Goal: Information Seeking & Learning: Learn about a topic

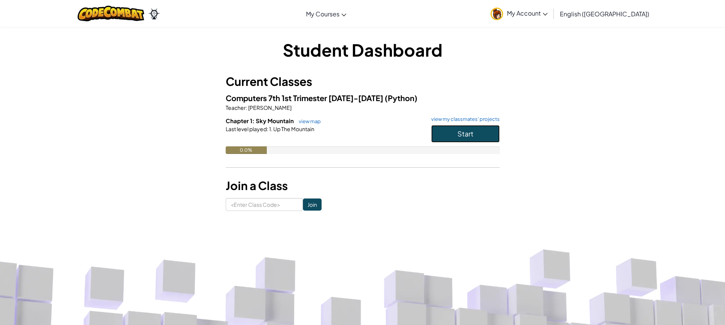
click at [454, 132] on button "Start" at bounding box center [465, 133] width 68 height 17
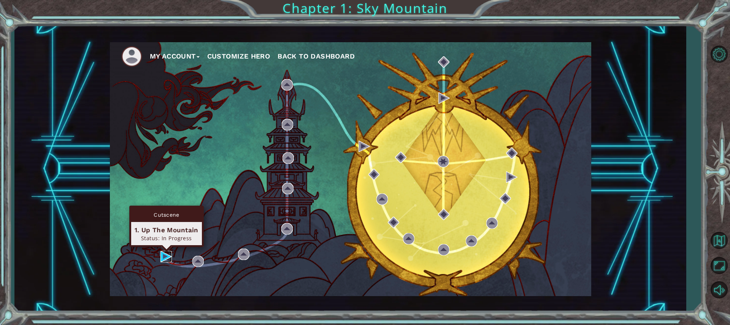
click at [168, 257] on img at bounding box center [166, 256] width 11 height 11
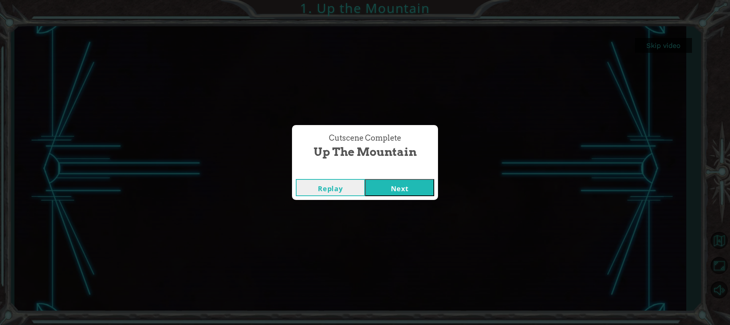
click at [388, 188] on button "Next" at bounding box center [399, 187] width 69 height 17
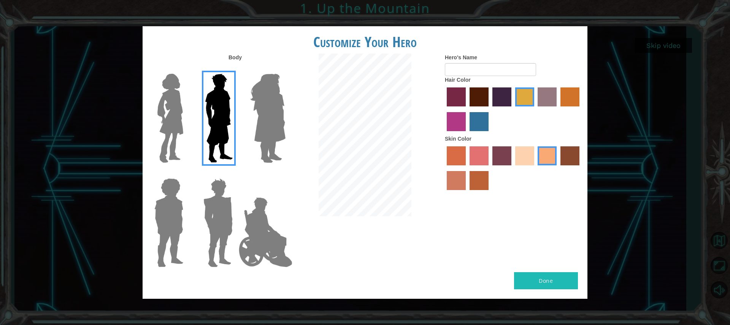
click at [183, 97] on img at bounding box center [170, 118] width 32 height 95
click at [186, 69] on input "Hero Connie" at bounding box center [186, 69] width 0 height 0
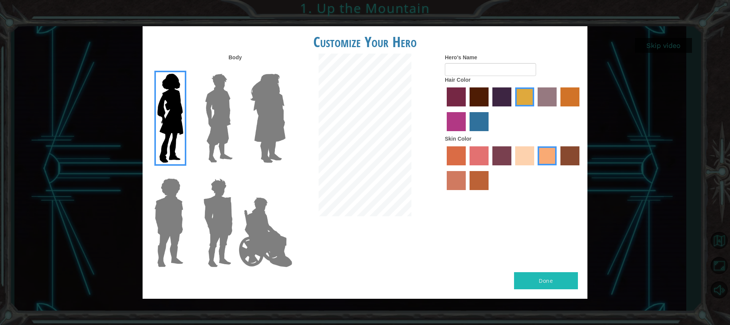
click at [285, 111] on img at bounding box center [267, 118] width 41 height 95
click at [285, 69] on input "Hero Amethyst" at bounding box center [285, 69] width 0 height 0
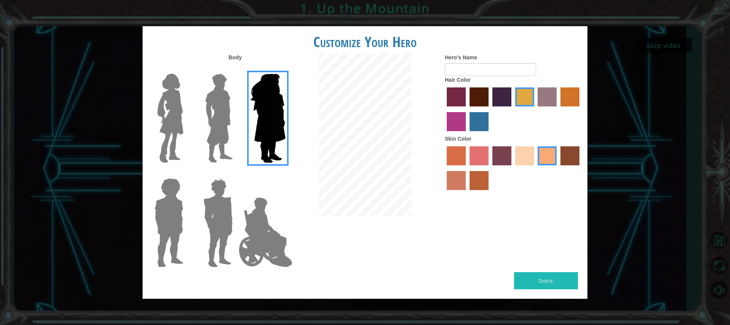
click at [157, 111] on img at bounding box center [170, 118] width 32 height 95
click at [186, 69] on input "Hero Connie" at bounding box center [186, 69] width 0 height 0
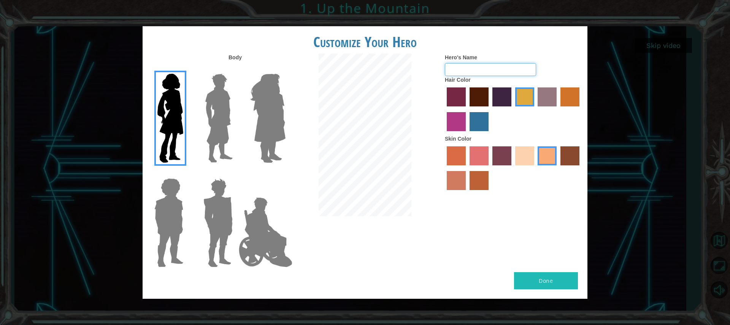
click at [476, 68] on input "Hero's Name" at bounding box center [490, 69] width 91 height 13
type input "A"
click at [521, 155] on label "sandy beach skin color" at bounding box center [524, 155] width 19 height 19
click at [513, 168] on input "sandy beach skin color" at bounding box center [513, 168] width 0 height 0
click at [549, 157] on label "tacao skin color" at bounding box center [547, 155] width 19 height 19
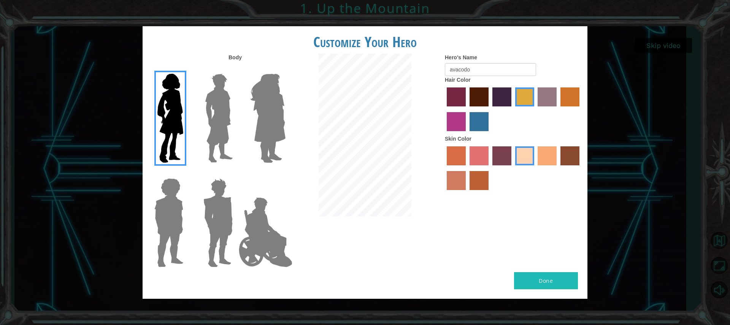
click at [536, 168] on input "tacao skin color" at bounding box center [536, 168] width 0 height 0
click at [527, 69] on input "avacodo" at bounding box center [490, 69] width 91 height 13
type input "a"
type input "f"
type input "fi-la"
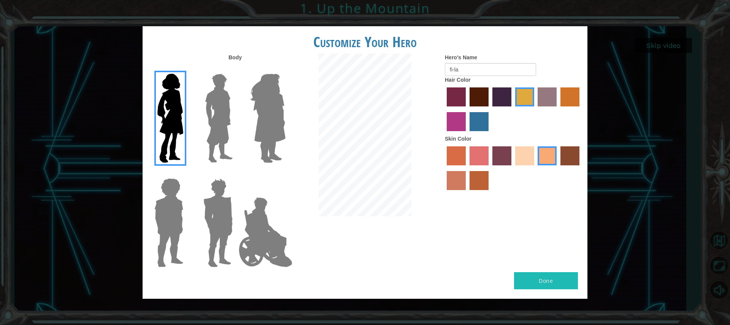
click at [517, 284] on button "Done" at bounding box center [546, 280] width 64 height 17
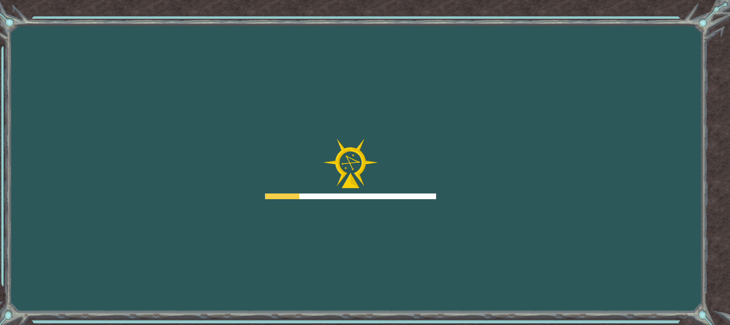
click at [413, 237] on div "Goals Error loading from server. Try refreshing the page. You'll need to join a…" at bounding box center [365, 162] width 730 height 325
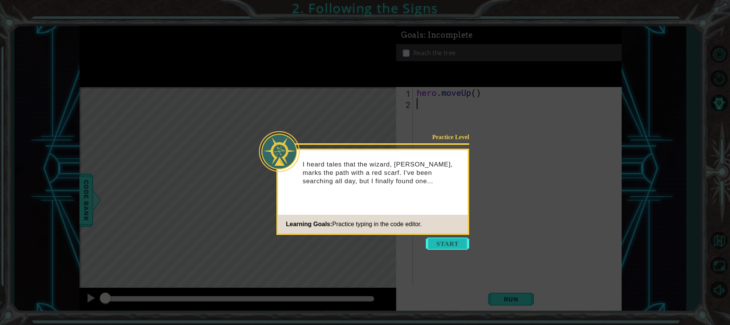
click at [445, 244] on button "Start" at bounding box center [447, 244] width 43 height 12
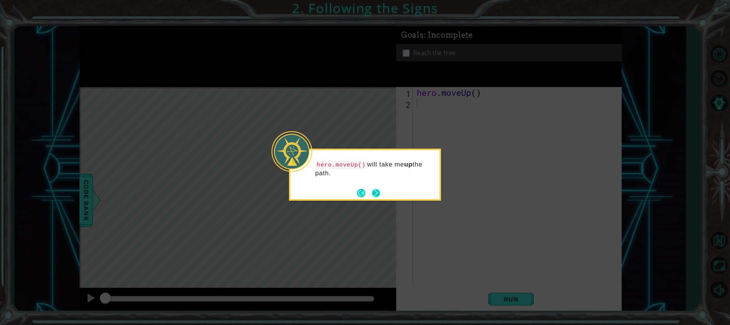
click at [377, 190] on button "Next" at bounding box center [376, 193] width 12 height 12
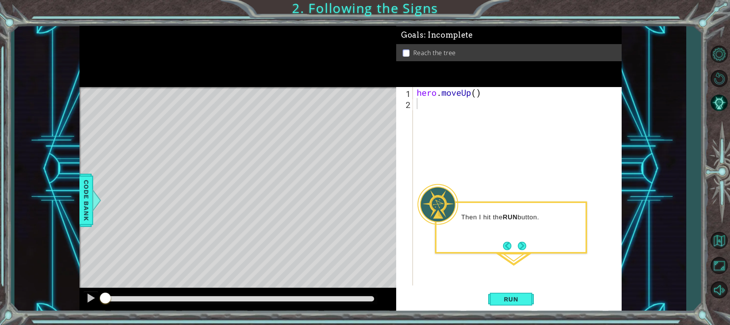
drag, startPoint x: 483, startPoint y: 87, endPoint x: 416, endPoint y: 92, distance: 67.9
click at [416, 92] on div "Goals : Incomplete Reach the tree 1 2 hero . moveUp ( ) ההההההההההההההההההההההה…" at bounding box center [509, 169] width 226 height 286
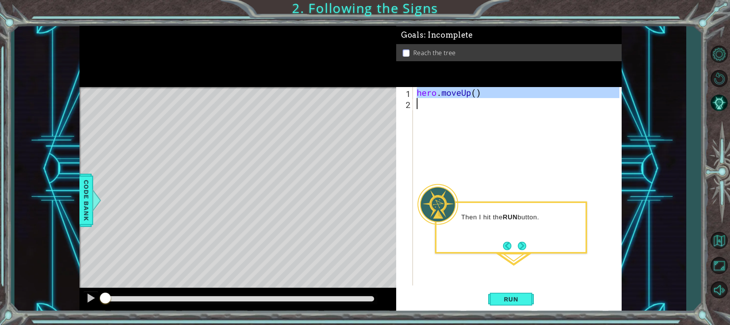
drag, startPoint x: 417, startPoint y: 91, endPoint x: 494, endPoint y: 104, distance: 78.2
click at [494, 104] on div "hero . moveUp ( )" at bounding box center [519, 197] width 208 height 221
type textarea "hero.moveUp()"
click at [493, 107] on div "hero . moveUp ( )" at bounding box center [517, 186] width 204 height 199
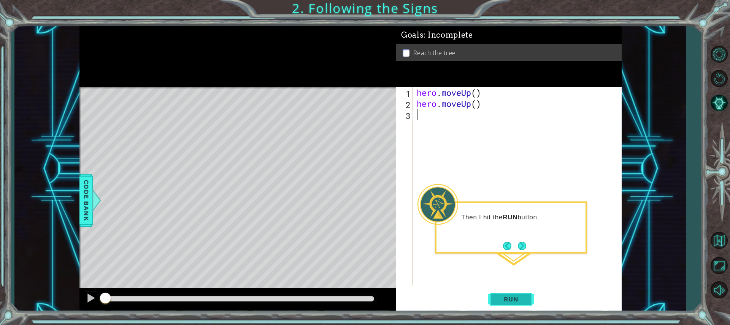
click at [526, 300] on span "Run" at bounding box center [511, 300] width 30 height 8
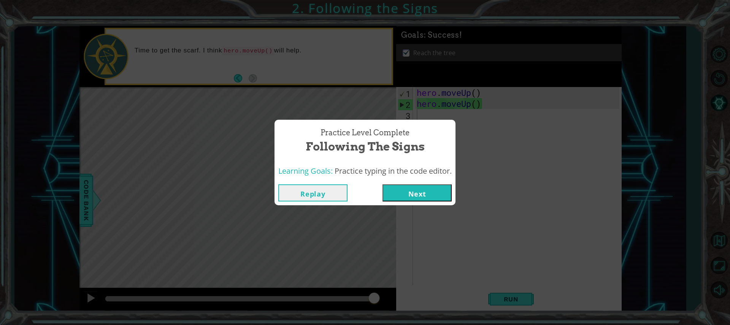
click at [442, 185] on button "Next" at bounding box center [417, 192] width 69 height 17
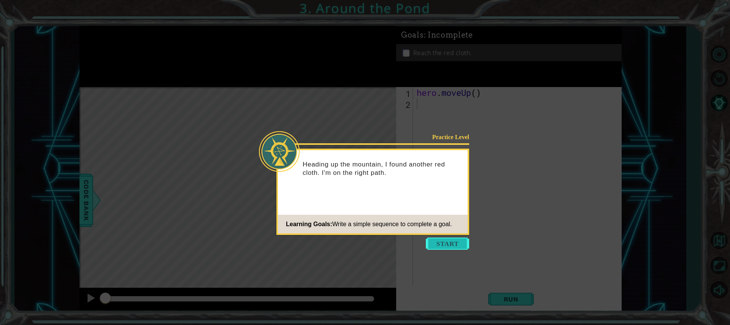
click at [440, 239] on button "Start" at bounding box center [447, 244] width 43 height 12
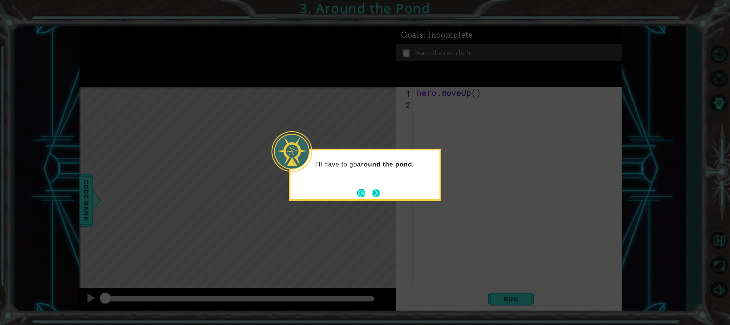
click at [377, 193] on button "Next" at bounding box center [376, 193] width 14 height 14
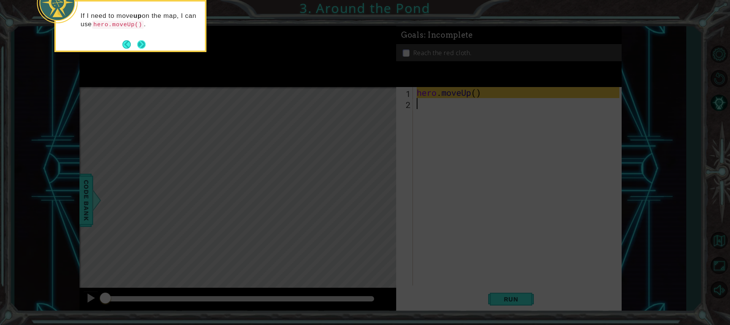
click at [140, 43] on button "Next" at bounding box center [141, 44] width 13 height 13
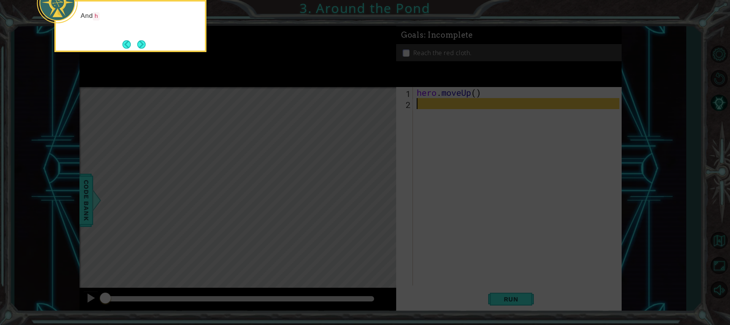
click at [140, 43] on button "Next" at bounding box center [141, 44] width 8 height 8
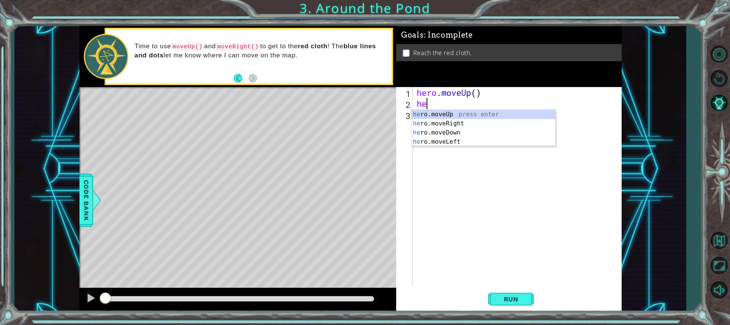
type textarea "her"
click at [450, 122] on div "her o.moveUp press enter her o.moveRight press enter her o.moveDown press enter…" at bounding box center [484, 137] width 144 height 55
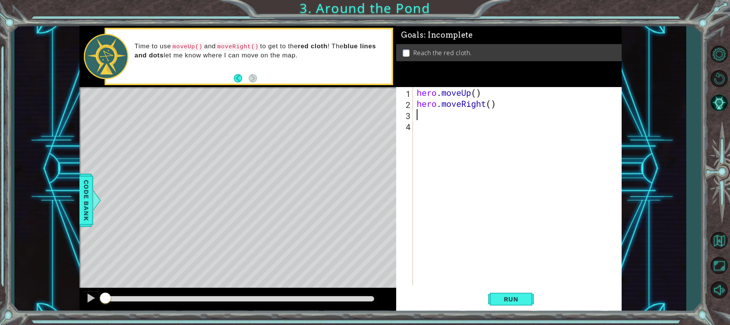
type textarea "h"
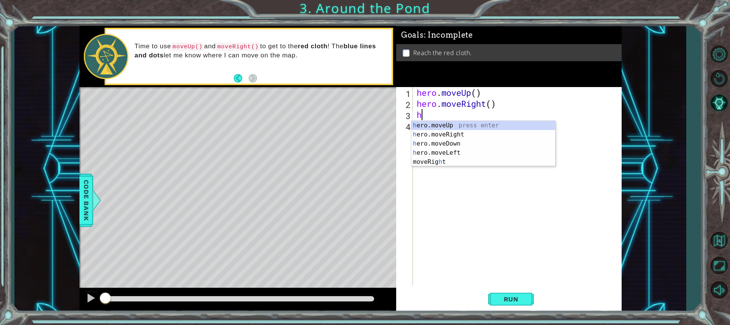
click at [434, 121] on div "h ero.moveUp press enter h ero.moveRight press enter h ero.moveDown press enter…" at bounding box center [484, 153] width 144 height 64
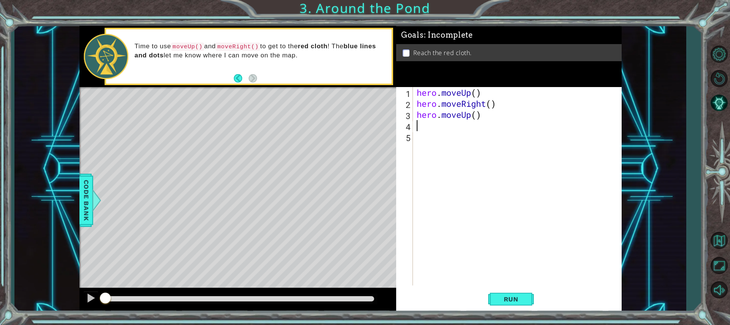
type textarea "h"
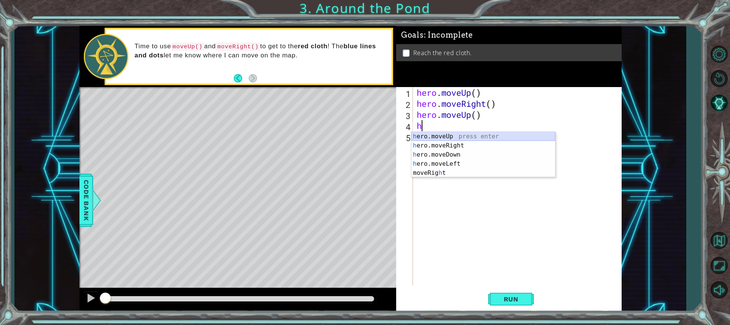
click at [448, 134] on div "h ero.moveUp press enter h ero.moveRight press enter h ero.moveDown press enter…" at bounding box center [484, 164] width 144 height 64
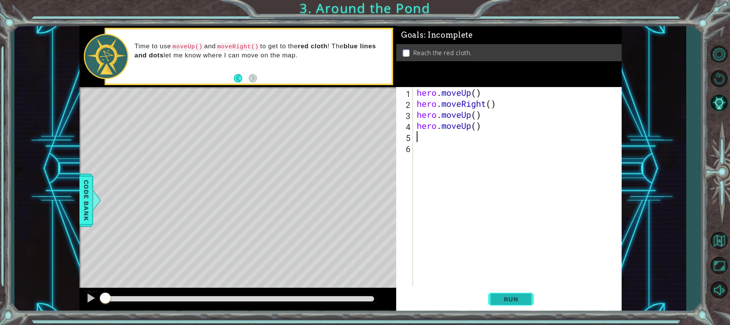
click at [505, 296] on span "Run" at bounding box center [511, 300] width 30 height 8
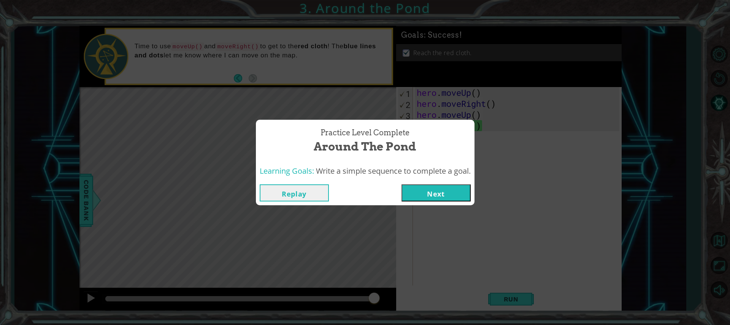
click at [457, 190] on button "Next" at bounding box center [436, 192] width 69 height 17
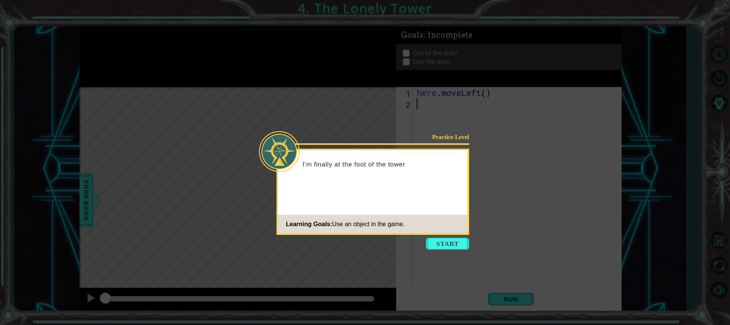
click at [447, 235] on icon at bounding box center [365, 162] width 730 height 325
click at [443, 247] on button "Start" at bounding box center [447, 244] width 43 height 12
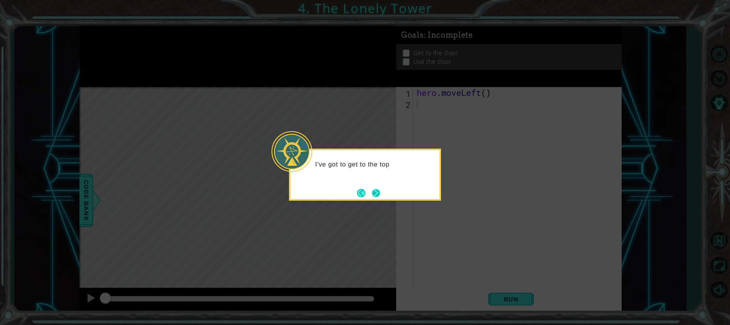
click at [376, 193] on button "Next" at bounding box center [376, 193] width 13 height 13
click at [376, 193] on button "Next" at bounding box center [376, 193] width 11 height 11
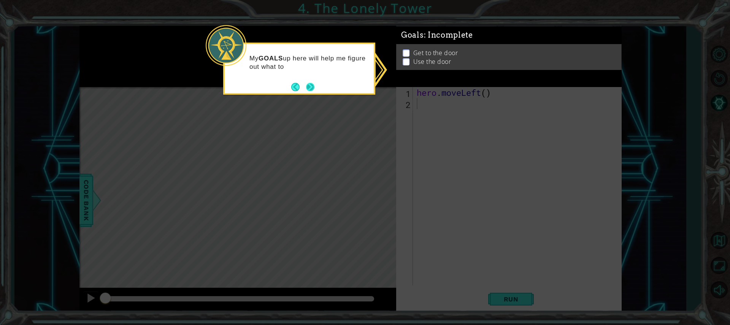
click at [314, 85] on button "Next" at bounding box center [310, 87] width 10 height 10
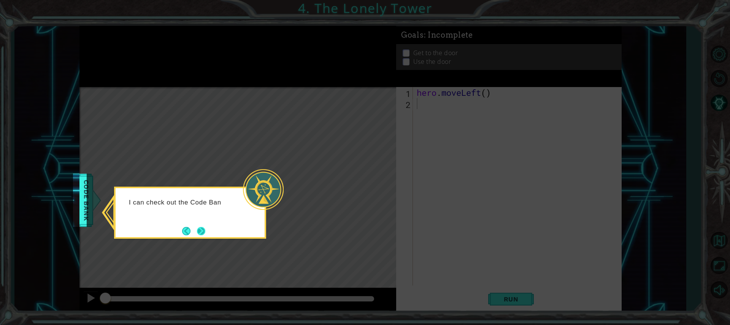
click at [202, 230] on button "Next" at bounding box center [201, 231] width 14 height 14
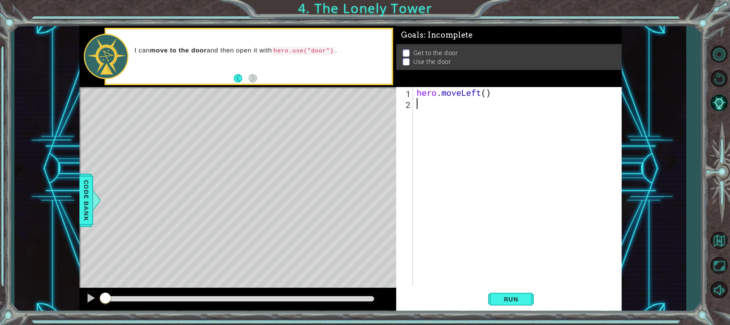
type textarea "h"
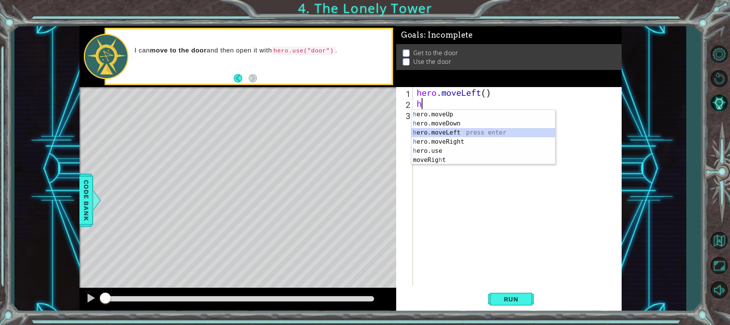
click at [431, 132] on div "h ero.moveUp press enter h ero.moveDown press enter h ero.moveLeft press enter …" at bounding box center [484, 146] width 144 height 73
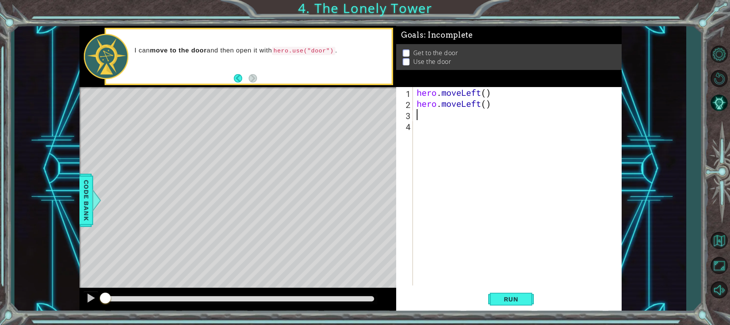
type textarea "h"
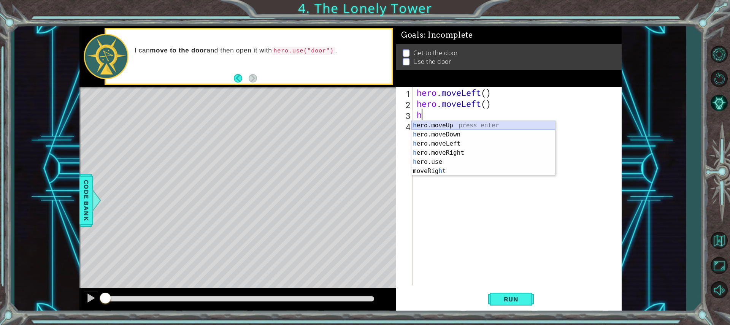
click at [449, 124] on div "h ero.moveUp press enter h ero.moveDown press enter h ero.moveLeft press enter …" at bounding box center [484, 157] width 144 height 73
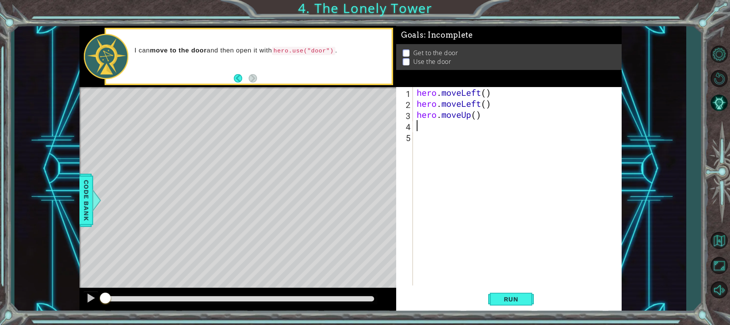
type textarea "h"
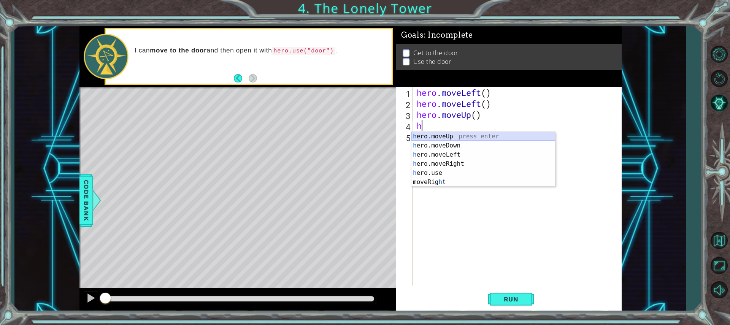
click at [466, 137] on div "h ero.moveUp press enter h ero.moveDown press enter h ero.moveLeft press enter …" at bounding box center [484, 168] width 144 height 73
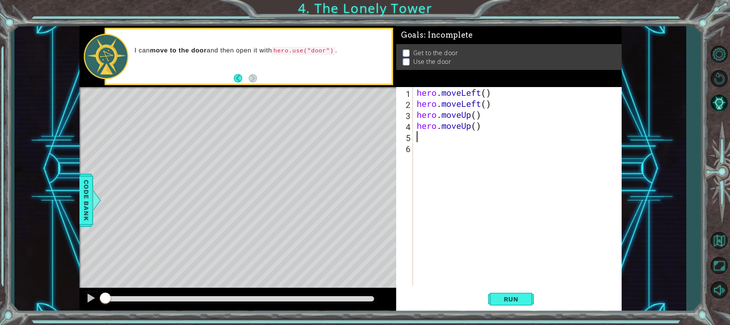
type textarea "h"
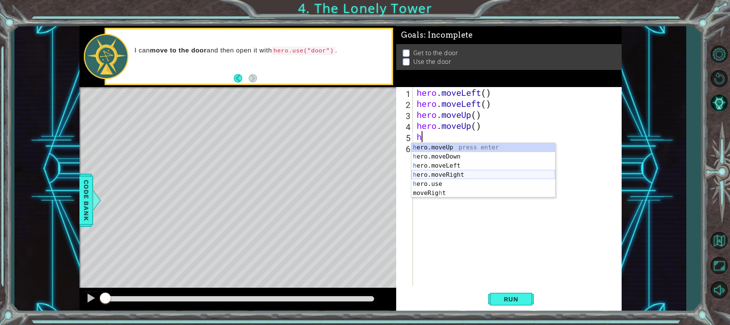
click at [451, 173] on div "h ero.moveUp press enter h ero.moveDown press enter h ero.moveLeft press enter …" at bounding box center [484, 179] width 144 height 73
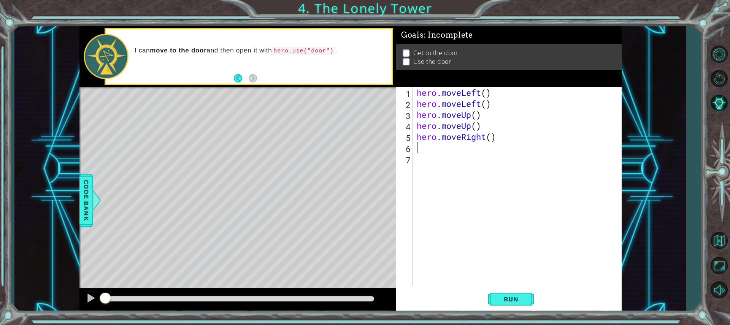
type textarea "h"
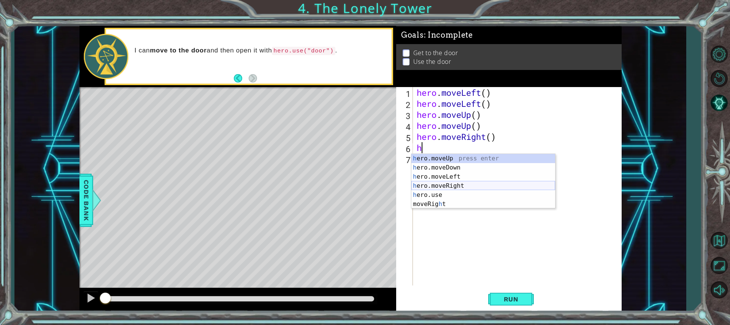
click at [453, 184] on div "h ero.moveUp press enter h ero.moveDown press enter h ero.moveLeft press enter …" at bounding box center [484, 190] width 144 height 73
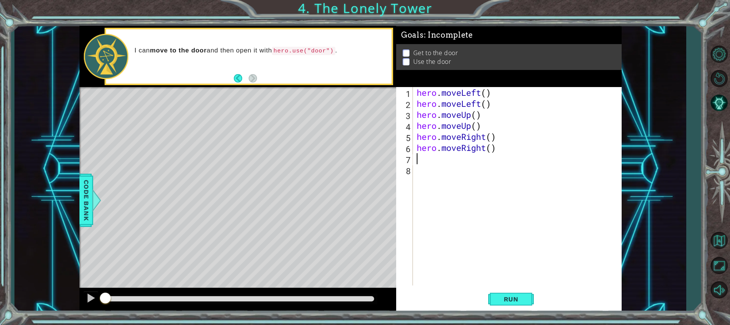
type textarea "h"
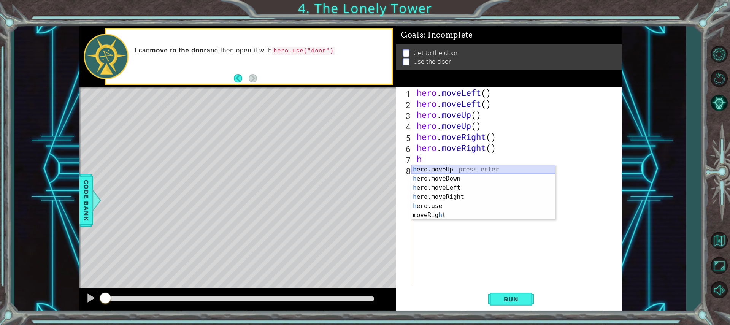
click at [447, 167] on div "h ero.moveUp press enter h ero.moveDown press enter h ero.moveLeft press enter …" at bounding box center [484, 201] width 144 height 73
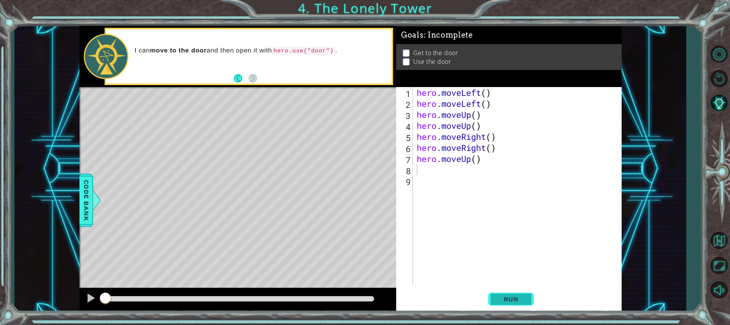
click at [520, 301] on span "Run" at bounding box center [511, 300] width 30 height 8
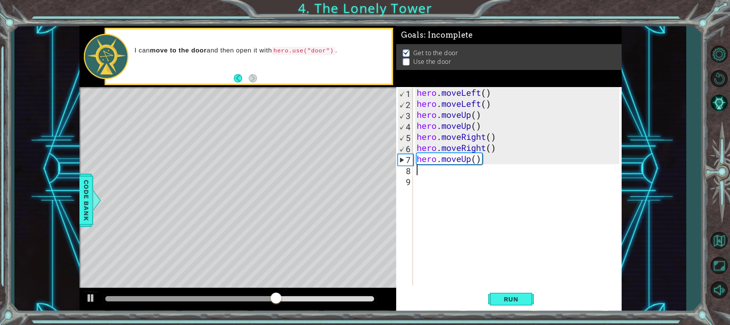
click at [437, 180] on div "hero . moveLeft ( ) hero . moveLeft ( ) hero . moveUp ( ) hero . moveUp ( ) her…" at bounding box center [519, 197] width 208 height 221
type textarea "hero.moveUp()"
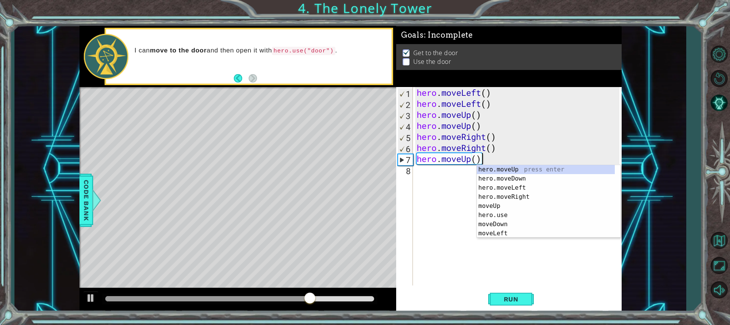
click at [425, 226] on div "hero . moveLeft ( ) hero . moveLeft ( ) hero . moveUp ( ) hero . moveUp ( ) her…" at bounding box center [519, 197] width 208 height 221
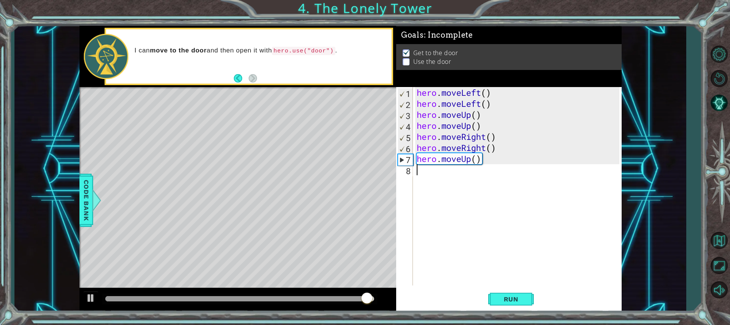
click at [406, 66] on p at bounding box center [406, 69] width 7 height 7
click at [478, 170] on div "hero . moveLeft ( ) hero . moveLeft ( ) hero . moveUp ( ) hero . moveUp ( ) her…" at bounding box center [519, 197] width 208 height 221
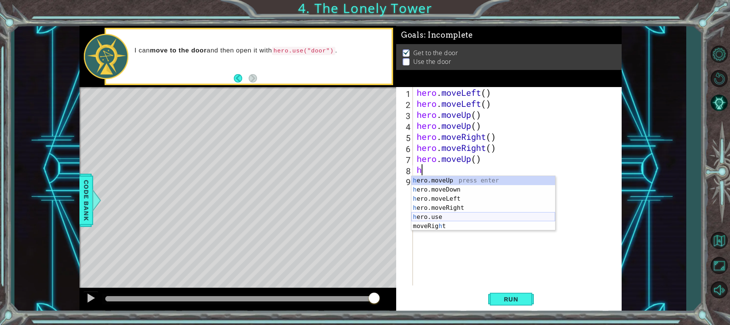
click at [437, 218] on div "h ero.moveUp press enter h ero.moveDown press enter h ero.moveLeft press enter …" at bounding box center [484, 212] width 144 height 73
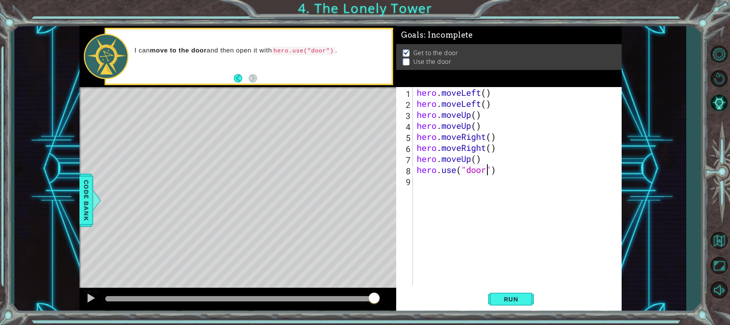
scroll to position [0, 3]
click at [521, 299] on span "Run" at bounding box center [511, 300] width 30 height 8
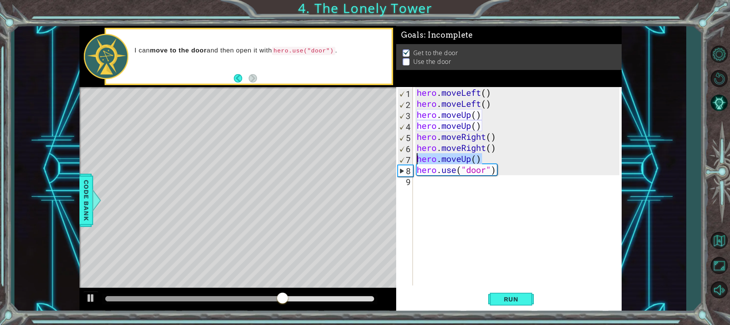
drag, startPoint x: 484, startPoint y: 159, endPoint x: 416, endPoint y: 161, distance: 67.7
click at [416, 161] on div "hero . moveLeft ( ) hero . moveLeft ( ) hero . moveUp ( ) hero . moveUp ( ) her…" at bounding box center [519, 197] width 208 height 221
type textarea "hero.moveUp()"
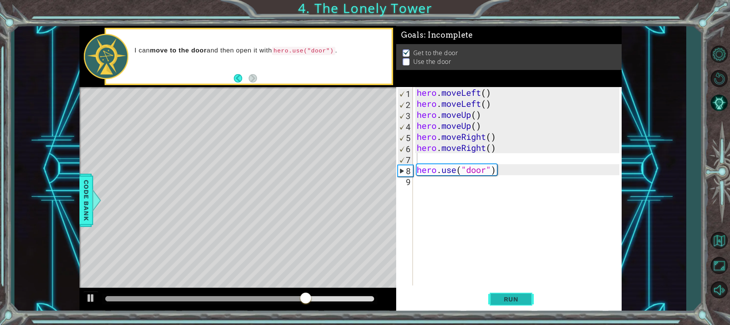
click at [507, 297] on span "Run" at bounding box center [511, 300] width 30 height 8
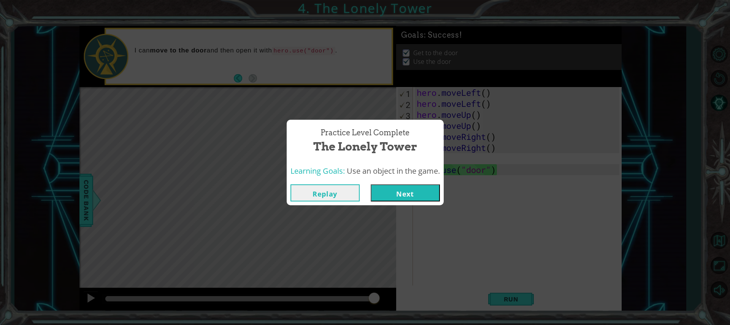
click at [421, 188] on button "Next" at bounding box center [405, 192] width 69 height 17
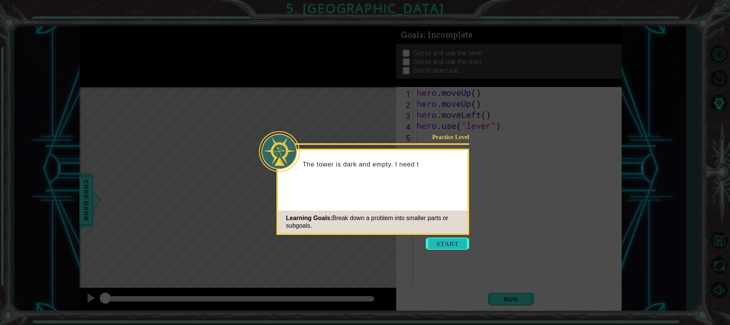
click at [445, 238] on button "Start" at bounding box center [447, 244] width 43 height 12
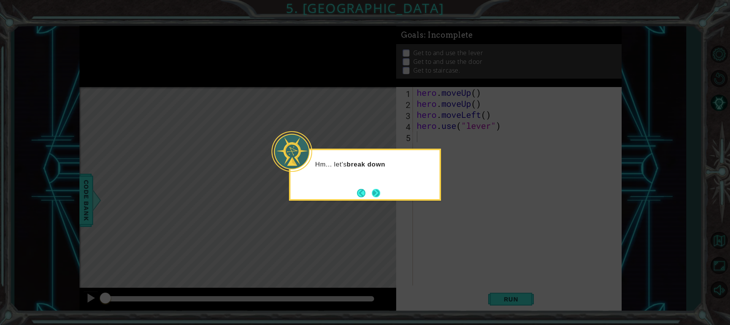
click at [377, 194] on button "Next" at bounding box center [376, 193] width 10 height 10
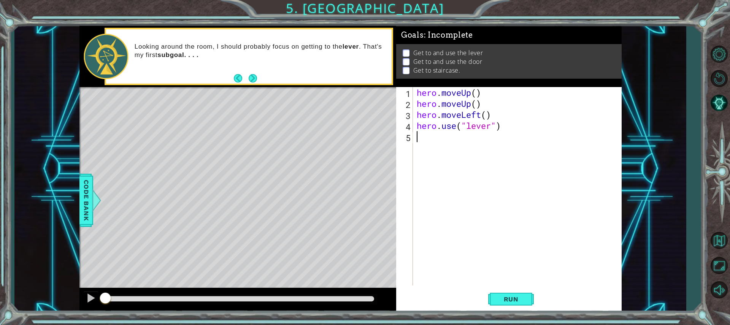
type textarea "h"
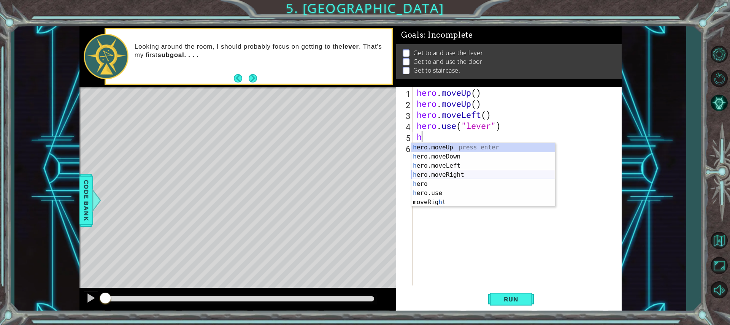
click at [458, 173] on div "h ero.moveUp press enter h ero.moveDown press enter h ero.moveLeft press enter …" at bounding box center [484, 184] width 144 height 82
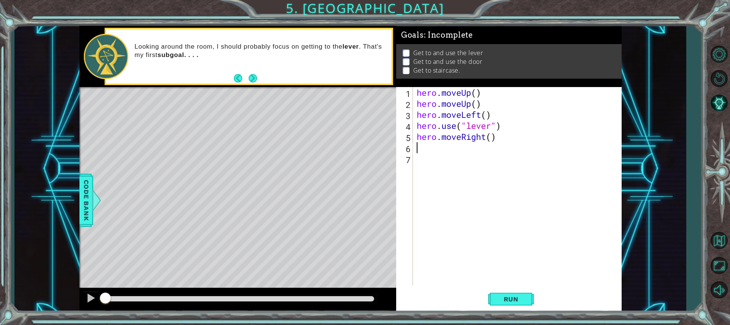
type textarea "h"
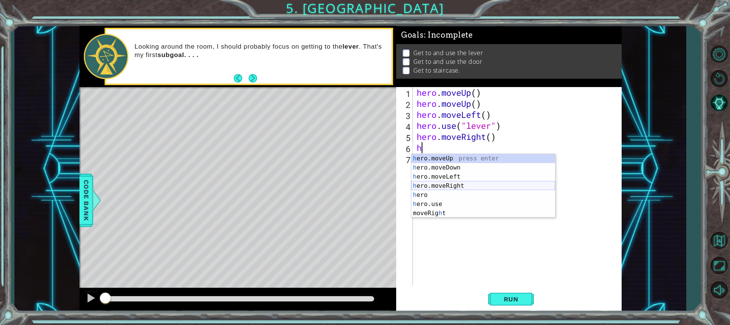
click at [452, 186] on div "h ero.moveUp press enter h ero.moveDown press enter h ero.moveLeft press enter …" at bounding box center [484, 195] width 144 height 82
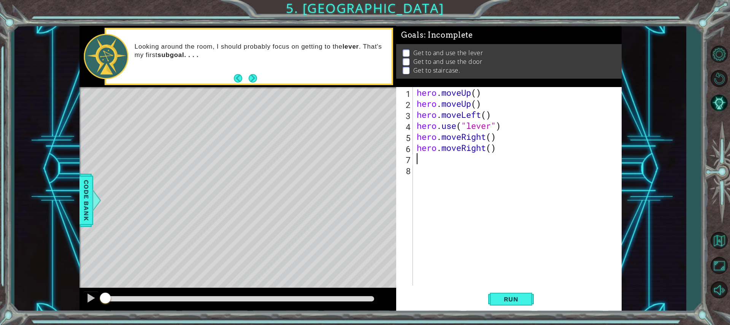
type textarea "h"
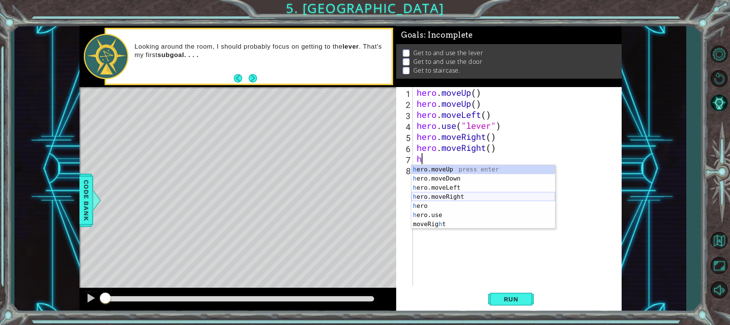
click at [446, 196] on div "h ero.moveUp press enter h ero.moveDown press enter h ero.moveLeft press enter …" at bounding box center [484, 206] width 144 height 82
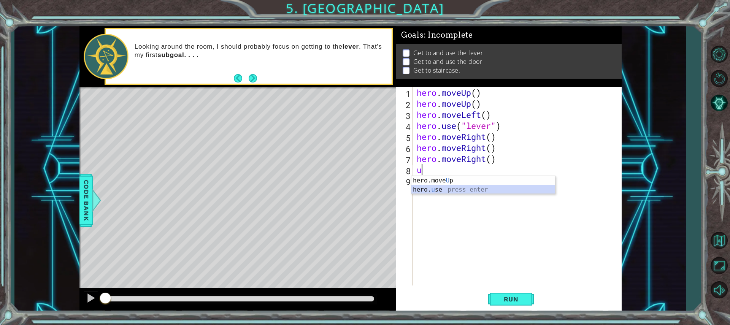
click at [439, 190] on div "hero.move U p press enter hero. u se press enter" at bounding box center [484, 194] width 144 height 37
type textarea "hero.use("door")"
click at [450, 181] on div "hero . moveUp ( ) hero . moveUp ( ) hero . moveLeft ( ) hero . use ( "lever" ) …" at bounding box center [519, 197] width 208 height 221
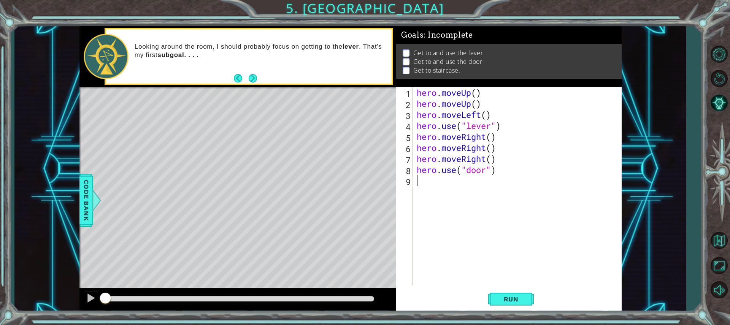
type textarea "h"
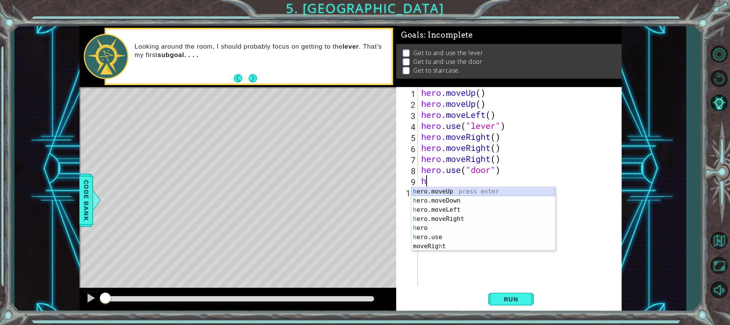
click at [465, 191] on div "h ero.moveUp press enter h ero.moveDown press enter h ero.moveLeft press enter …" at bounding box center [484, 228] width 144 height 82
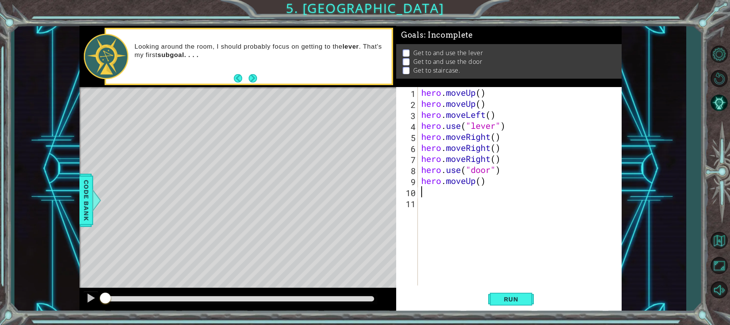
type textarea "h"
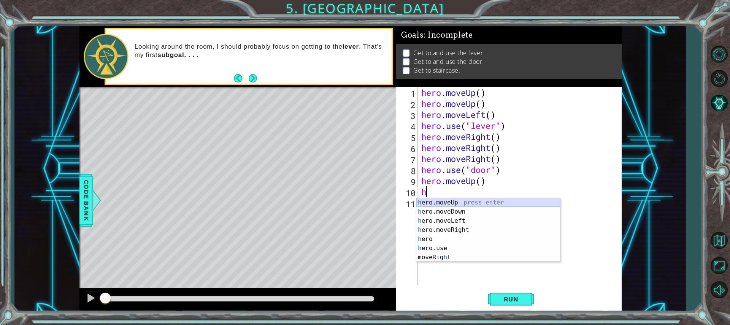
click at [467, 199] on div "h ero.moveUp press enter h ero.moveDown press enter h ero.moveLeft press enter …" at bounding box center [488, 239] width 144 height 82
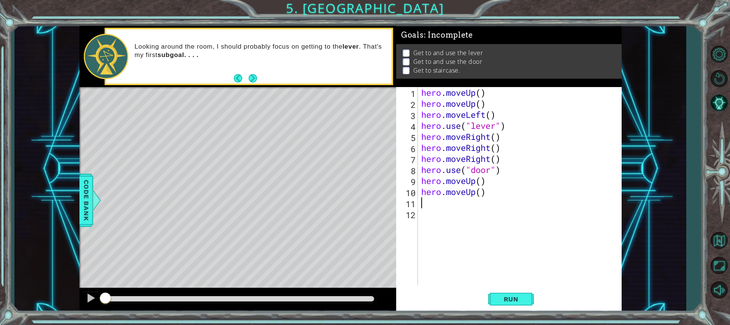
type textarea "h"
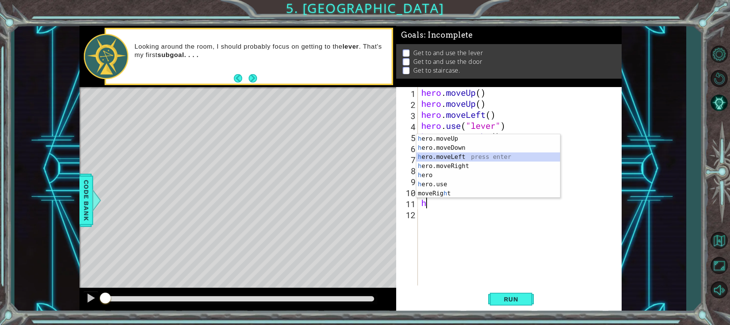
click at [447, 158] on div "h ero.moveUp press enter h ero.moveDown press enter h ero.moveLeft press enter …" at bounding box center [488, 175] width 144 height 82
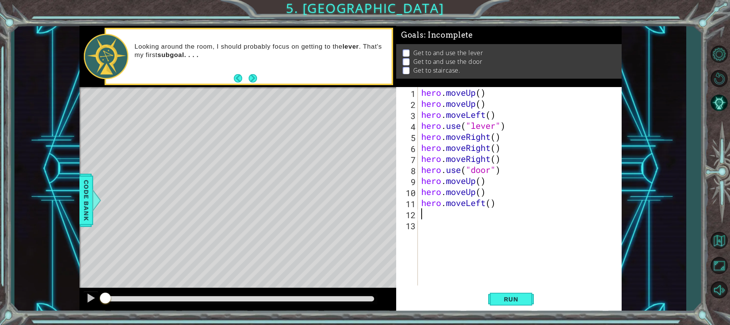
type textarea "h"
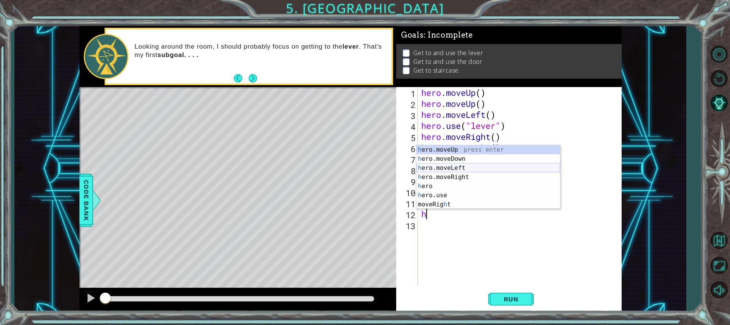
click at [459, 168] on div "h ero.moveUp press enter h ero.moveDown press enter h ero.moveLeft press enter …" at bounding box center [488, 186] width 144 height 82
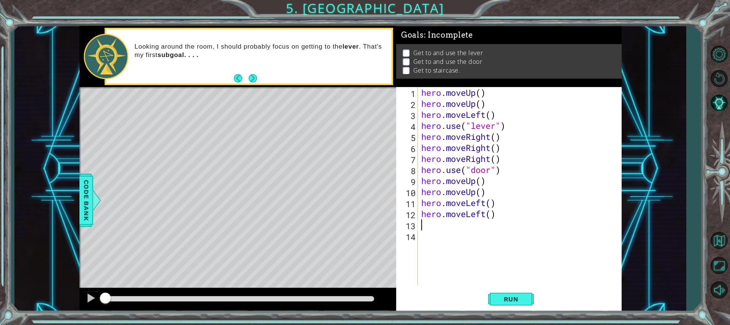
type textarea "h"
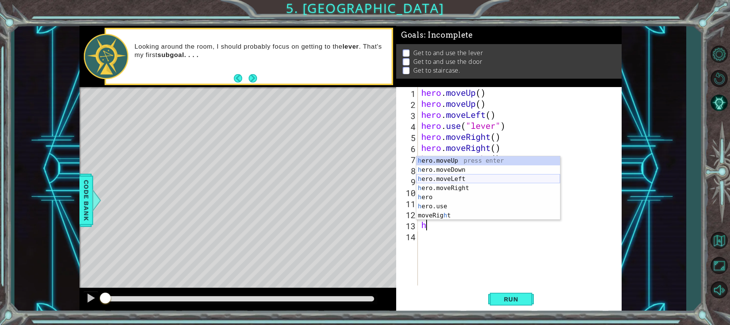
click at [463, 178] on div "h ero.moveUp press enter h ero.moveDown press enter h ero.moveLeft press enter …" at bounding box center [488, 197] width 144 height 82
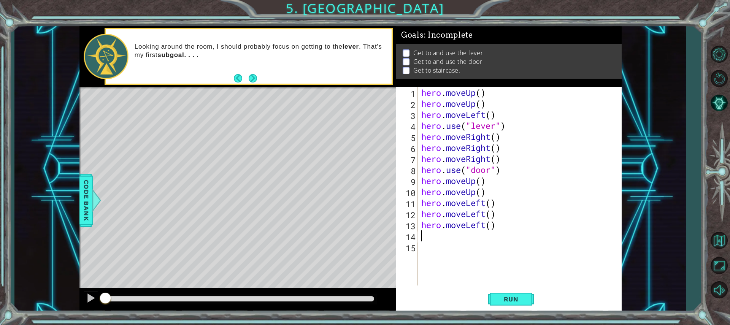
type textarea "h"
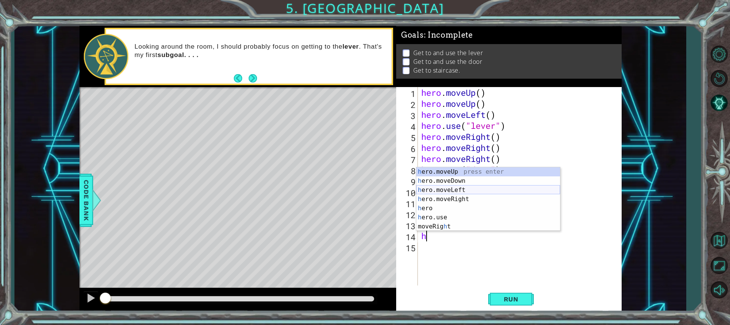
click at [458, 187] on div "h ero.moveUp press enter h ero.moveDown press enter h ero.moveLeft press enter …" at bounding box center [488, 208] width 144 height 82
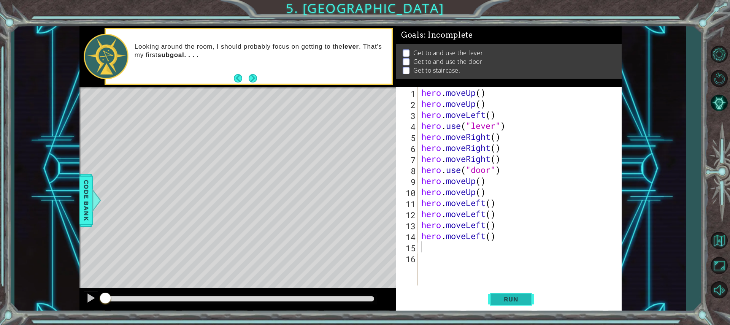
click at [511, 300] on span "Run" at bounding box center [511, 300] width 30 height 8
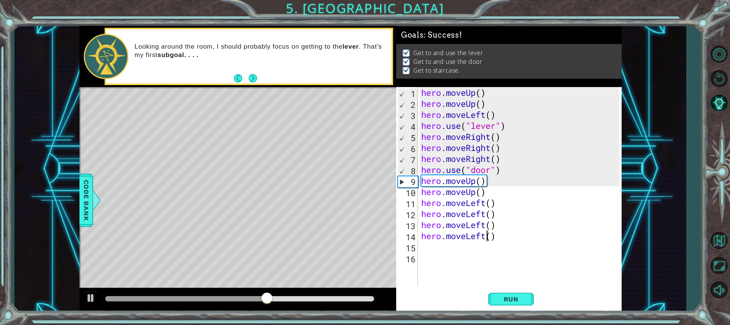
click at [488, 236] on div "hero . moveUp ( ) hero . moveUp ( ) hero . moveLeft ( ) hero . use ( "lever" ) …" at bounding box center [521, 197] width 203 height 221
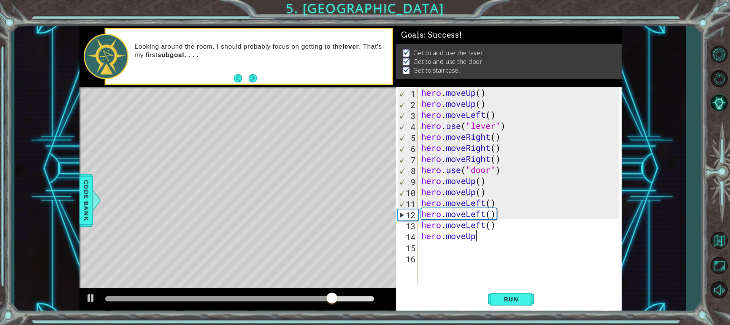
scroll to position [0, 2]
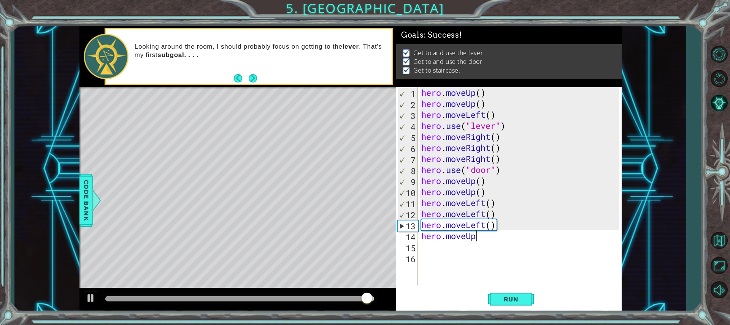
type textarea "hero.moveUp"
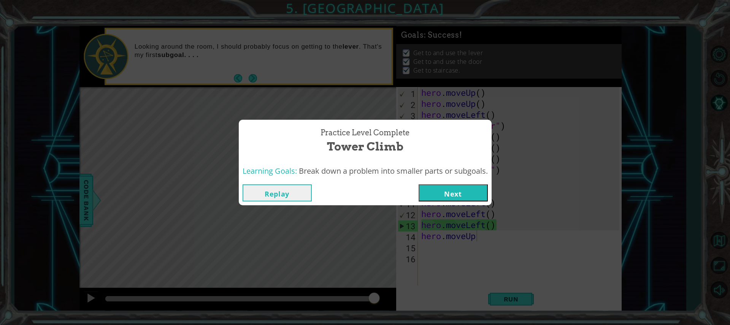
click at [453, 189] on button "Next" at bounding box center [453, 192] width 69 height 17
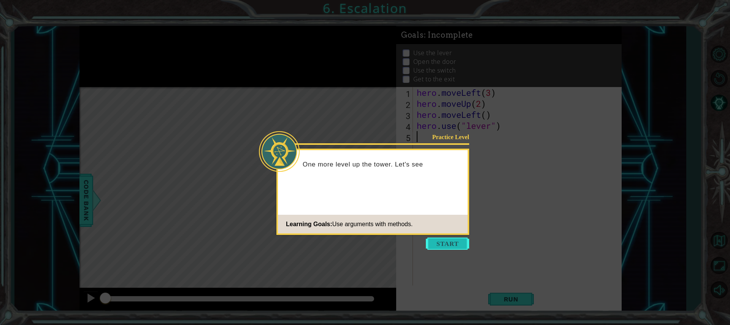
click at [448, 247] on button "Start" at bounding box center [447, 244] width 43 height 12
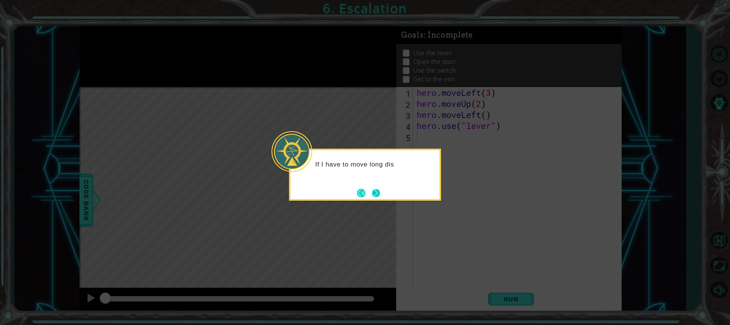
click at [378, 192] on button "Next" at bounding box center [376, 193] width 12 height 12
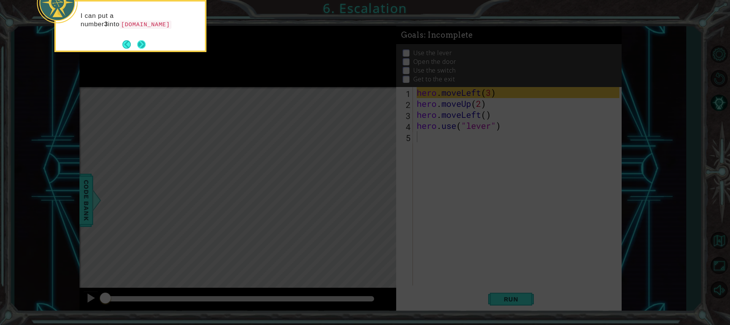
click at [143, 46] on button "Next" at bounding box center [141, 44] width 8 height 8
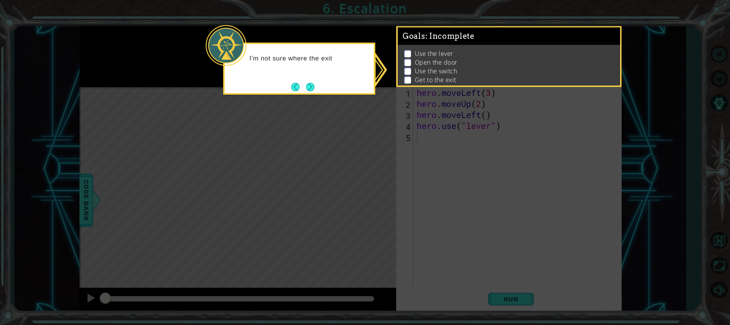
click at [314, 87] on button "Next" at bounding box center [311, 87] width 12 height 12
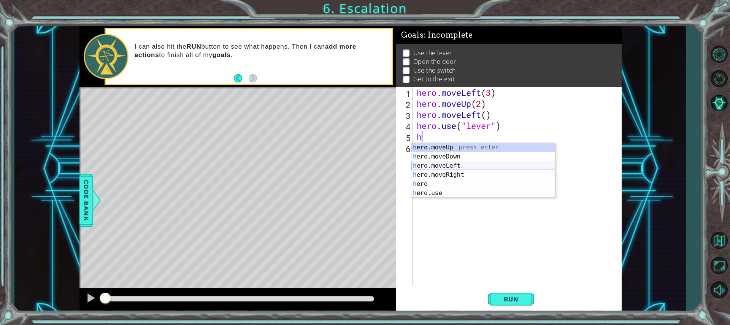
click at [453, 166] on div "h ero.moveUp press enter h ero.moveDown press enter h ero.moveLeft press enter …" at bounding box center [484, 179] width 144 height 73
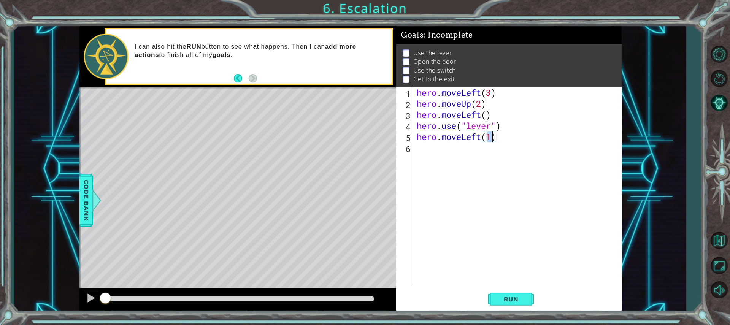
scroll to position [0, 3]
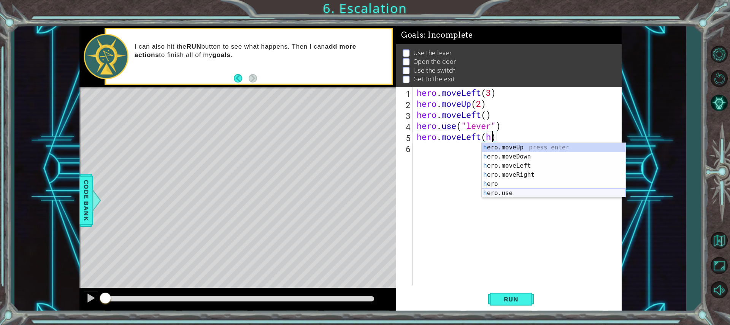
type textarea "hero.moveLeft()"
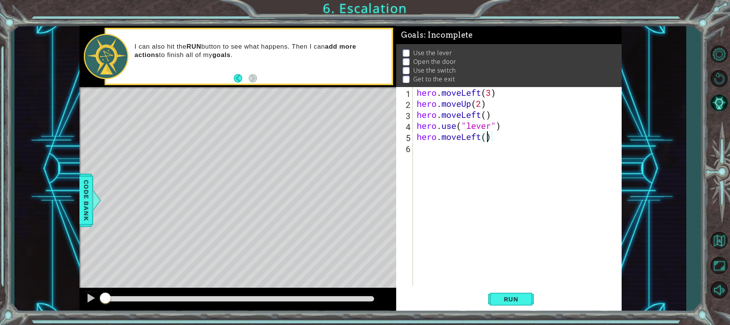
scroll to position [0, 3]
click at [443, 153] on div "hero . moveLeft ( 3 ) hero . moveUp ( 2 ) hero . moveLeft ( ) hero . use ( "lev…" at bounding box center [519, 197] width 208 height 221
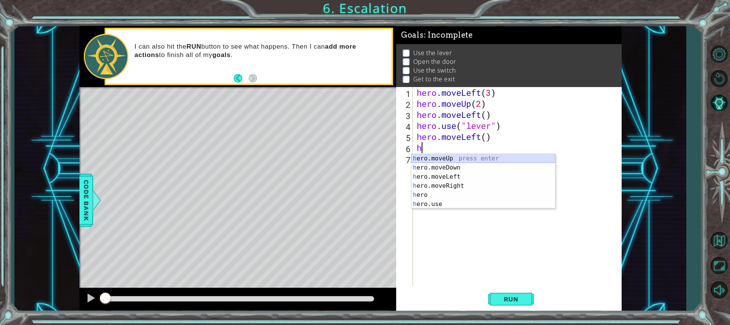
click at [458, 158] on div "h ero.moveUp press enter h ero.moveDown press enter h ero.moveLeft press enter …" at bounding box center [484, 190] width 144 height 73
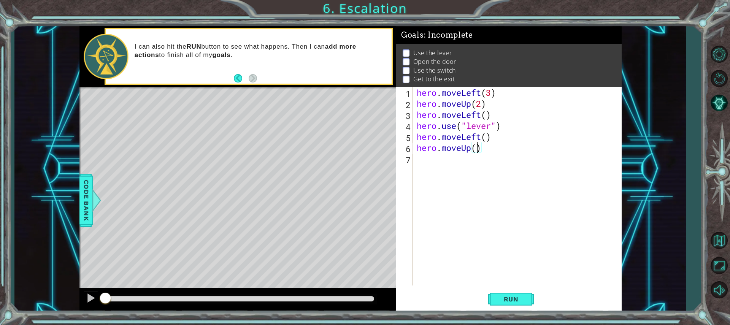
type textarea "hero.moveUp(2)"
click at [465, 156] on div "hero . moveLeft ( 3 ) hero . moveUp ( 2 ) hero . moveLeft ( ) hero . use ( "lev…" at bounding box center [519, 197] width 208 height 221
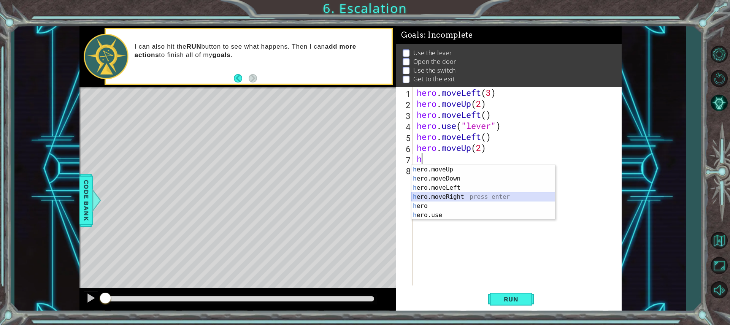
click at [453, 197] on div "h ero.moveUp press enter h ero.moveDown press enter h ero.moveLeft press enter …" at bounding box center [484, 201] width 144 height 73
type textarea "hero.moveRight(1)"
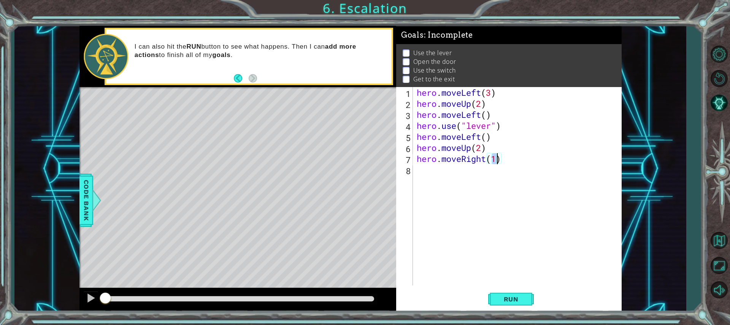
click at [460, 172] on div "hero . moveLeft ( 3 ) hero . moveUp ( 2 ) hero . moveLeft ( ) hero . use ( "lev…" at bounding box center [519, 197] width 208 height 221
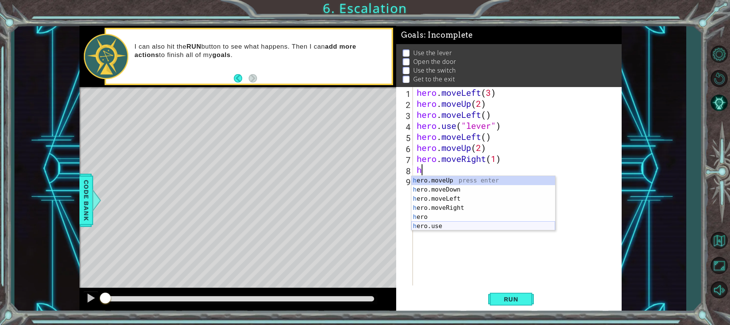
click at [446, 224] on div "h ero.moveUp press enter h ero.moveDown press enter h ero.moveLeft press enter …" at bounding box center [484, 212] width 144 height 73
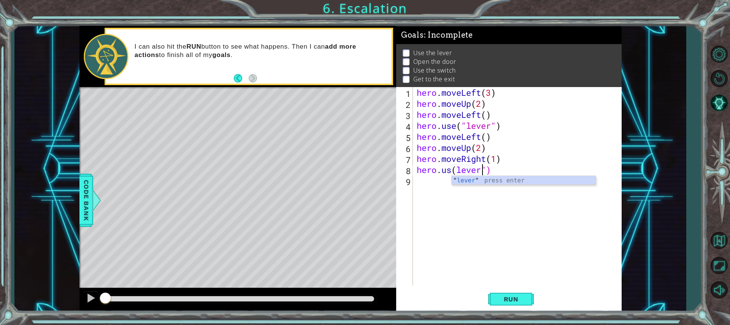
scroll to position [0, 3]
click at [470, 179] on div "" lever " press enter" at bounding box center [524, 189] width 144 height 27
type textarea "[DOMAIN_NAME]("lever"")"
click at [449, 178] on div "hero . moveLeft ( 3 ) hero . moveUp ( 2 ) hero . moveLeft ( ) hero . use ( "lev…" at bounding box center [519, 197] width 208 height 221
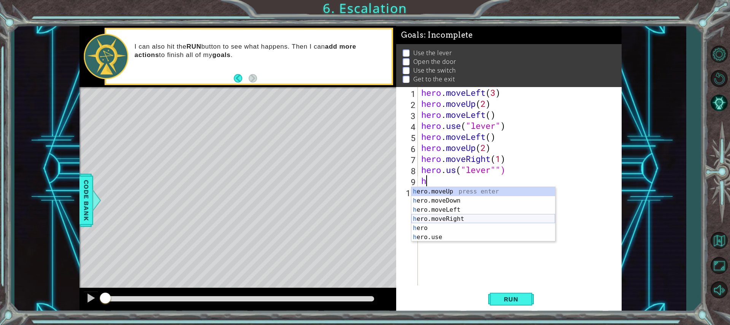
click at [453, 218] on div "h ero.moveUp press enter h ero.moveDown press enter h ero.moveLeft press enter …" at bounding box center [484, 223] width 144 height 73
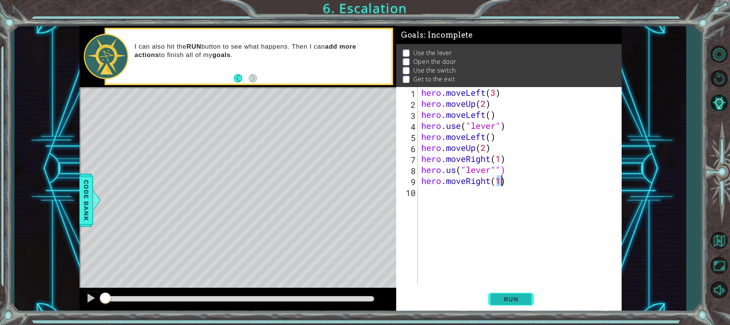
click at [493, 297] on button "Run" at bounding box center [511, 299] width 46 height 22
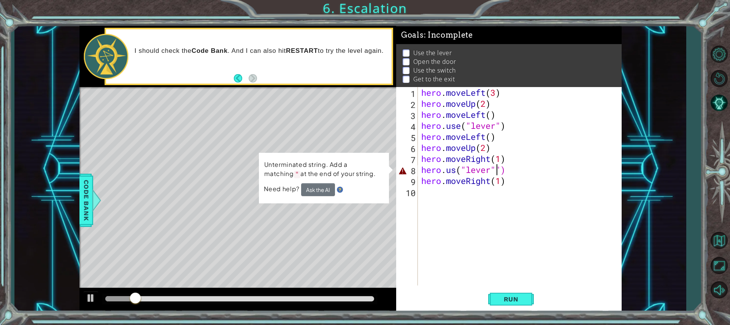
click at [498, 171] on div "hero . moveLeft ( 3 ) hero . moveUp ( 2 ) hero . moveLeft ( ) hero . use ( "lev…" at bounding box center [521, 197] width 203 height 221
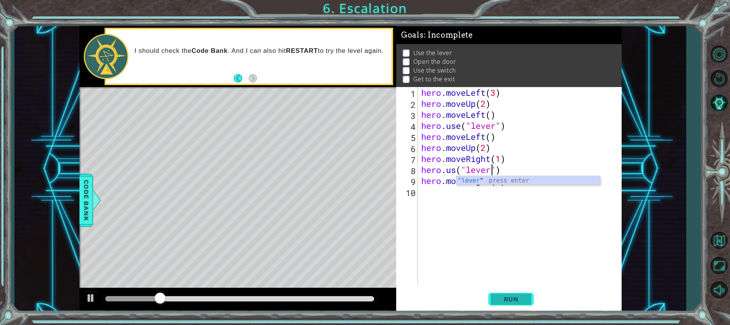
click at [512, 297] on span "Run" at bounding box center [511, 300] width 30 height 8
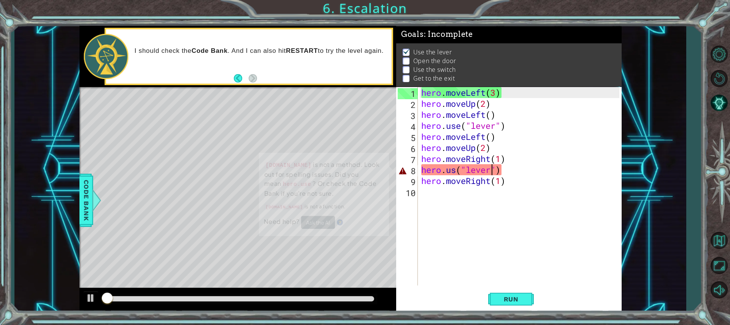
scroll to position [5, 0]
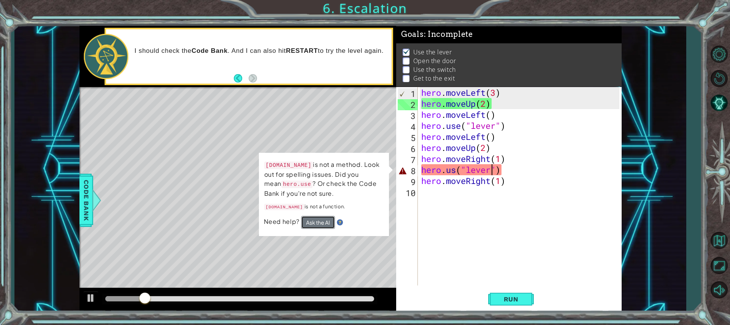
click at [315, 219] on button "Ask the AI" at bounding box center [317, 223] width 34 height 14
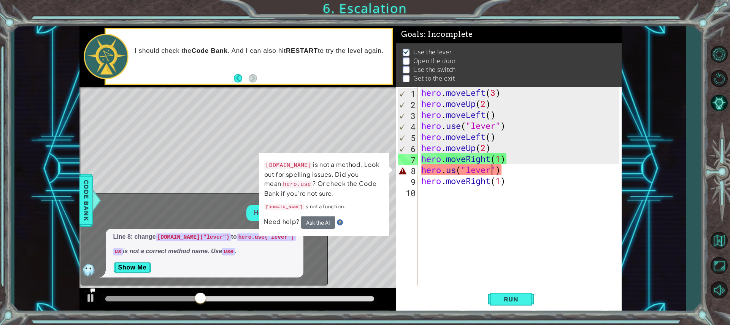
click at [455, 170] on div "hero . moveLeft ( 3 ) hero . moveUp ( 2 ) hero . moveLeft ( ) hero . use ( "lev…" at bounding box center [521, 197] width 203 height 221
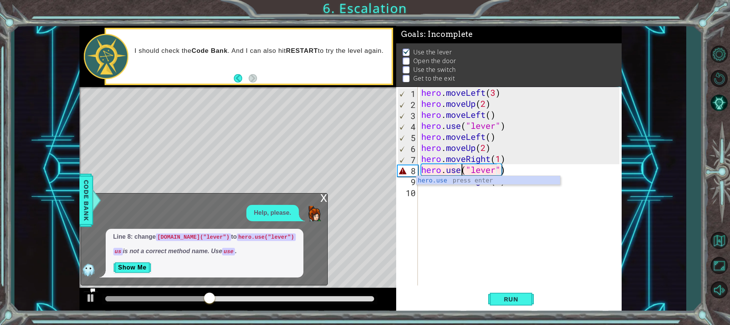
scroll to position [0, 2]
click at [500, 293] on button "Run" at bounding box center [511, 299] width 46 height 22
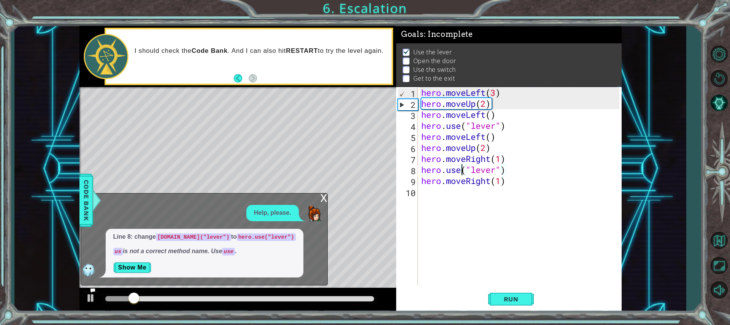
click at [322, 196] on div "x" at bounding box center [324, 198] width 7 height 8
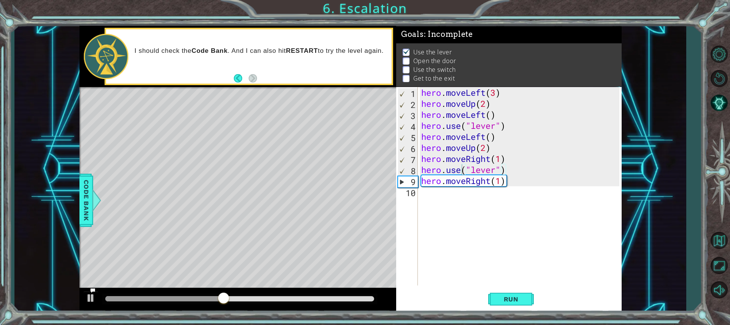
type textarea "hero.moveUp(2)"
click at [500, 146] on div "hero . moveLeft ( 3 ) hero . moveUp ( 2 ) hero . moveLeft ( ) hero . use ( "lev…" at bounding box center [521, 197] width 203 height 221
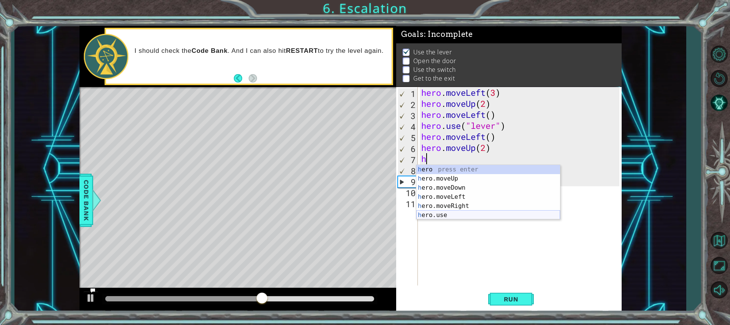
click at [464, 217] on div "h ero press enter h ero.moveUp press enter h ero.moveDown press enter h ero.mov…" at bounding box center [488, 201] width 144 height 73
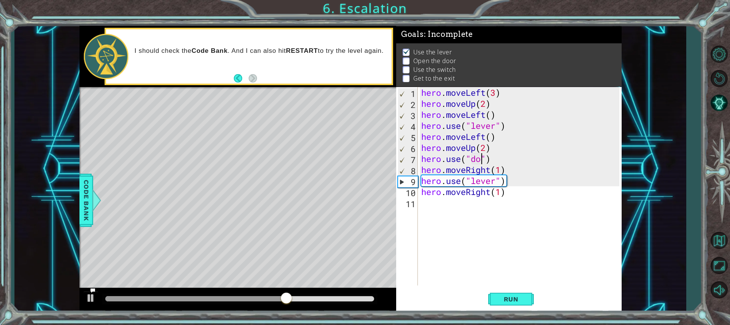
type textarea "hero.use("door")"
click at [507, 162] on div "hero . moveLeft ( 3 ) hero . moveUp ( 2 ) hero . moveLeft ( ) hero . use ( "lev…" at bounding box center [521, 197] width 203 height 221
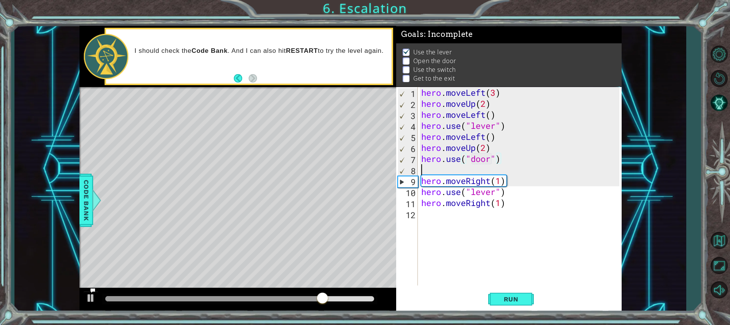
scroll to position [0, 0]
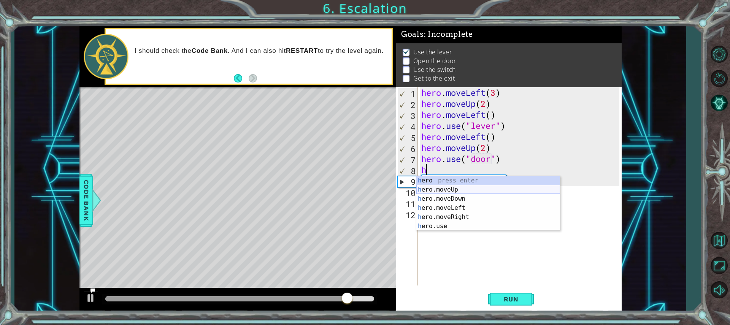
click at [468, 188] on div "h ero press enter h ero.moveUp press enter h ero.moveDown press enter h ero.mov…" at bounding box center [488, 212] width 144 height 73
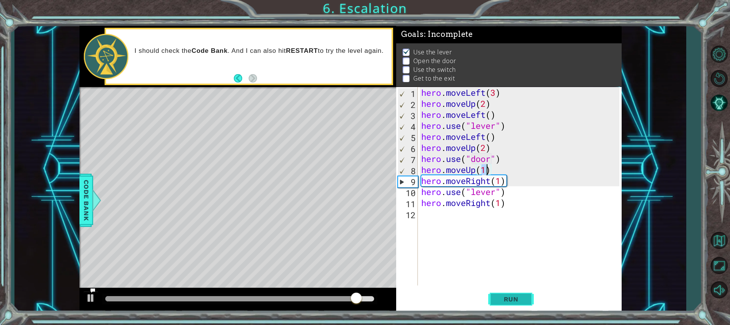
type textarea "hero.moveUp(1)"
click at [519, 298] on span "Run" at bounding box center [511, 300] width 30 height 8
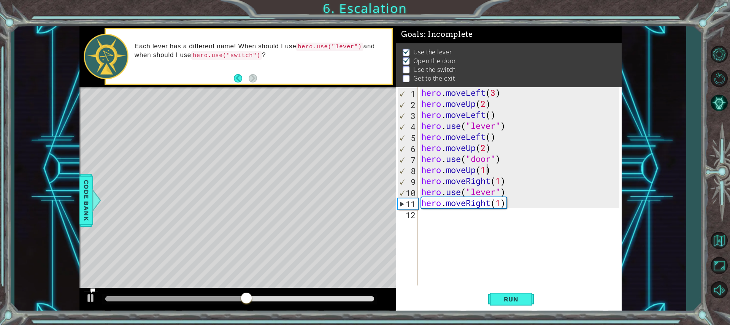
click at [498, 172] on div "hero . moveLeft ( 3 ) hero . moveUp ( 2 ) hero . moveLeft ( ) hero . use ( "lev…" at bounding box center [521, 197] width 203 height 221
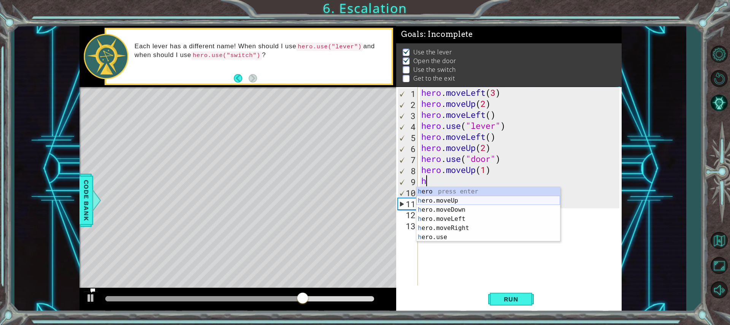
click at [461, 200] on div "h ero press enter h ero.moveUp press enter h ero.moveDown press enter h ero.mov…" at bounding box center [488, 223] width 144 height 73
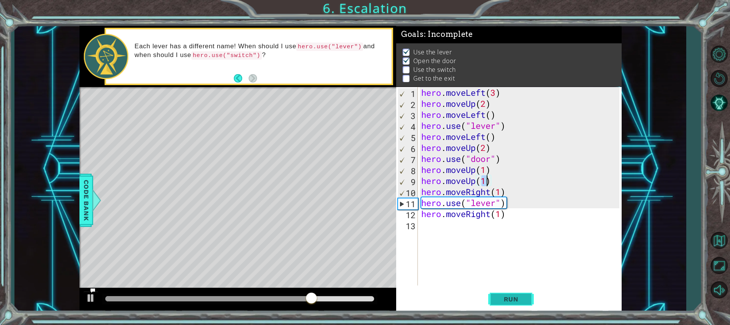
click at [498, 294] on button "Run" at bounding box center [511, 299] width 46 height 22
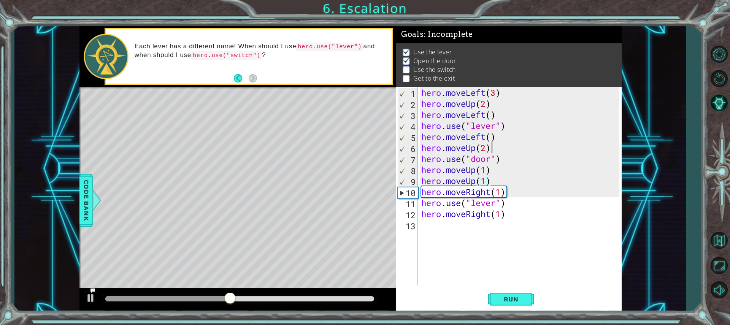
click at [490, 149] on div "hero . moveLeft ( 3 ) hero . moveUp ( 2 ) hero . moveLeft ( ) hero . use ( "lev…" at bounding box center [521, 197] width 203 height 221
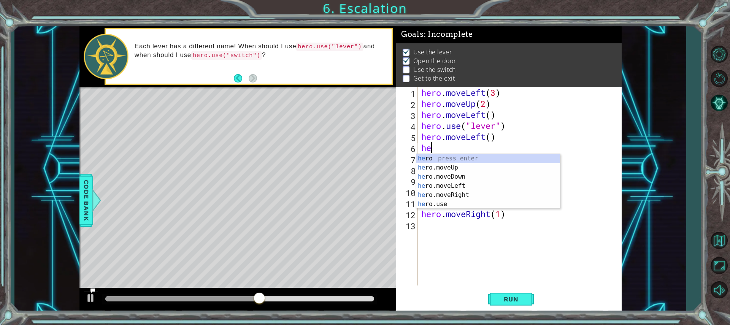
type textarea "h"
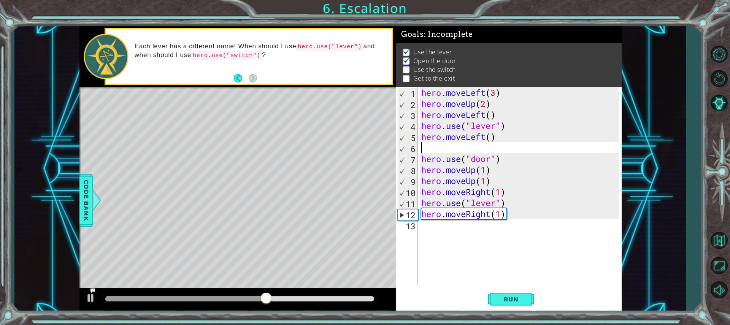
type textarea "hero.moveLeft()"
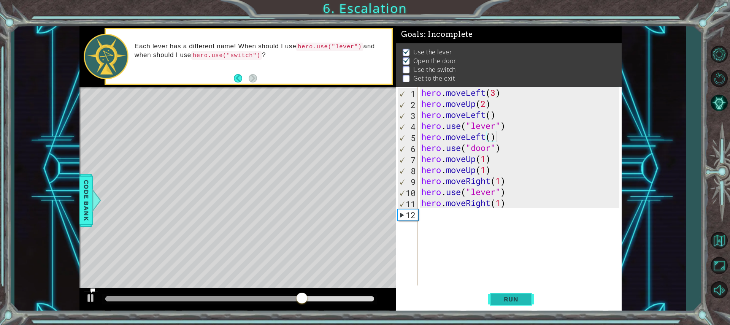
click at [519, 292] on button "Run" at bounding box center [511, 299] width 46 height 22
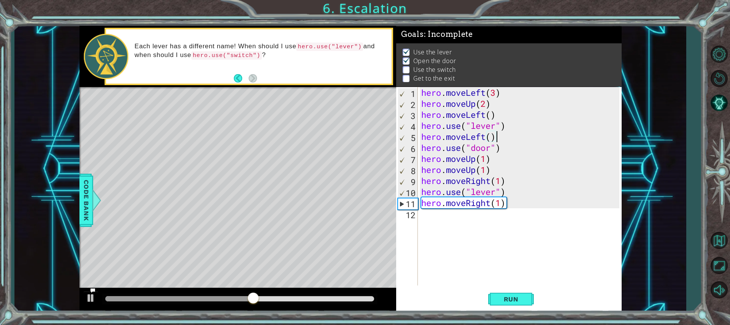
click at [511, 181] on div "hero . moveLeft ( 3 ) hero . moveUp ( 2 ) hero . moveLeft ( ) hero . use ( "lev…" at bounding box center [521, 197] width 203 height 221
click at [501, 181] on div "hero . moveLeft ( 3 ) hero . moveUp ( 2 ) hero . moveLeft ( ) hero . use ( "lev…" at bounding box center [521, 197] width 203 height 221
type textarea "hero.moveRight(2)"
click at [503, 300] on span "Run" at bounding box center [511, 300] width 30 height 8
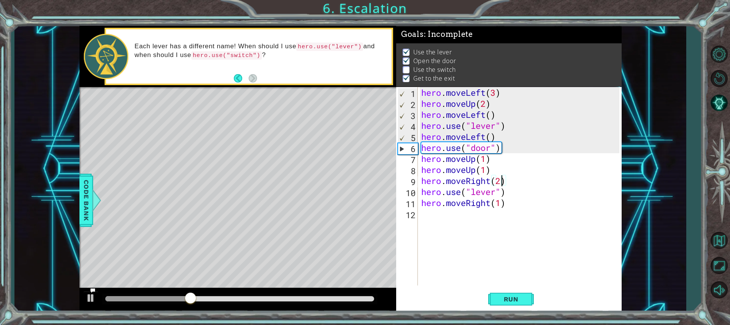
click at [426, 284] on div "hero . moveLeft ( 3 ) hero . moveUp ( 2 ) hero . moveLeft ( ) hero . use ( "lev…" at bounding box center [521, 197] width 203 height 221
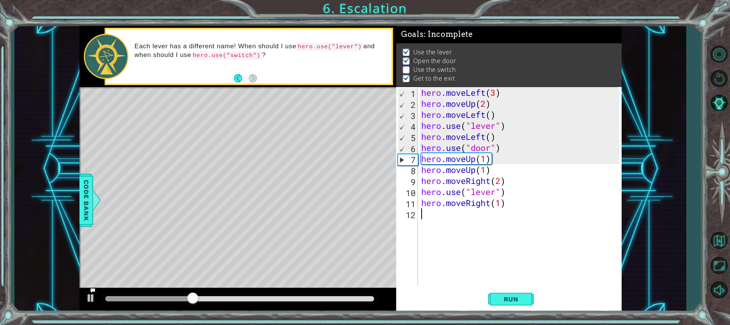
scroll to position [0, 0]
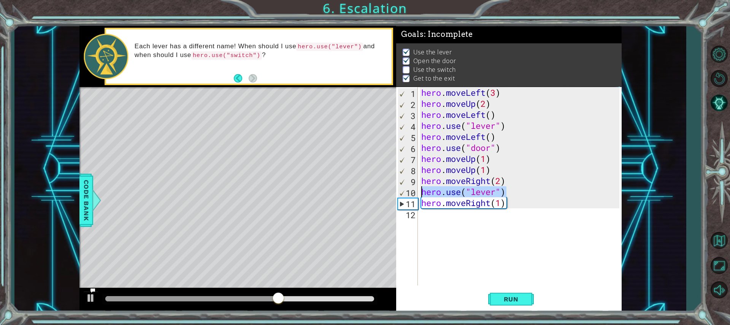
drag, startPoint x: 509, startPoint y: 192, endPoint x: 418, endPoint y: 191, distance: 90.9
click at [418, 191] on div "1 2 3 4 5 6 7 8 9 10 11 12 hero . moveLeft ( 3 ) hero . moveUp ( 2 ) hero . mov…" at bounding box center [507, 186] width 223 height 199
type textarea "hero.use("lever")"
click at [523, 205] on div "hero . moveLeft ( 3 ) hero . moveUp ( 2 ) hero . moveLeft ( ) hero . use ( "lev…" at bounding box center [521, 197] width 203 height 221
type textarea "hero.moveRight(1)"
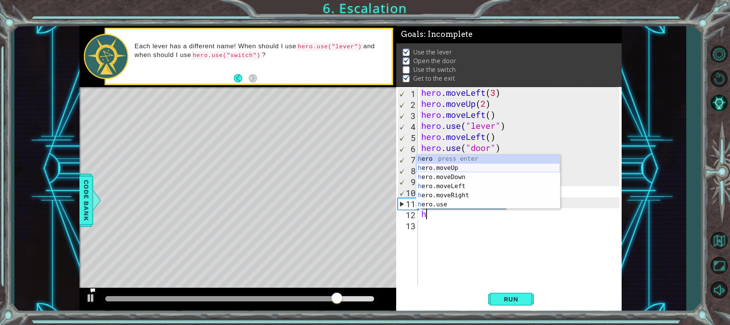
click at [471, 167] on div "h ero press enter h ero.moveUp press enter h ero.moveDown press enter h ero.mov…" at bounding box center [488, 190] width 144 height 73
type textarea "hero.moveUp(1)"
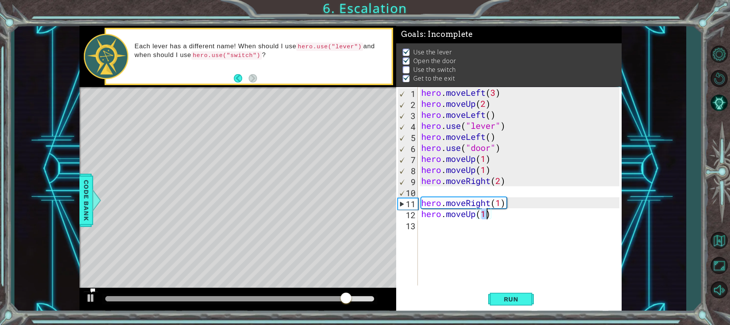
click at [509, 193] on div "hero . moveLeft ( 3 ) hero . moveUp ( 2 ) hero . moveLeft ( ) hero . use ( "lev…" at bounding box center [521, 197] width 203 height 221
type textarea "hero.moveRight(2)"
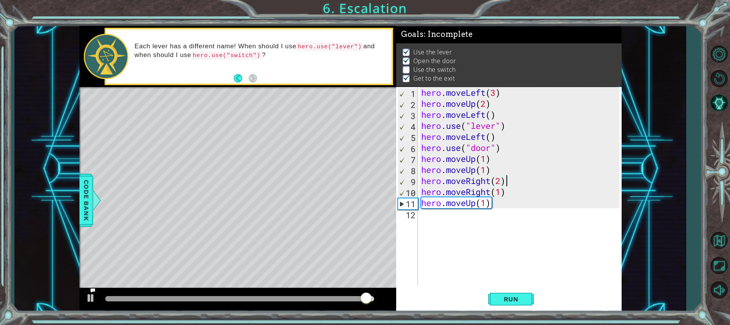
click at [482, 213] on div "hero . moveLeft ( 3 ) hero . moveUp ( 2 ) hero . moveLeft ( ) hero . use ( "lev…" at bounding box center [521, 197] width 203 height 221
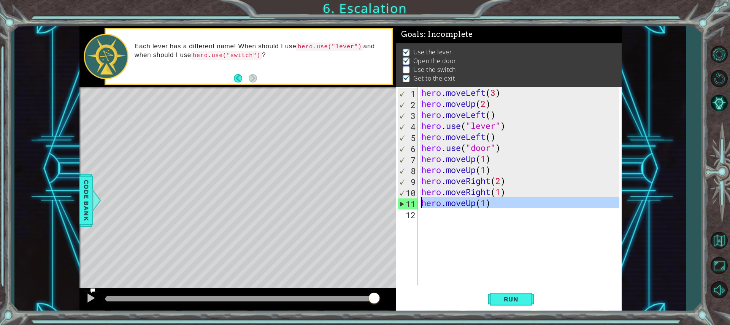
click at [401, 204] on div "11" at bounding box center [408, 204] width 20 height 11
click at [402, 202] on div "11" at bounding box center [408, 204] width 20 height 11
click at [401, 203] on div "11" at bounding box center [408, 204] width 20 height 11
type textarea "hero.moveUp(1)"
click at [434, 219] on div "hero . moveLeft ( 3 ) hero . moveUp ( 2 ) hero . moveLeft ( ) hero . use ( "lev…" at bounding box center [521, 197] width 203 height 221
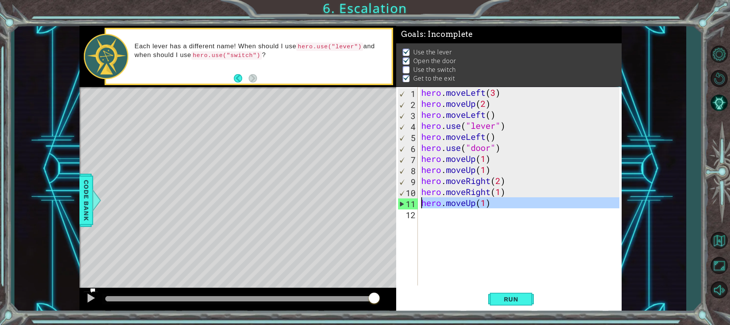
click at [400, 203] on div "11" at bounding box center [408, 204] width 20 height 11
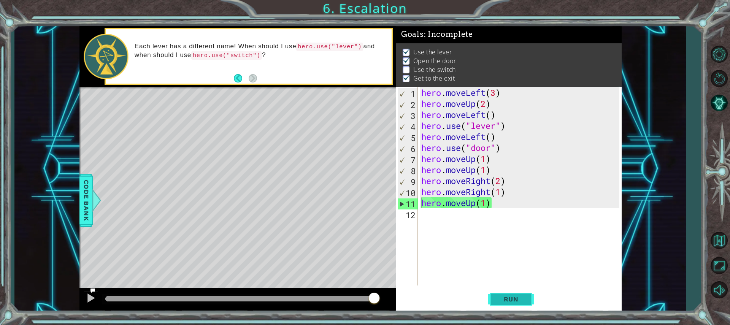
click at [514, 299] on span "Run" at bounding box center [511, 300] width 30 height 8
click at [509, 182] on div "hero . moveLeft ( 3 ) hero . moveUp ( 2 ) hero . moveLeft ( ) hero . use ( "lev…" at bounding box center [521, 197] width 203 height 221
type textarea "hero.moveRight(2)"
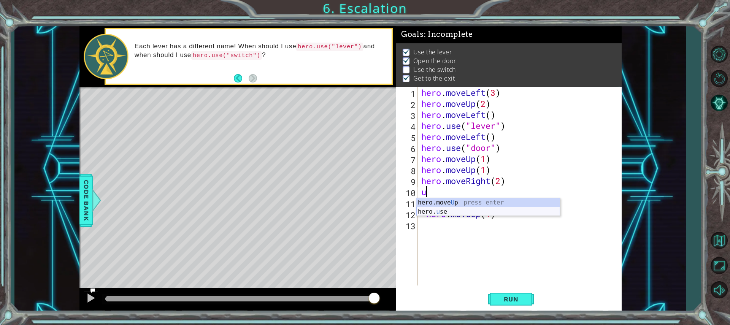
click at [472, 209] on div "hero.move U p press enter hero. u se press enter" at bounding box center [488, 216] width 144 height 37
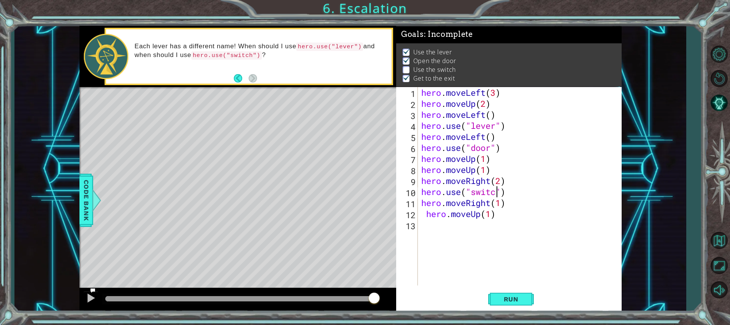
scroll to position [0, 4]
type textarea "hero.use("switch")"
click at [521, 298] on span "Run" at bounding box center [511, 300] width 30 height 8
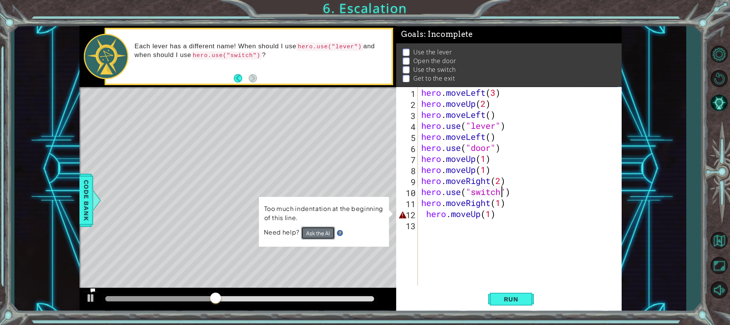
click at [310, 228] on button "Ask the AI" at bounding box center [318, 233] width 34 height 13
click at [426, 214] on div "hero . moveLeft ( 3 ) hero . moveUp ( 2 ) hero . moveLeft ( ) hero . use ( "lev…" at bounding box center [521, 197] width 203 height 221
type textarea "hero.moveUp(1)"
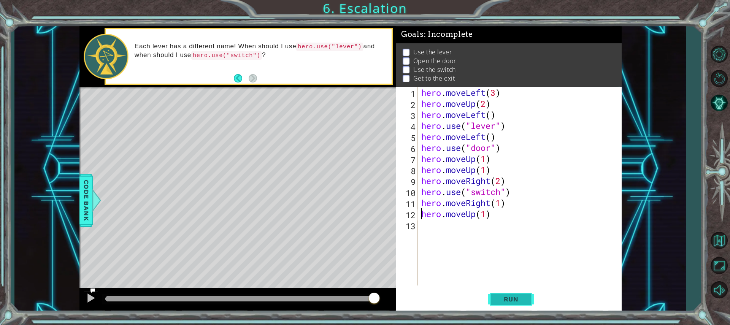
click at [500, 304] on button "Run" at bounding box center [511, 299] width 46 height 22
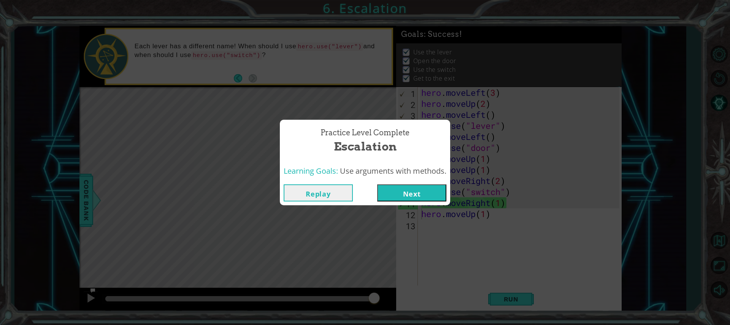
click at [403, 186] on button "Next" at bounding box center [411, 192] width 69 height 17
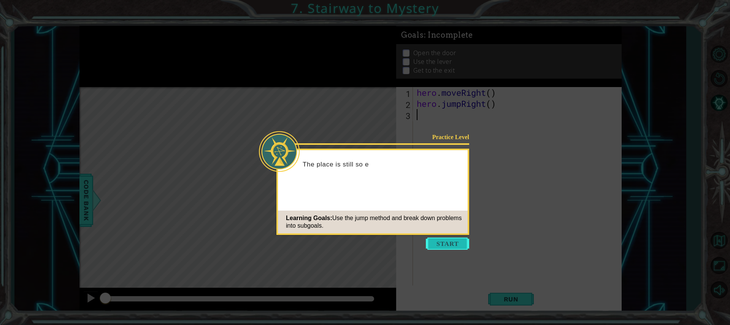
click at [454, 246] on button "Start" at bounding box center [447, 244] width 43 height 12
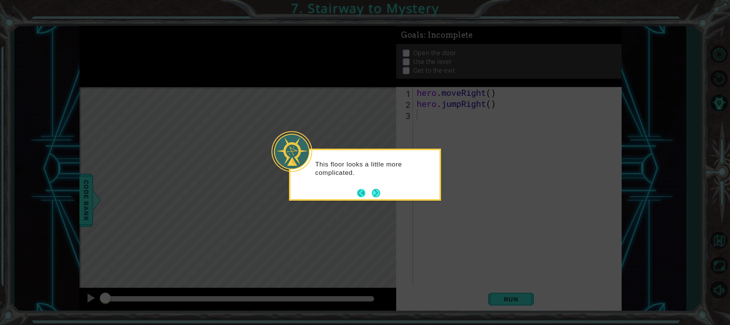
click at [371, 194] on button "Back" at bounding box center [364, 193] width 15 height 8
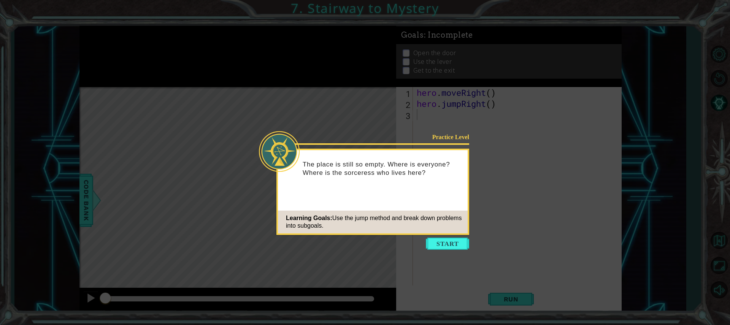
click at [437, 237] on icon at bounding box center [365, 162] width 730 height 325
click at [440, 241] on button "Start" at bounding box center [447, 244] width 43 height 12
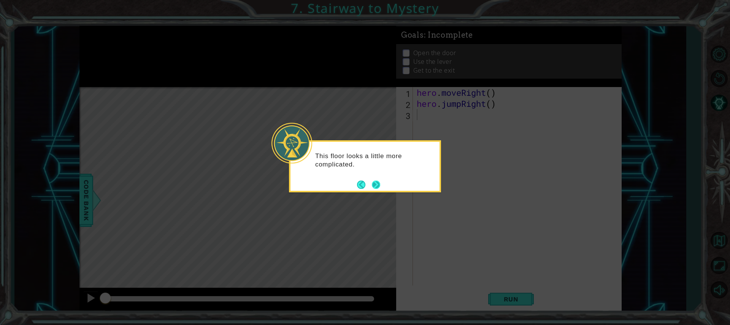
click at [374, 183] on button "Next" at bounding box center [376, 184] width 13 height 13
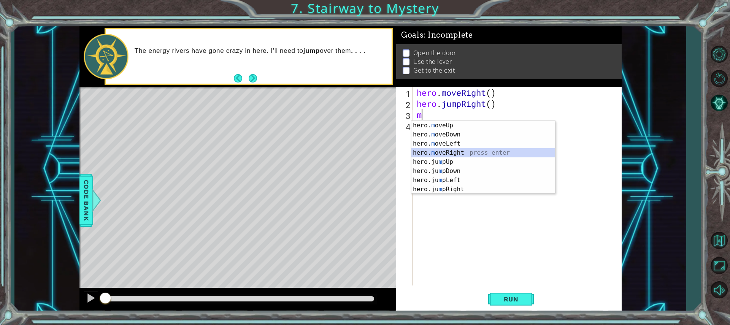
click at [457, 152] on div "hero. m oveUp press enter hero. m oveDown press enter hero. m oveLeft press ent…" at bounding box center [484, 166] width 144 height 91
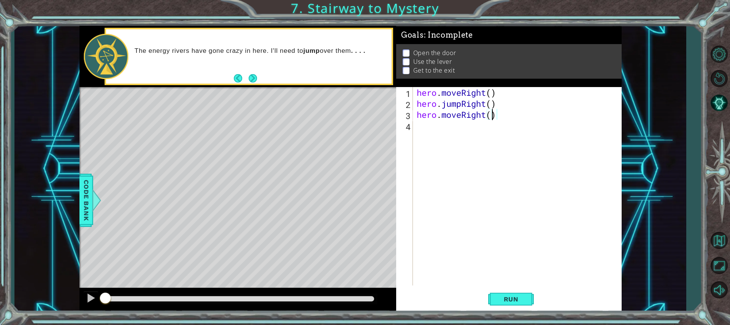
type textarea "hero.moveRight(2)"
click at [459, 127] on div "hero . moveRight ( ) hero . jumpRight ( ) hero . moveRight ( 2 )" at bounding box center [519, 197] width 208 height 221
type textarea "u"
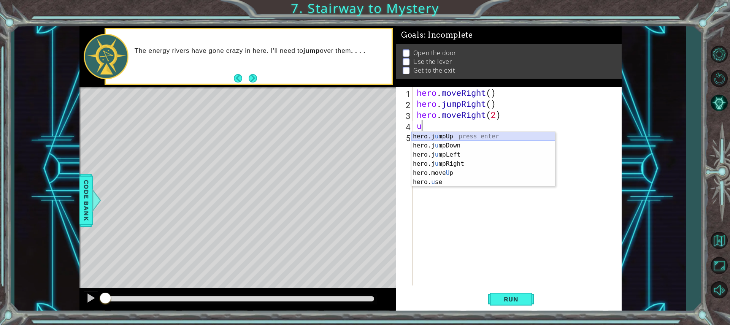
click at [457, 135] on div "hero.j u mpUp press enter hero.j u mpDown press enter hero.j u mpLeft press ent…" at bounding box center [484, 168] width 144 height 73
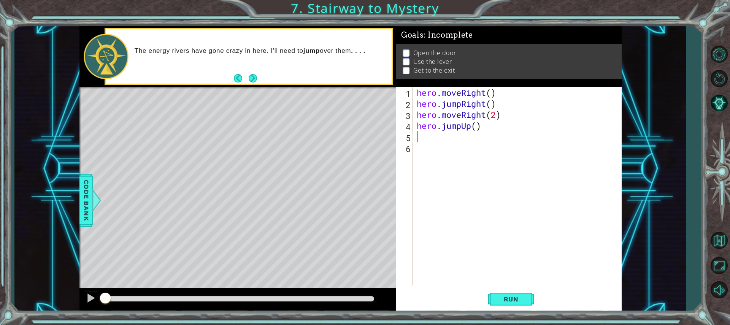
click at [460, 128] on div "hero . moveRight ( ) hero . jumpRight ( ) hero . moveRight ( 2 ) hero . jumpUp …" at bounding box center [519, 197] width 208 height 221
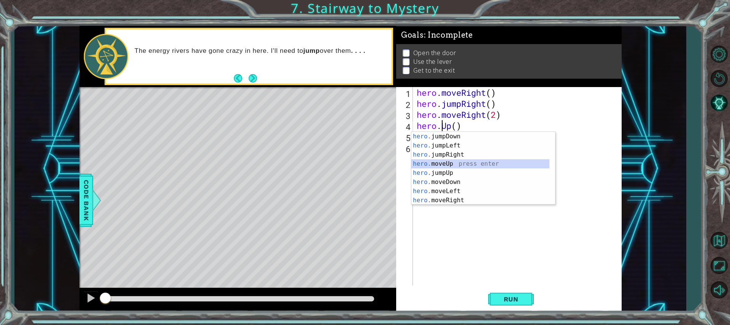
click at [453, 162] on div "hero. jumpDown press enter hero. jumpLeft press enter hero. jumpRight press ent…" at bounding box center [481, 177] width 138 height 91
type textarea "hero.moveUp(1)"
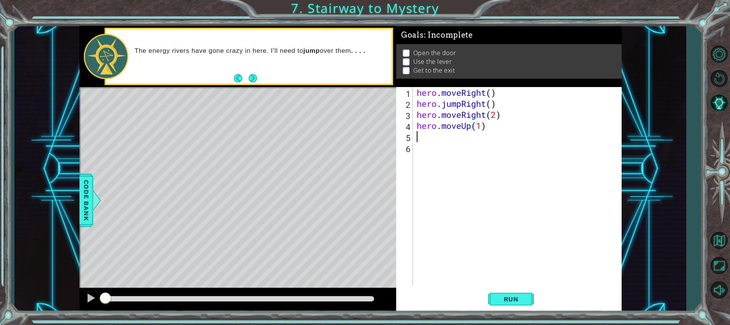
click at [440, 138] on div "hero . moveRight ( ) hero . jumpRight ( ) hero . moveRight ( 2 ) hero . moveUp …" at bounding box center [519, 197] width 208 height 221
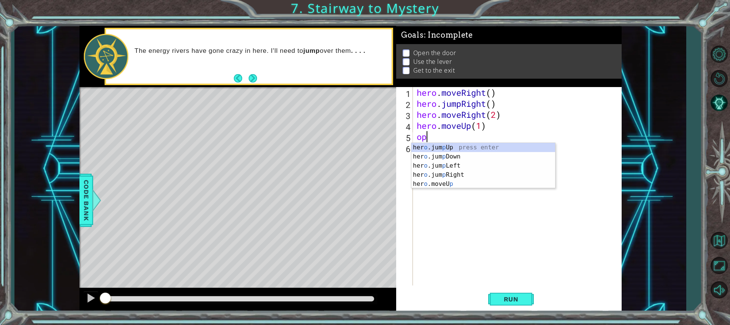
type textarea "o"
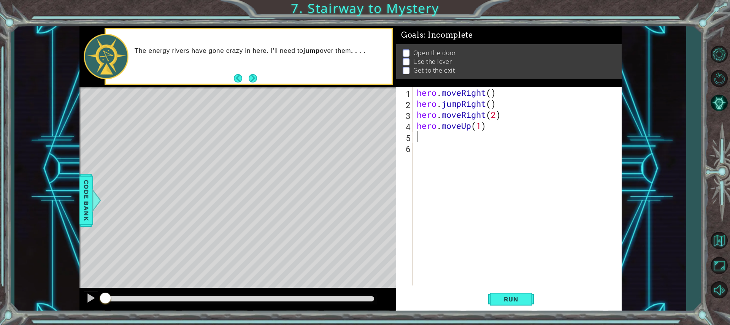
type textarea "hero.moveUp(1)"
type textarea "h"
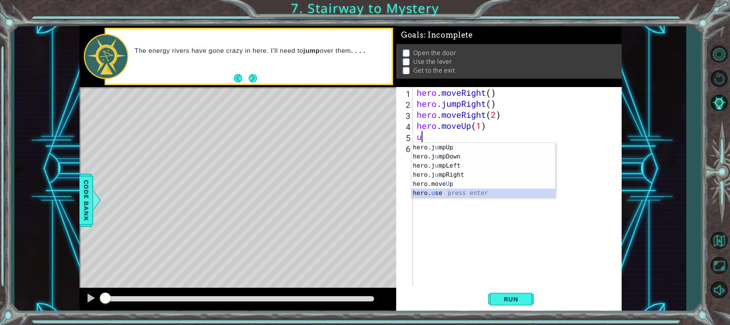
click at [443, 190] on div "hero.j u mpUp press enter hero.j u mpDown press enter hero.j u mpLeft press ent…" at bounding box center [484, 179] width 144 height 73
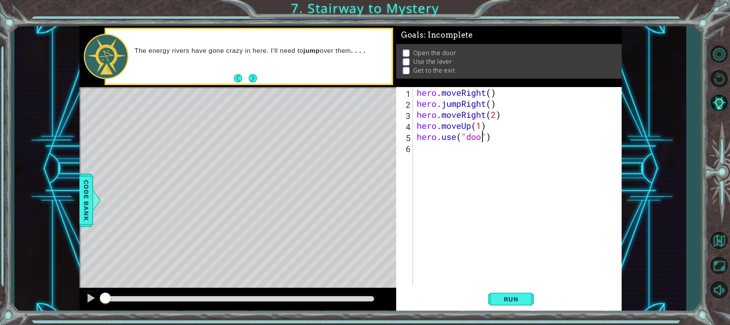
scroll to position [0, 3]
type textarea "hero.use("door")"
click at [475, 151] on div "hero . moveRight ( ) hero . jumpRight ( ) hero . moveRight ( 2 ) hero . moveUp …" at bounding box center [519, 197] width 208 height 221
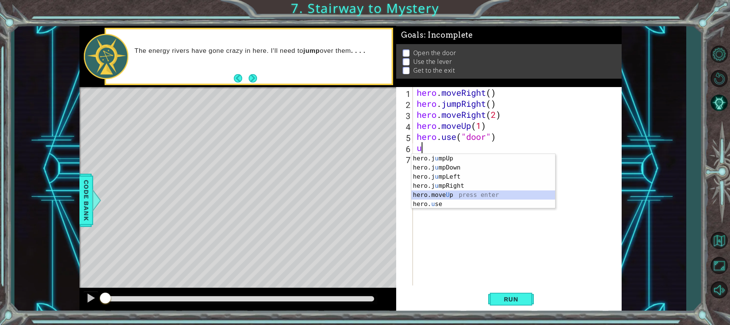
click at [449, 196] on div "hero.j u mpUp press enter hero.j u mpDown press enter hero.j u mpLeft press ent…" at bounding box center [484, 190] width 144 height 73
type textarea "hero.moveUp(1)"
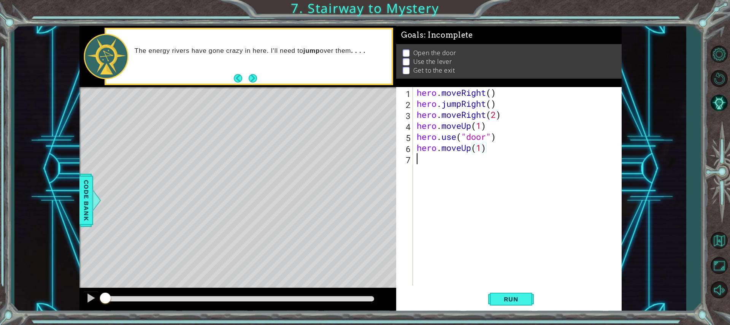
click at [455, 159] on div "hero . moveRight ( ) hero . jumpRight ( ) hero . moveRight ( 2 ) hero . moveUp …" at bounding box center [519, 197] width 208 height 221
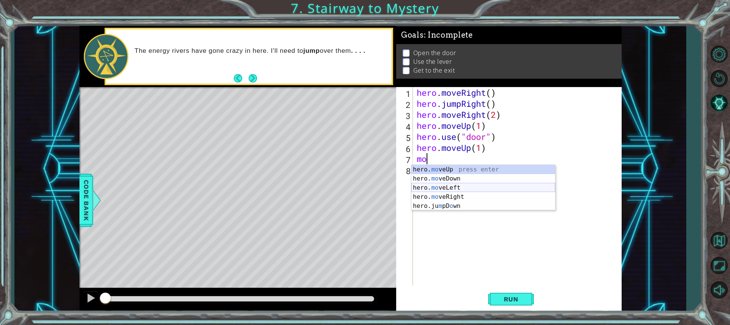
click at [453, 185] on div "hero. mo veUp press enter hero. mo veDown press enter hero. mo veLeft press ent…" at bounding box center [484, 197] width 144 height 64
type textarea "hero.moveLeft(1)"
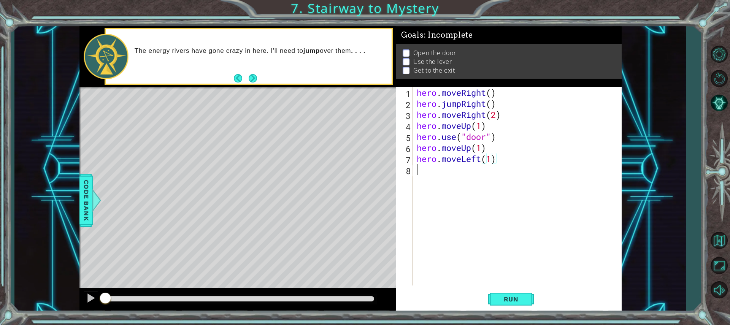
click at [448, 172] on div "hero . moveRight ( ) hero . jumpRight ( ) hero . moveRight ( 2 ) hero . moveUp …" at bounding box center [519, 197] width 208 height 221
click at [513, 177] on div "hero . moveRight ( ) hero . jumpRight ( ) hero . moveRight ( 2 ) hero . moveUp …" at bounding box center [519, 197] width 208 height 221
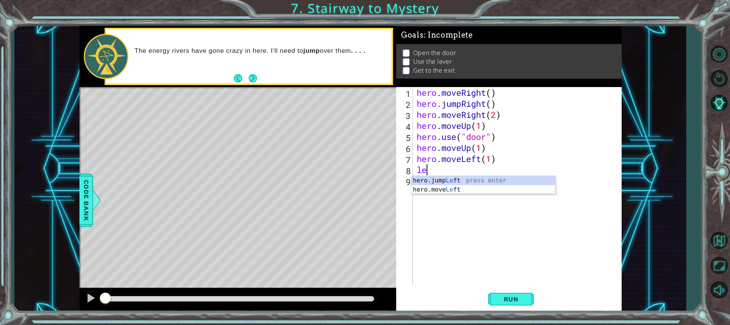
type textarea "l"
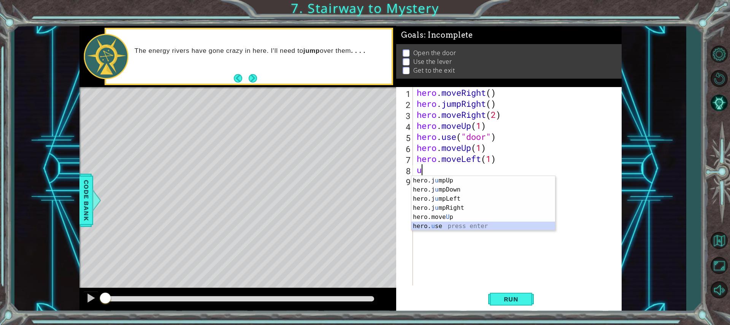
click at [445, 227] on div "hero.j u mpUp press enter hero.j u mpDown press enter hero.j u mpLeft press ent…" at bounding box center [484, 212] width 144 height 73
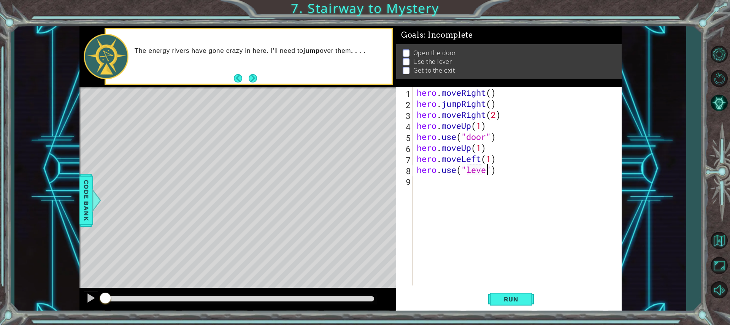
type textarea "hero.use("lever")"
click at [464, 181] on div "hero . moveRight ( ) hero . jumpRight ( ) hero . moveRight ( 2 ) hero . moveUp …" at bounding box center [519, 197] width 208 height 221
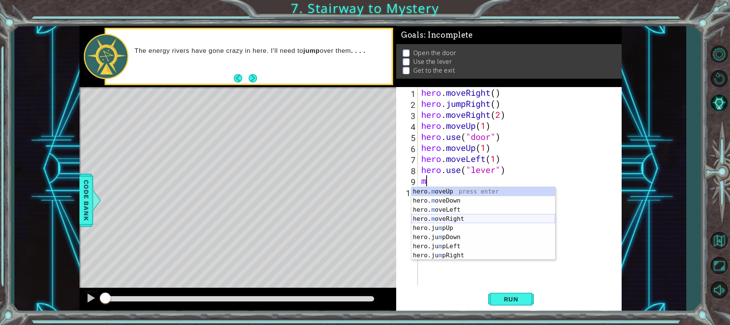
click at [457, 216] on div "hero. m oveUp press enter hero. m oveDown press enter hero. m oveLeft press ent…" at bounding box center [484, 232] width 144 height 91
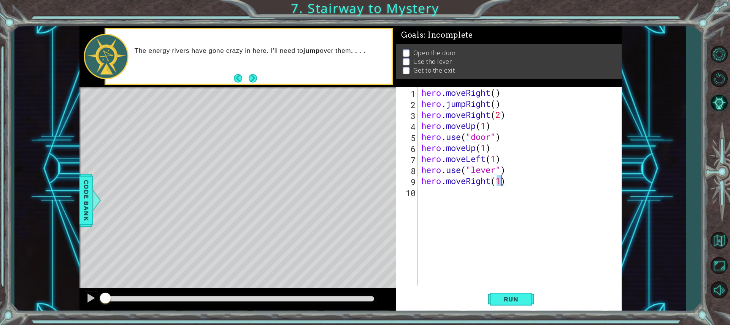
type textarea "hero.moveRight(2)"
click at [474, 196] on div "hero . moveRight ( ) hero . jumpRight ( ) hero . moveRight ( 2 ) hero . moveUp …" at bounding box center [521, 197] width 203 height 221
type textarea "j"
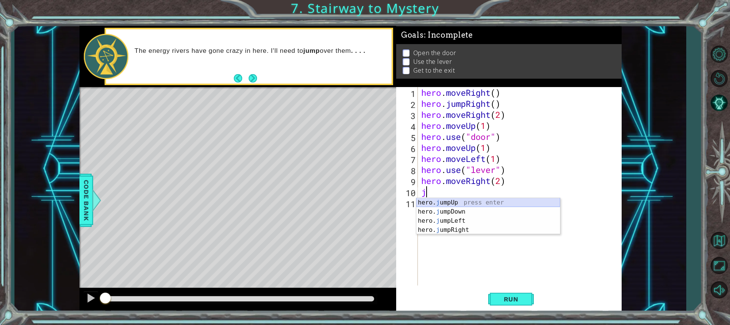
click at [475, 200] on div "hero. j umpUp press enter hero. j umpDown press enter hero. j umpLeft press ent…" at bounding box center [488, 225] width 144 height 55
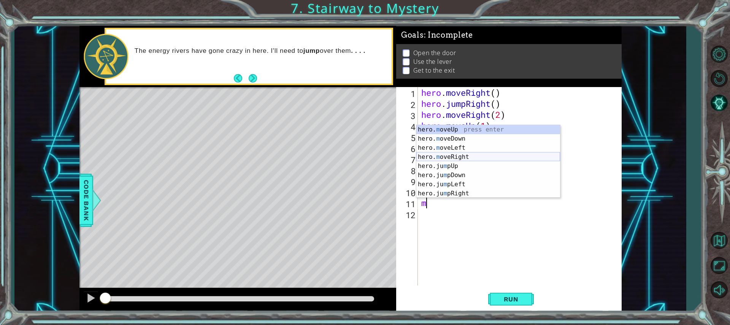
click at [462, 156] on div "hero. m oveUp press enter hero. m oveDown press enter hero. m oveLeft press ent…" at bounding box center [488, 170] width 144 height 91
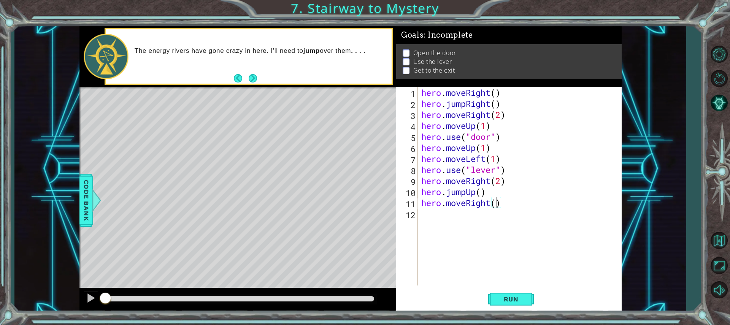
type textarea "hero.moveRight(2)"
click at [474, 214] on div "hero . moveRight ( ) hero . jumpRight ( ) hero . moveRight ( 2 ) hero . moveUp …" at bounding box center [521, 197] width 203 height 221
click at [520, 293] on button "Run" at bounding box center [511, 299] width 46 height 22
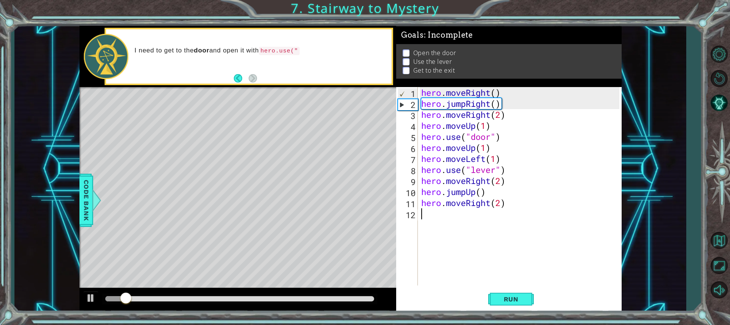
click at [308, 298] on div at bounding box center [239, 298] width 269 height 5
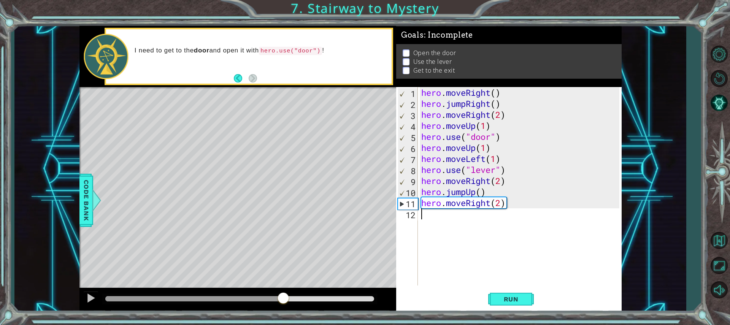
drag, startPoint x: 305, startPoint y: 296, endPoint x: 283, endPoint y: 299, distance: 21.5
click at [283, 299] on div at bounding box center [284, 299] width 14 height 14
click at [156, 301] on div at bounding box center [194, 298] width 178 height 5
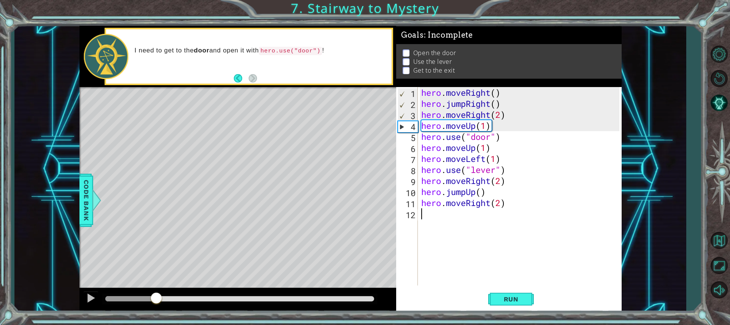
click at [500, 117] on div "hero . moveRight ( ) hero . jumpRight ( ) hero . moveRight ( 2 ) hero . moveUp …" at bounding box center [521, 197] width 203 height 221
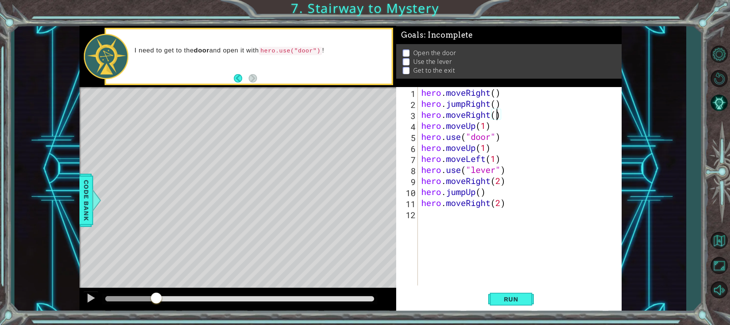
scroll to position [0, 3]
click at [498, 294] on button "Run" at bounding box center [511, 299] width 46 height 22
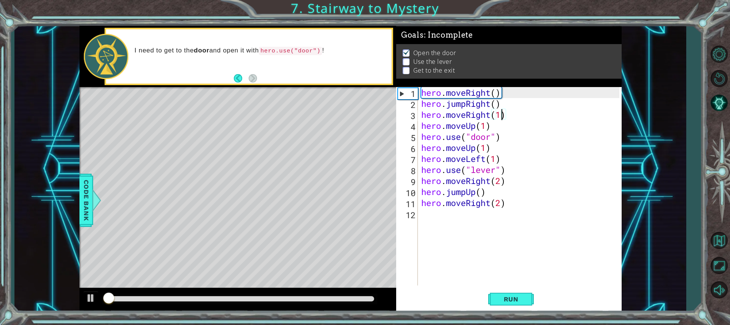
scroll to position [1, 0]
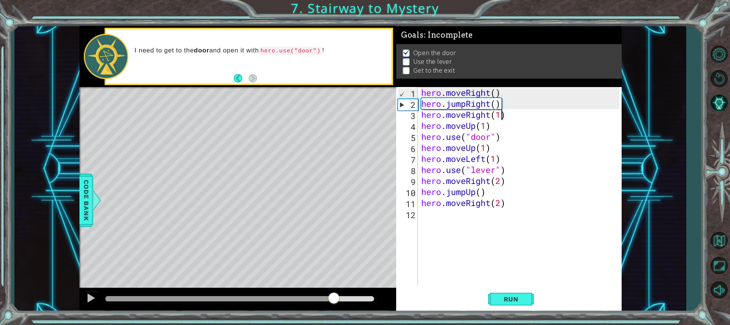
click at [333, 297] on div at bounding box center [239, 298] width 269 height 5
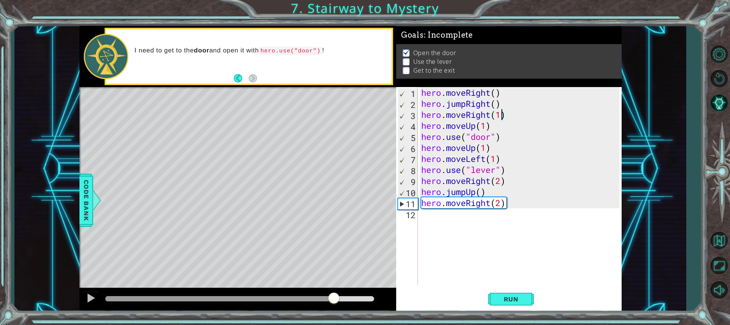
click at [147, 299] on div at bounding box center [219, 298] width 229 height 5
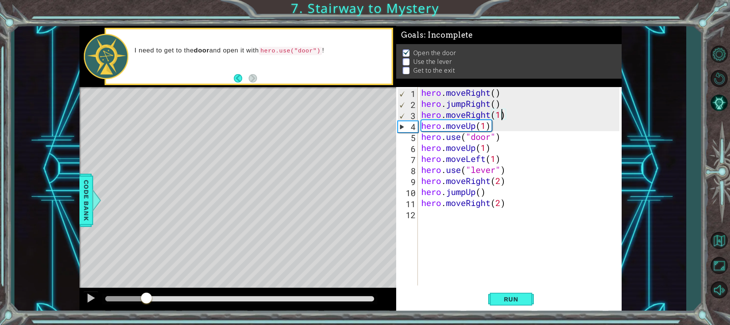
click at [496, 126] on div "hero . moveRight ( ) hero . jumpRight ( ) hero . moveRight ( 1 ) hero . moveUp …" at bounding box center [521, 197] width 203 height 221
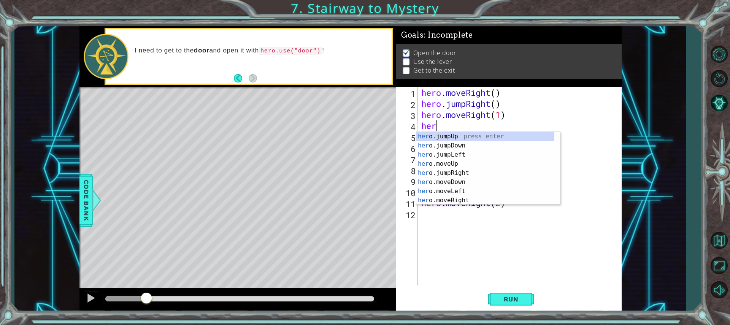
scroll to position [0, 0]
type textarea "h"
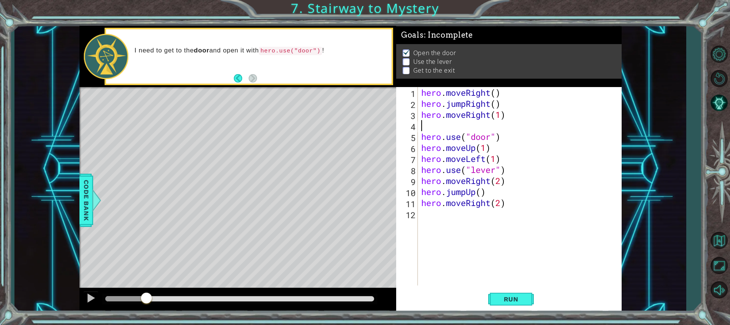
type textarea "hero.moveRight(1)"
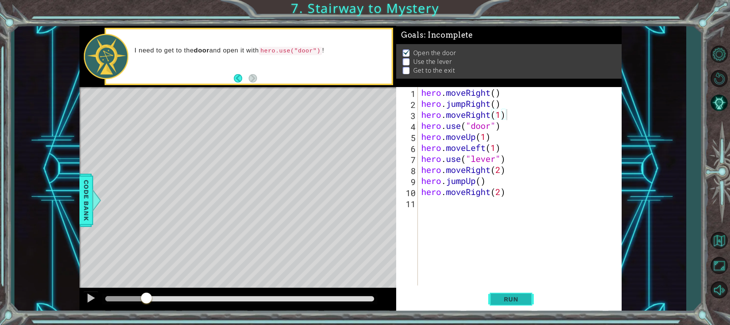
click at [506, 299] on span "Run" at bounding box center [511, 300] width 30 height 8
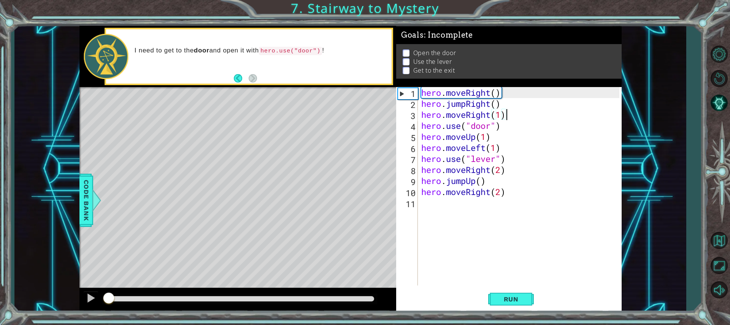
drag, startPoint x: 193, startPoint y: 296, endPoint x: 109, endPoint y: 296, distance: 83.7
click at [109, 296] on div at bounding box center [109, 299] width 14 height 14
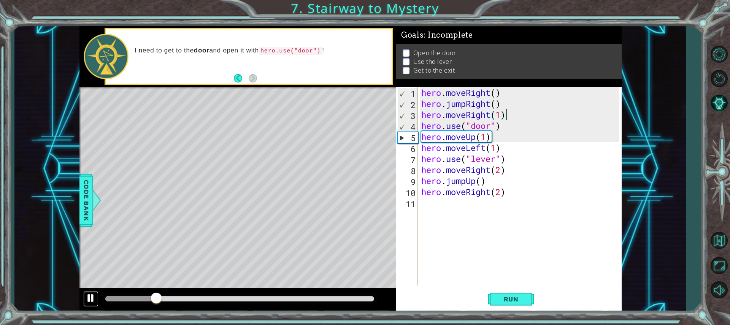
click at [88, 297] on div at bounding box center [91, 298] width 10 height 10
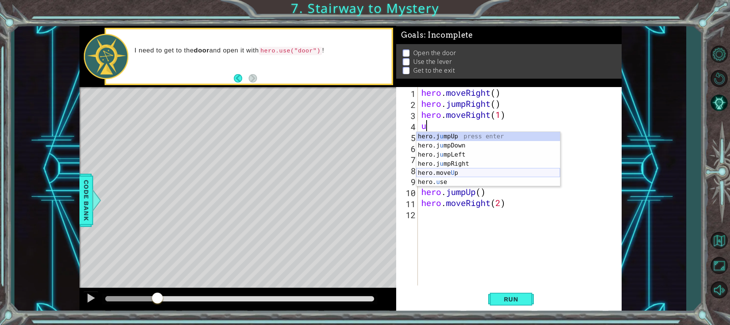
click at [454, 173] on div "hero.j u mpUp press enter hero.j u mpDown press enter hero.j u mpLeft press ent…" at bounding box center [488, 168] width 144 height 73
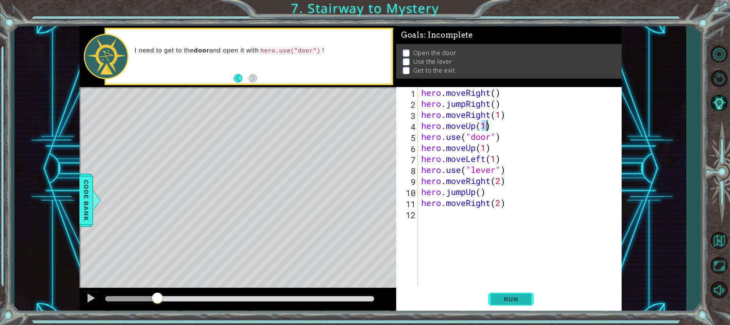
click at [508, 296] on span "Run" at bounding box center [511, 300] width 30 height 8
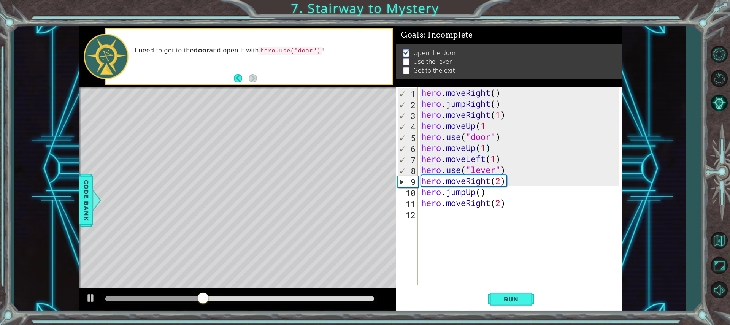
click at [488, 148] on div "hero . moveRight ( ) hero . jumpRight ( ) hero . moveRight ( 1 ) hero . moveUp …" at bounding box center [521, 197] width 203 height 221
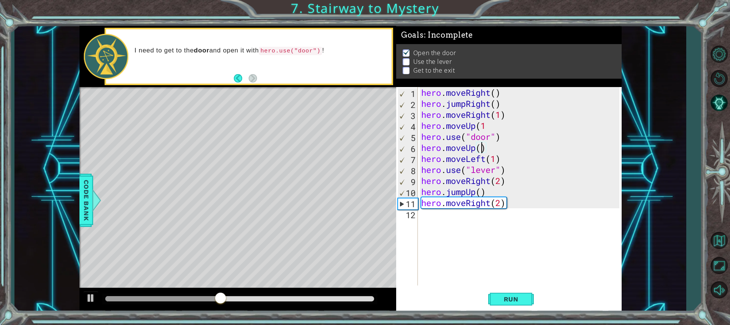
scroll to position [0, 3]
click at [500, 296] on span "Run" at bounding box center [511, 300] width 30 height 8
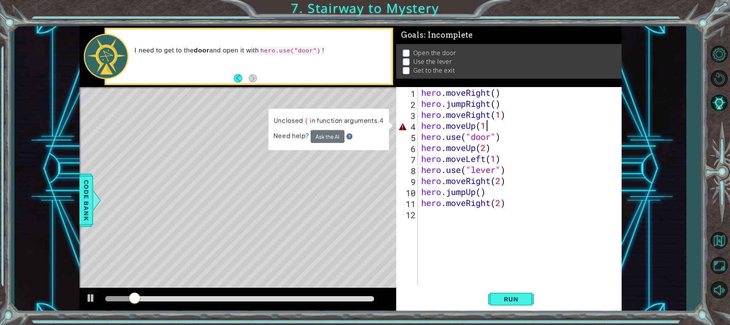
click at [485, 124] on div "hero . moveRight ( ) hero . jumpRight ( ) hero . moveRight ( 1 ) hero . moveUp …" at bounding box center [521, 197] width 203 height 221
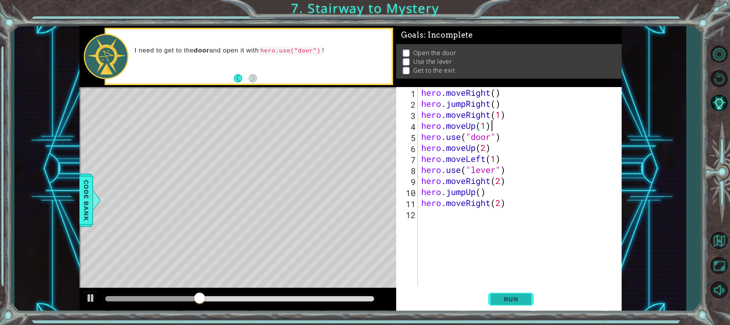
click at [528, 297] on button "Run" at bounding box center [511, 299] width 46 height 22
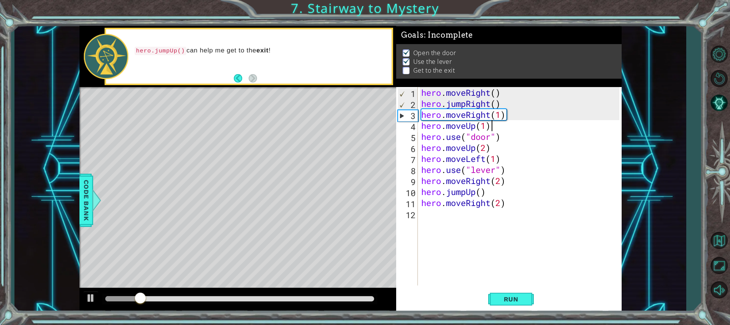
click at [310, 296] on div at bounding box center [239, 298] width 269 height 5
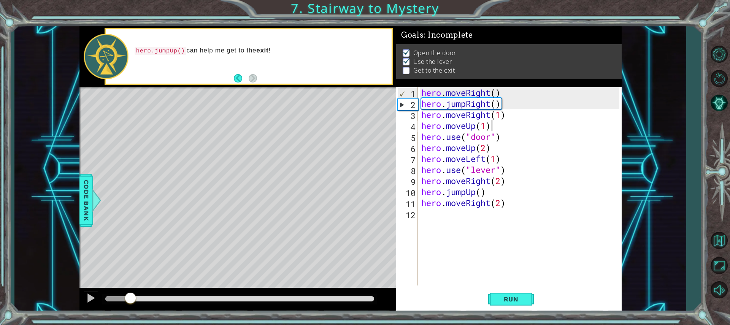
click at [130, 297] on div at bounding box center [117, 298] width 25 height 5
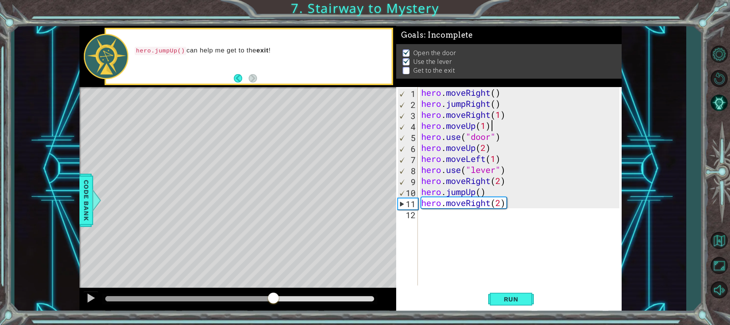
click at [273, 297] on div at bounding box center [239, 298] width 269 height 5
click at [235, 298] on div at bounding box center [189, 298] width 168 height 5
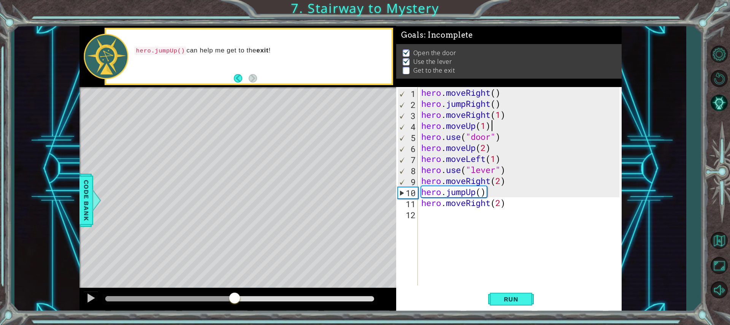
click at [185, 296] on div at bounding box center [239, 299] width 275 height 11
click at [186, 299] on div at bounding box center [170, 298] width 130 height 5
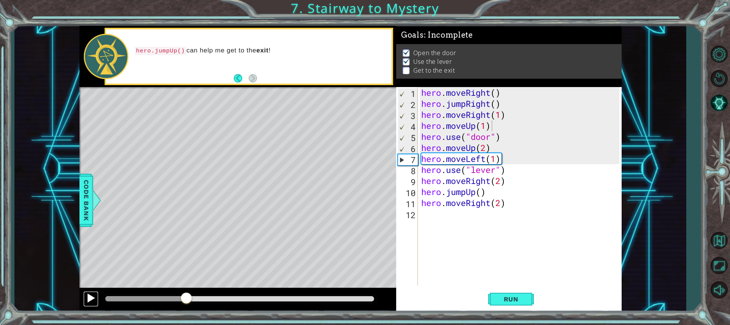
click at [92, 299] on div at bounding box center [91, 298] width 10 height 10
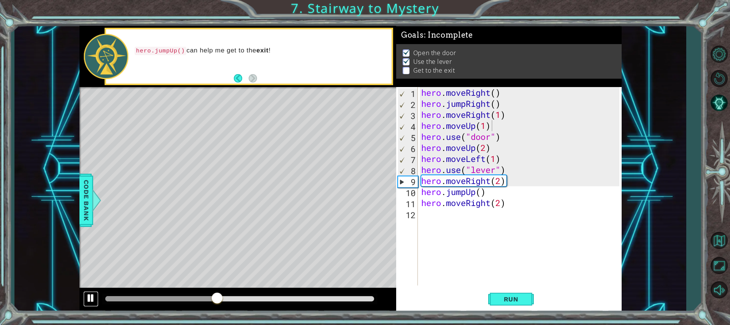
click at [87, 298] on div at bounding box center [91, 298] width 10 height 10
click at [489, 181] on div "hero . moveRight ( ) hero . jumpRight ( ) hero . moveRight ( 1 ) hero . moveUp …" at bounding box center [521, 197] width 203 height 221
click at [490, 181] on div "hero . moveRight ( ) hero . jumpRight ( ) hero . moveRight ( 1 ) hero . moveUp …" at bounding box center [521, 197] width 203 height 221
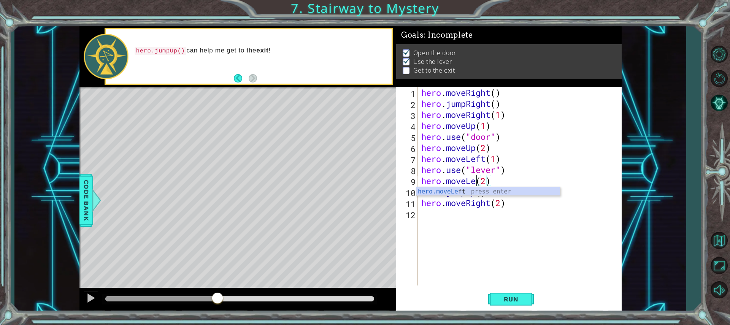
scroll to position [0, 3]
click at [457, 189] on div "hero.moveLeft press enter" at bounding box center [488, 200] width 144 height 27
click at [516, 296] on span "Run" at bounding box center [511, 300] width 30 height 8
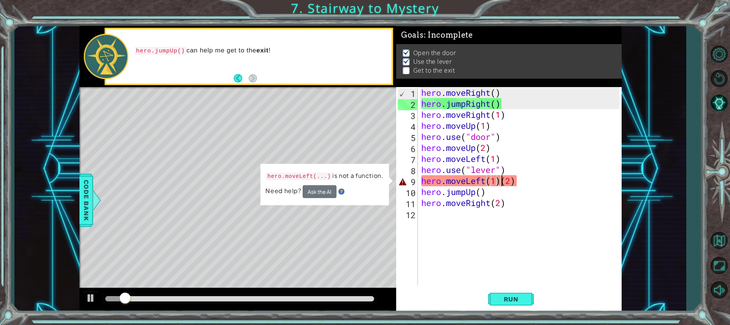
click at [502, 180] on div "hero . moveRight ( ) hero . jumpRight ( ) hero . moveRight ( 1 ) hero . moveUp …" at bounding box center [521, 197] width 203 height 221
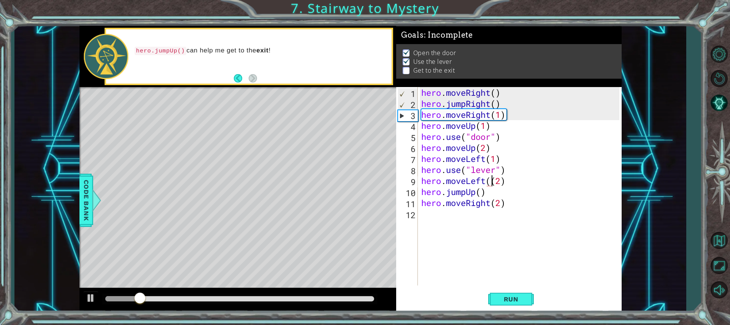
type textarea "hero.moveLeft(2)"
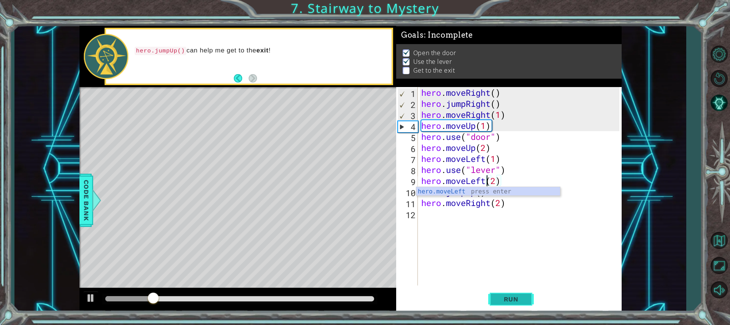
click at [513, 300] on span "Run" at bounding box center [511, 300] width 30 height 8
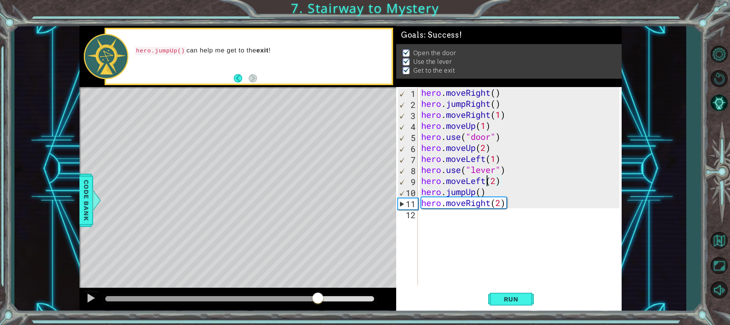
click at [318, 299] on div at bounding box center [239, 298] width 269 height 5
click at [88, 296] on div at bounding box center [91, 298] width 10 height 10
click at [88, 299] on div at bounding box center [91, 298] width 10 height 10
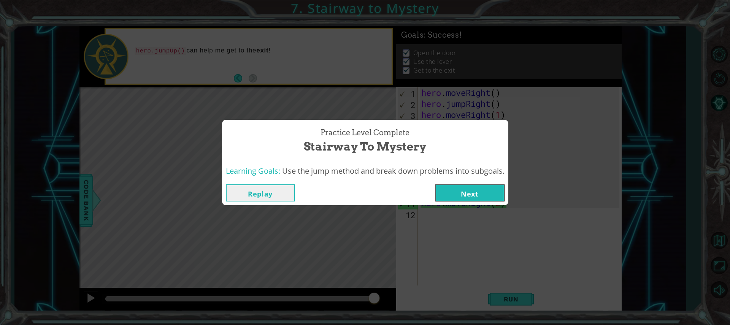
click at [459, 194] on button "Next" at bounding box center [470, 192] width 69 height 17
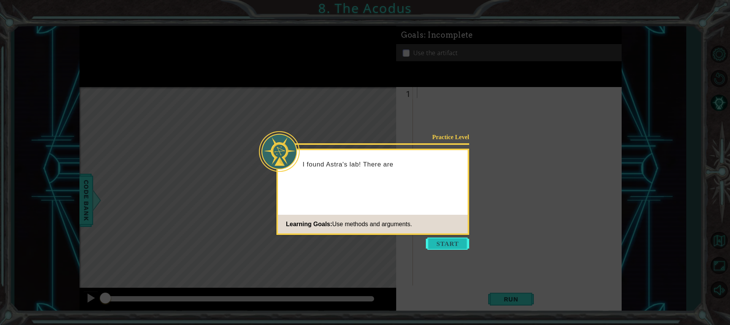
click at [441, 245] on button "Start" at bounding box center [447, 244] width 43 height 12
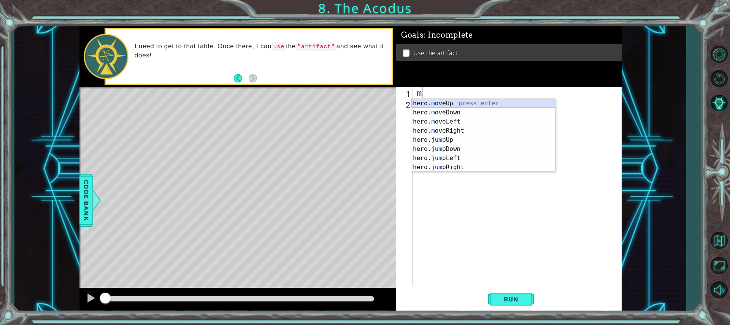
click at [452, 105] on div "hero. m oveUp press enter hero. m oveDown press enter hero. m oveLeft press ent…" at bounding box center [484, 144] width 144 height 91
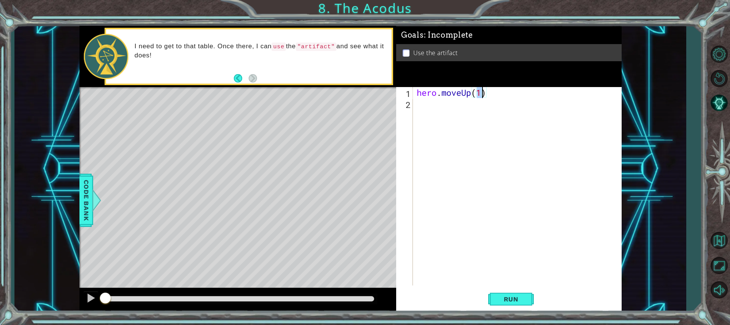
type textarea "hero.moveUp(2)"
click at [423, 103] on div "hero . moveUp ( 2 )" at bounding box center [519, 197] width 208 height 221
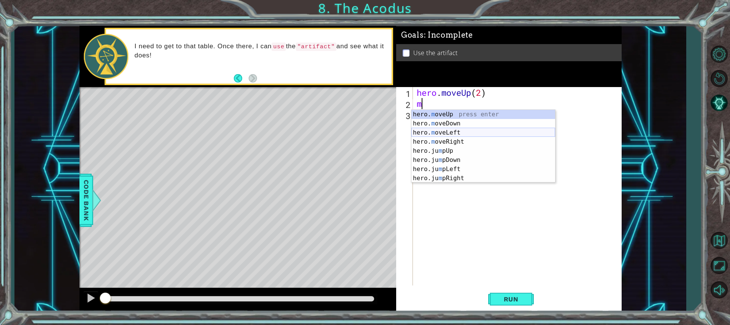
click at [448, 133] on div "hero. m oveUp press enter hero. m oveDown press enter hero. m oveLeft press ent…" at bounding box center [484, 155] width 144 height 91
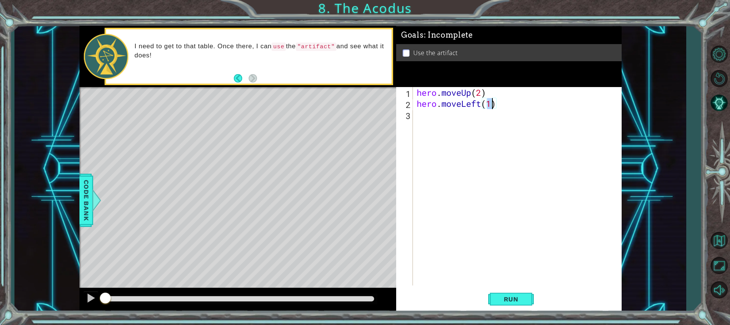
scroll to position [0, 3]
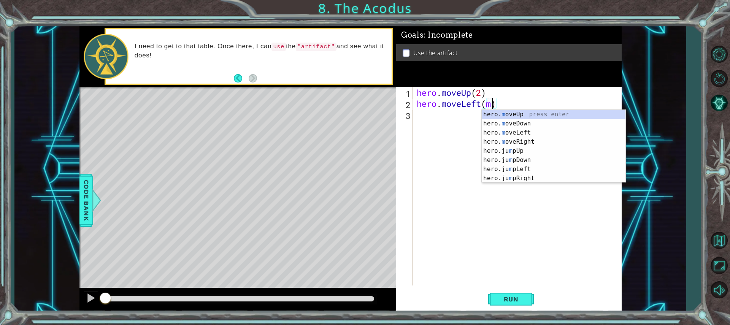
type textarea "hero.moveLeft(1)"
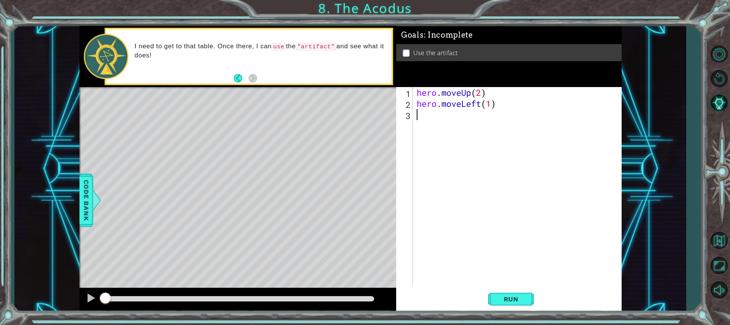
click at [432, 117] on div "hero . moveUp ( 2 ) hero . moveLeft ( 1 )" at bounding box center [519, 197] width 208 height 221
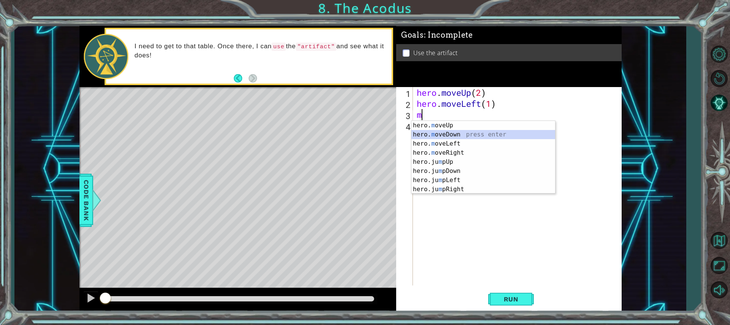
click at [458, 134] on div "hero. m oveUp press enter hero. m oveDown press enter hero. m oveLeft press ent…" at bounding box center [484, 166] width 144 height 91
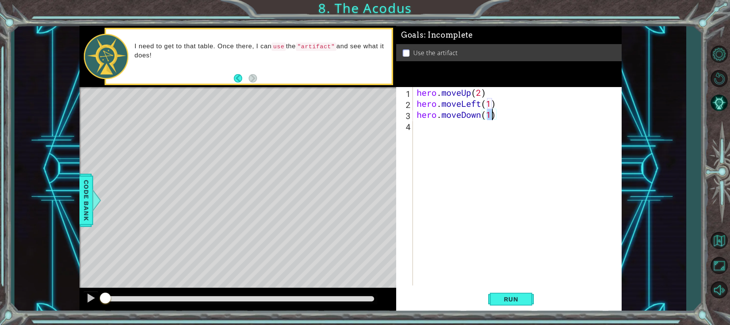
type textarea "hero.moveDown(2)"
click at [448, 122] on div "hero . moveUp ( 2 ) hero . moveLeft ( 1 ) hero . moveDown ( 2 )" at bounding box center [519, 197] width 208 height 221
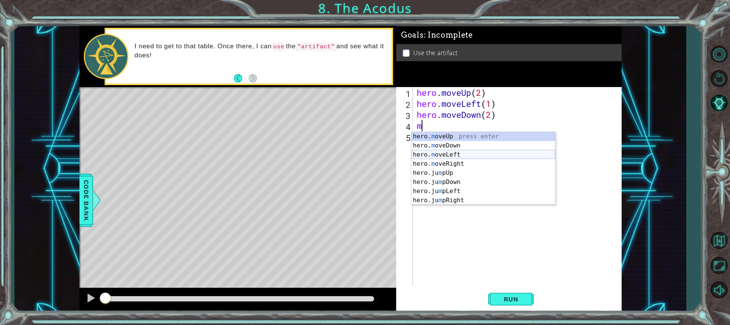
click at [458, 153] on div "hero. m oveUp press enter hero. m oveDown press enter hero. m oveLeft press ent…" at bounding box center [484, 177] width 144 height 91
type textarea "hero."
click at [440, 154] on div "hero. jumpUp press enter hero. jumpDown press enter hero. jumpLeft press enter …" at bounding box center [481, 177] width 138 height 91
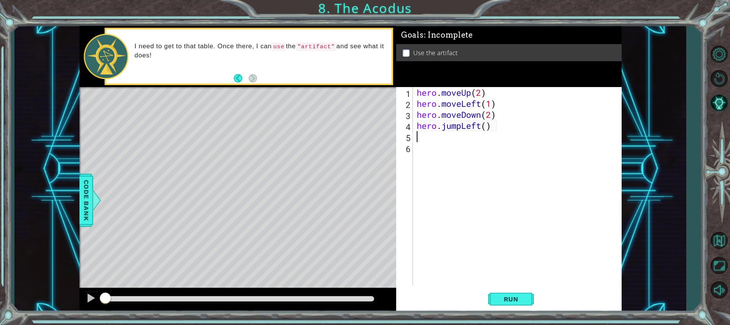
scroll to position [0, 0]
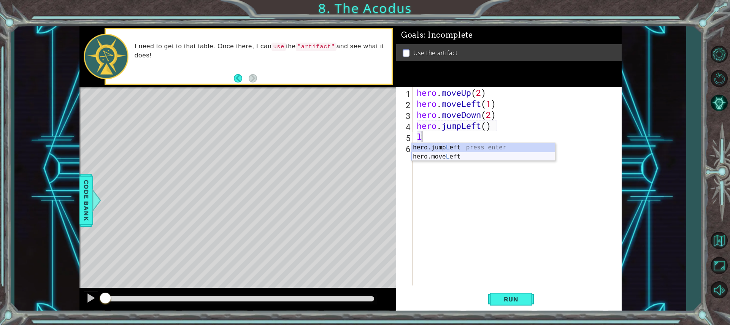
click at [443, 156] on div "hero.jump L eft press enter hero.move L eft press enter" at bounding box center [484, 161] width 144 height 37
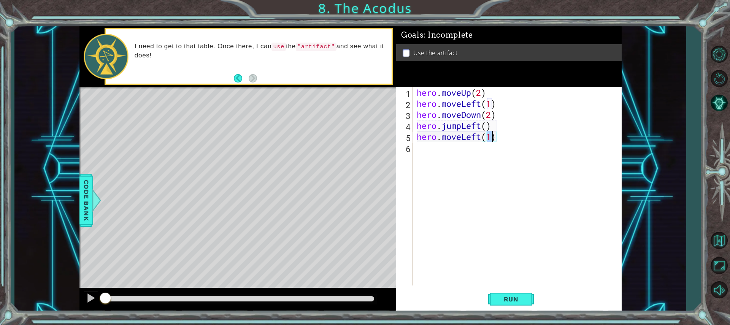
scroll to position [0, 3]
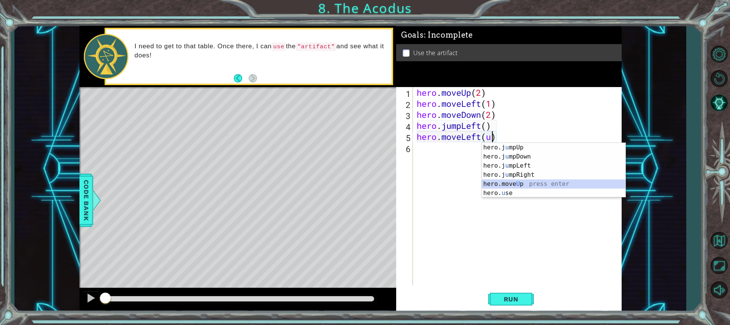
click at [524, 182] on div "hero.j u mpUp press enter hero.j u mpDown press enter hero.j u mpLeft press ent…" at bounding box center [554, 179] width 144 height 73
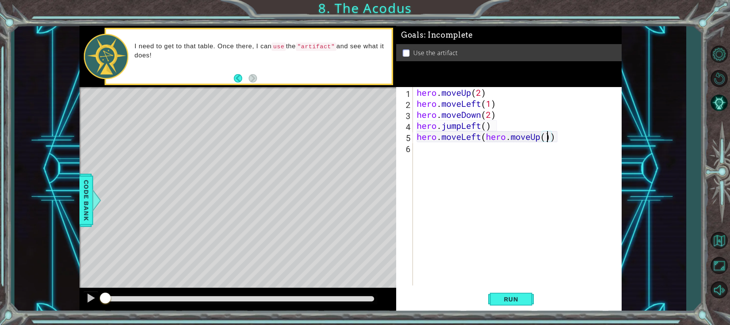
scroll to position [0, 6]
click at [564, 137] on div "hero . moveUp ( 2 ) hero . moveLeft ( 1 ) hero . moveDown ( 2 ) hero . jumpLeft…" at bounding box center [519, 197] width 208 height 221
click at [485, 139] on div "hero . moveUp ( 2 ) hero . moveLeft ( 1 ) hero . moveDown ( 2 ) hero . jumpLeft…" at bounding box center [519, 197] width 208 height 221
click at [487, 127] on div "hero . moveUp ( 2 ) hero . moveLeft ( 1 ) hero . moveDown ( 2 ) hero . jumpLeft…" at bounding box center [519, 197] width 208 height 221
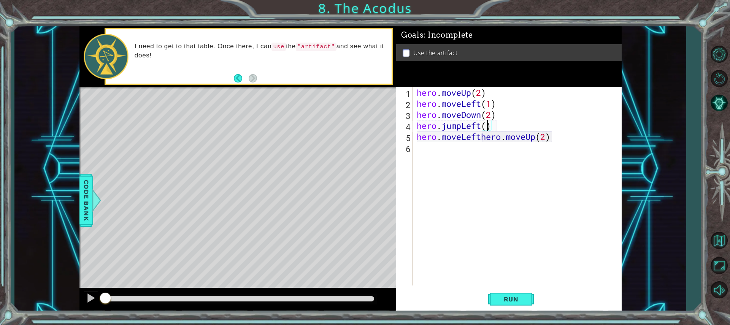
scroll to position [0, 3]
type textarea "hero.jumpLeft(1)"
click at [478, 142] on div "hero . moveUp ( 2 ) hero . moveLeft ( 1 ) hero . moveDown ( 2 ) hero . jumpLeft…" at bounding box center [519, 197] width 208 height 221
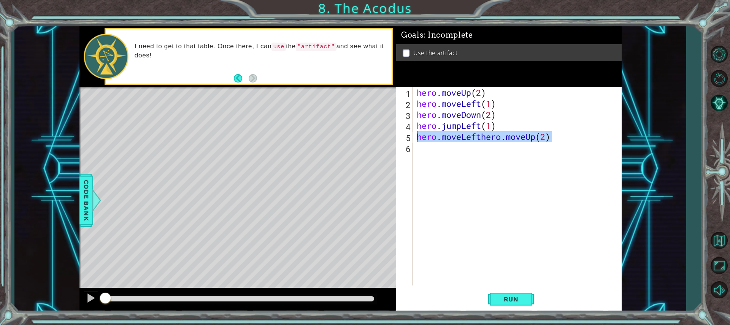
drag, startPoint x: 558, startPoint y: 138, endPoint x: 417, endPoint y: 137, distance: 141.5
click at [417, 137] on div "hero . moveUp ( 2 ) hero . moveLeft ( 1 ) hero . moveDown ( 2 ) hero . jumpLeft…" at bounding box center [519, 197] width 208 height 221
type textarea "hero.moveLefthero.moveUp(2)"
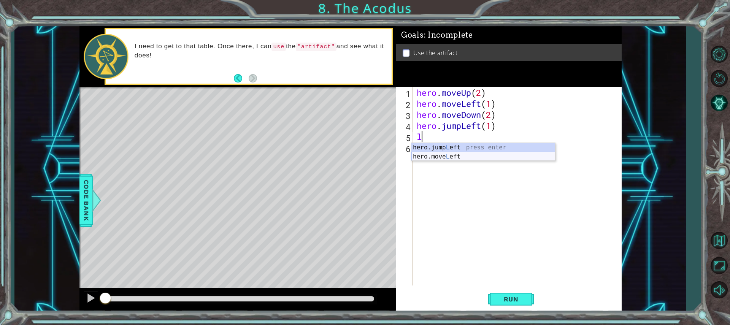
click at [448, 155] on div "hero.jump L eft press enter hero.move L eft press enter" at bounding box center [484, 161] width 144 height 37
type textarea "hero.moveLeft(1)"
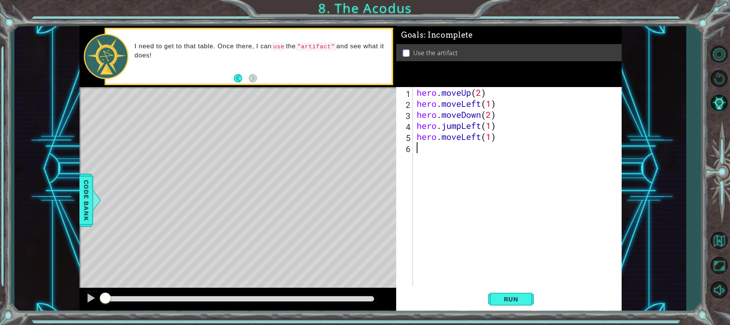
click at [450, 146] on div "hero . moveUp ( 2 ) hero . moveLeft ( 1 ) hero . moveDown ( 2 ) hero . jumpLeft…" at bounding box center [519, 197] width 208 height 221
type textarea "u"
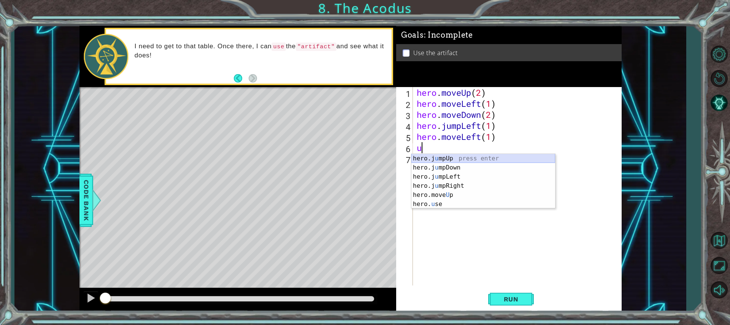
click at [452, 157] on div "hero.j u mpUp press enter hero.j u mpDown press enter hero.j u mpLeft press ent…" at bounding box center [484, 190] width 144 height 73
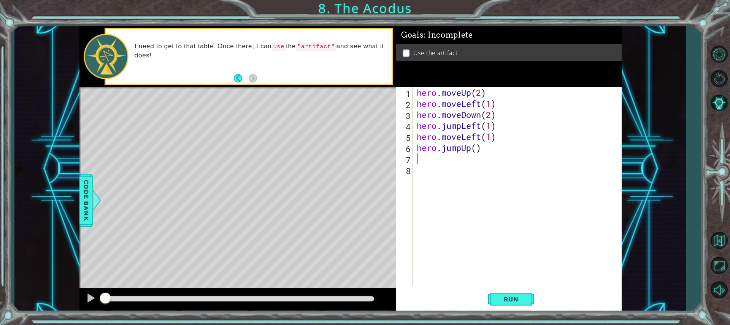
click at [478, 151] on div "hero . moveUp ( 2 ) hero . moveLeft ( 1 ) hero . moveDown ( 2 ) hero . jumpLeft…" at bounding box center [519, 197] width 208 height 221
type textarea "hero.jumpUp(2)"
click at [447, 159] on div "hero . moveUp ( 2 ) hero . moveLeft ( 1 ) hero . moveDown ( 2 ) hero . jumpLeft…" at bounding box center [519, 197] width 208 height 221
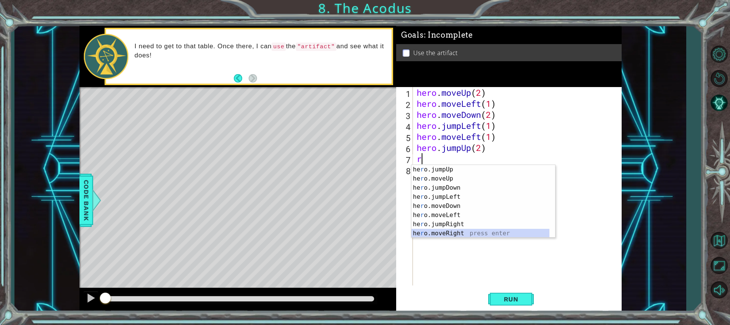
click at [449, 232] on div "he r o.jumpUp press enter he r o.moveUp press enter he r o.jumpDown press enter…" at bounding box center [481, 210] width 138 height 91
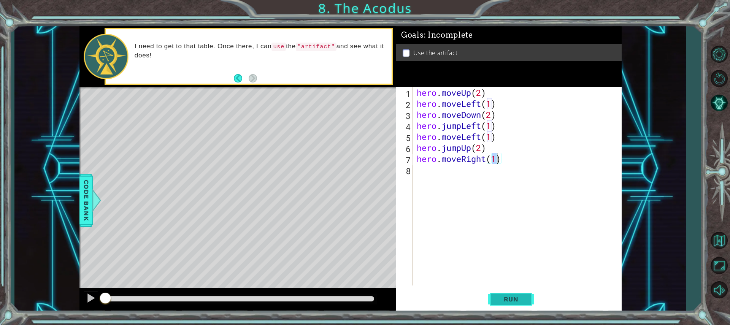
click at [508, 297] on span "Run" at bounding box center [511, 300] width 30 height 8
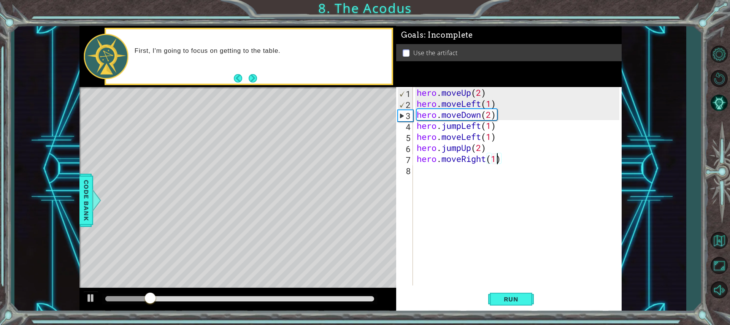
click at [335, 299] on div at bounding box center [239, 298] width 269 height 5
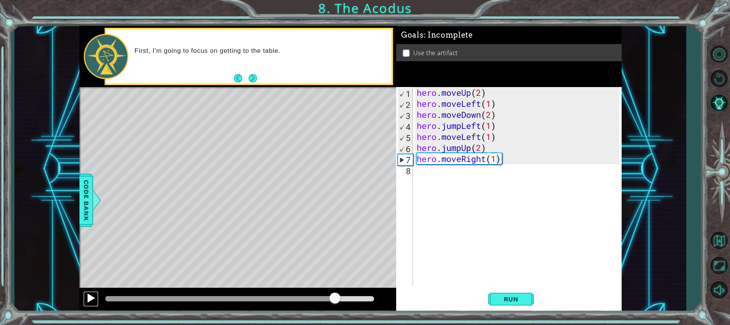
click at [89, 299] on div at bounding box center [91, 298] width 10 height 10
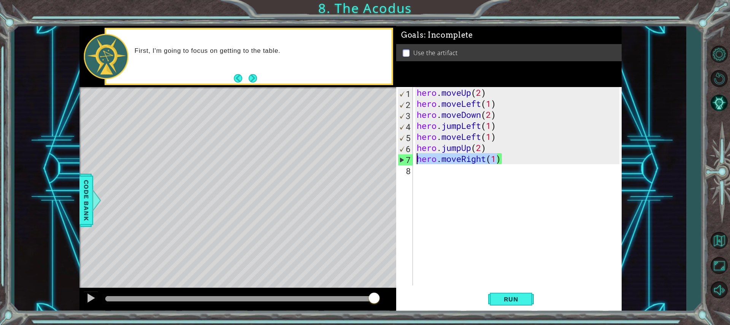
drag, startPoint x: 495, startPoint y: 159, endPoint x: 417, endPoint y: 163, distance: 77.7
click at [417, 163] on div "hero . moveUp ( 2 ) hero . moveLeft ( 1 ) hero . moveDown ( 2 ) hero . jumpLeft…" at bounding box center [519, 197] width 208 height 221
type textarea ")"
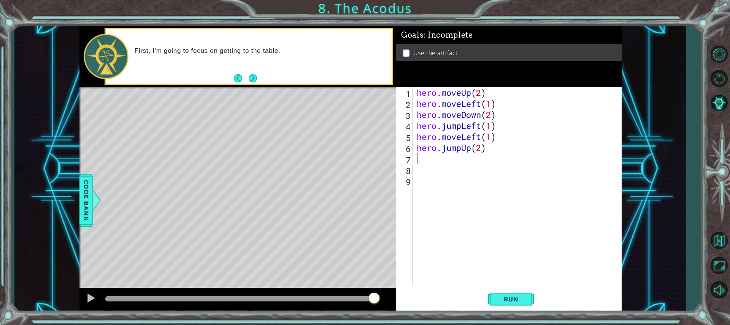
click at [426, 154] on div "hero . moveUp ( 2 ) hero . moveLeft ( 1 ) hero . moveDown ( 2 ) hero . jumpLeft…" at bounding box center [519, 197] width 208 height 221
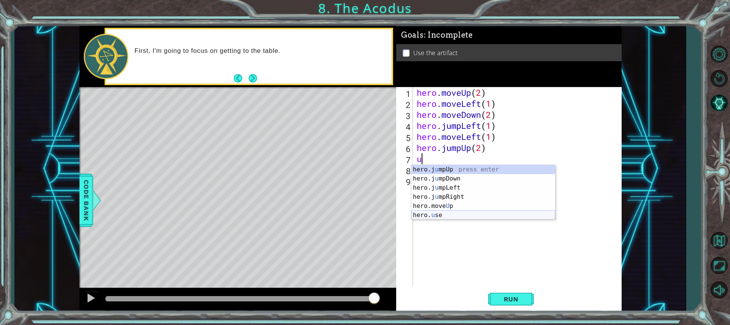
click at [444, 213] on div "hero.j u mpUp press enter hero.j u mpDown press enter hero.j u mpLeft press ent…" at bounding box center [484, 201] width 144 height 73
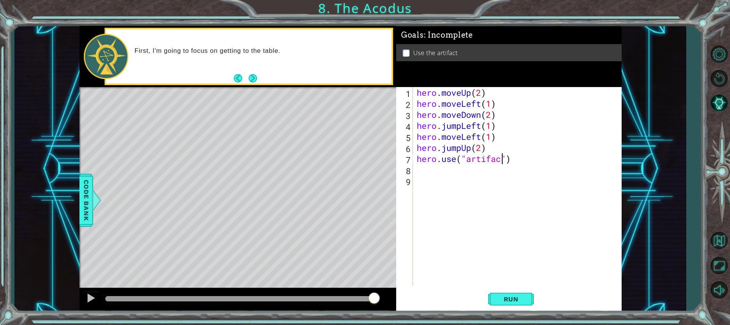
scroll to position [0, 4]
click at [530, 294] on button "Run" at bounding box center [511, 299] width 46 height 22
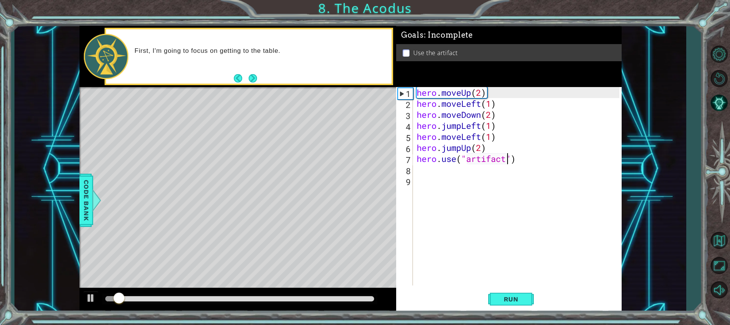
click at [349, 295] on div at bounding box center [239, 299] width 275 height 11
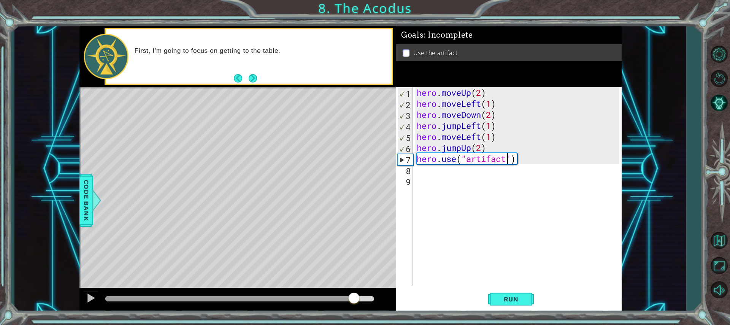
click at [354, 299] on div at bounding box center [239, 298] width 269 height 5
click at [87, 293] on div at bounding box center [91, 298] width 10 height 10
click at [485, 148] on div "hero . moveUp ( 2 ) hero . moveLeft ( 1 ) hero . moveDown ( 2 ) hero . jumpLeft…" at bounding box center [519, 197] width 208 height 221
type textarea "hero.jumpUp(2)"
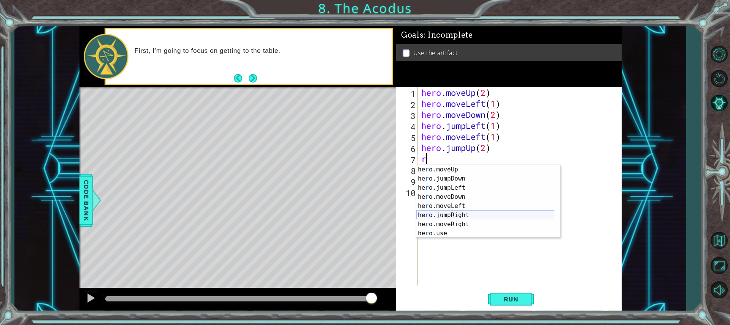
scroll to position [18, 0]
click at [459, 226] on div "he r o.moveUp press enter he r o.jumpDown press enter he r o.jumpLeft press ent…" at bounding box center [485, 210] width 138 height 91
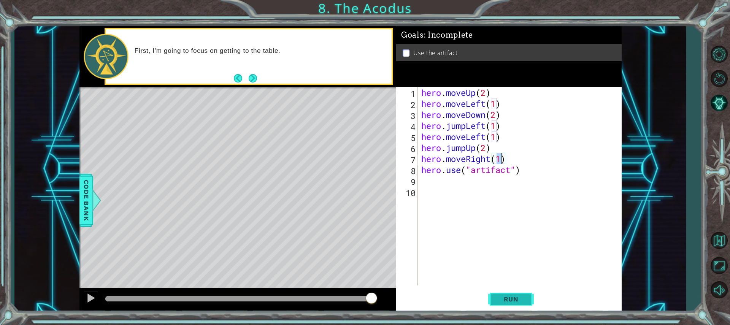
type textarea "hero.moveRight(1)"
click at [517, 296] on span "Run" at bounding box center [511, 300] width 30 height 8
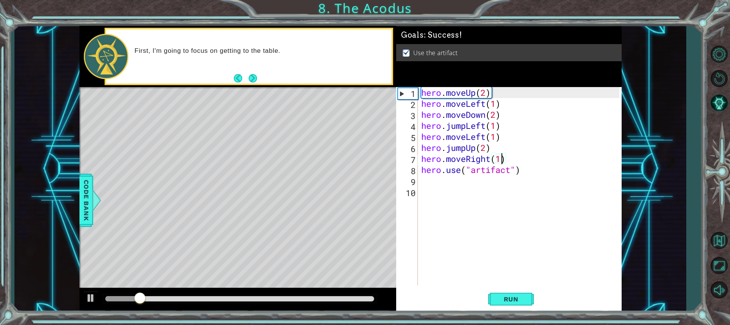
click at [328, 297] on div at bounding box center [239, 298] width 269 height 5
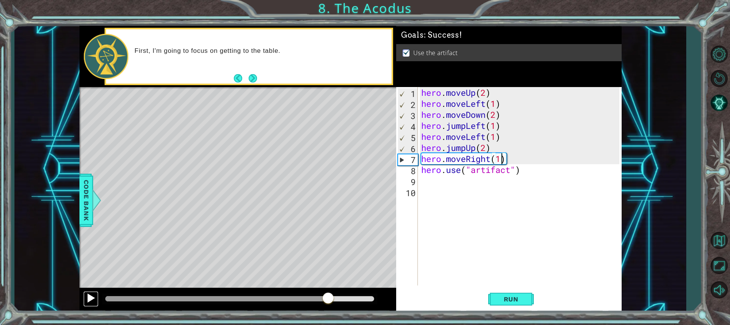
click at [91, 297] on div at bounding box center [91, 298] width 10 height 10
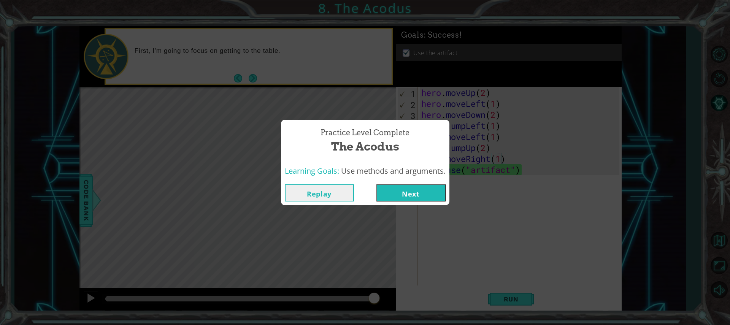
click at [428, 181] on div "Replay Next" at bounding box center [365, 193] width 168 height 25
click at [425, 187] on button "Next" at bounding box center [411, 192] width 69 height 17
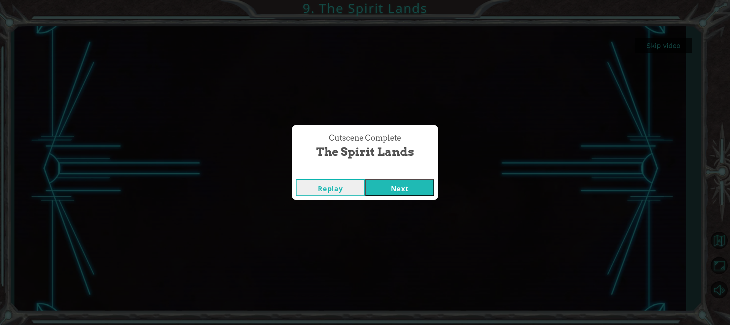
click at [420, 180] on button "Next" at bounding box center [399, 187] width 69 height 17
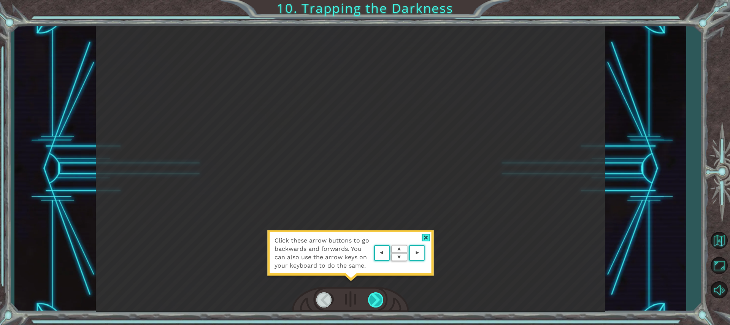
click at [379, 300] on div at bounding box center [376, 300] width 16 height 16
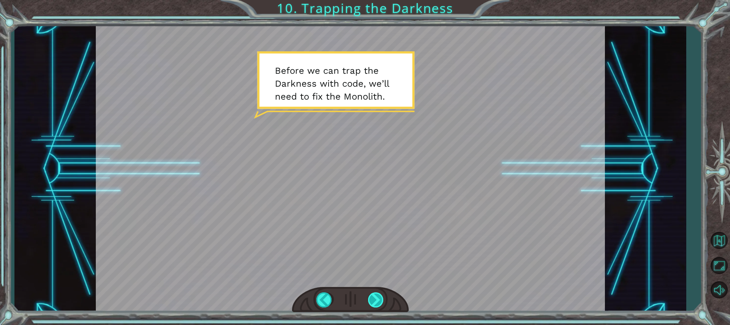
click at [377, 301] on div at bounding box center [376, 300] width 16 height 16
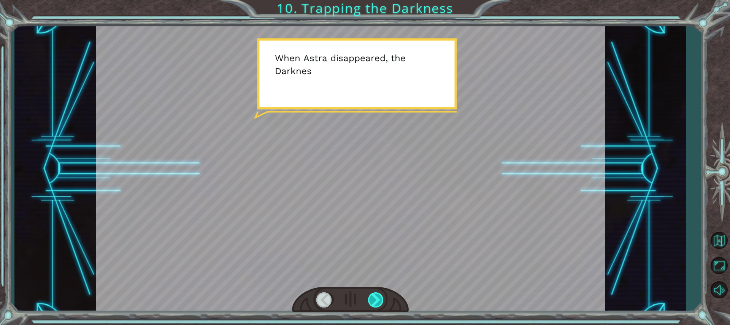
click at [377, 299] on div at bounding box center [376, 300] width 16 height 16
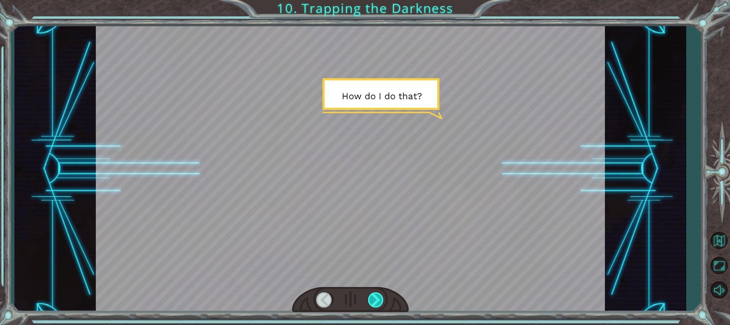
click at [377, 299] on div at bounding box center [376, 300] width 16 height 16
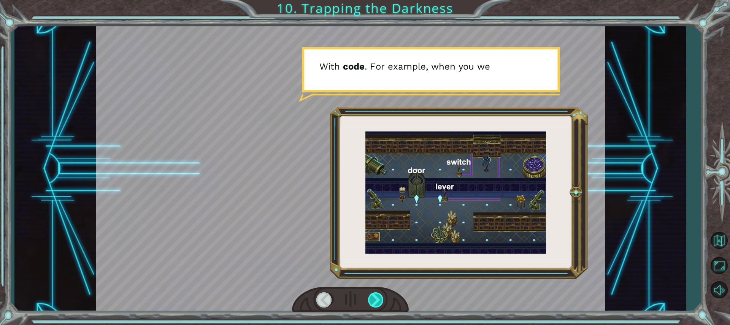
click at [377, 299] on div at bounding box center [376, 300] width 16 height 16
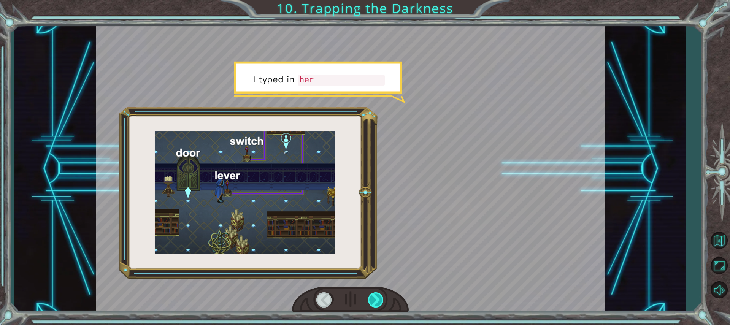
click at [377, 299] on div at bounding box center [376, 300] width 16 height 16
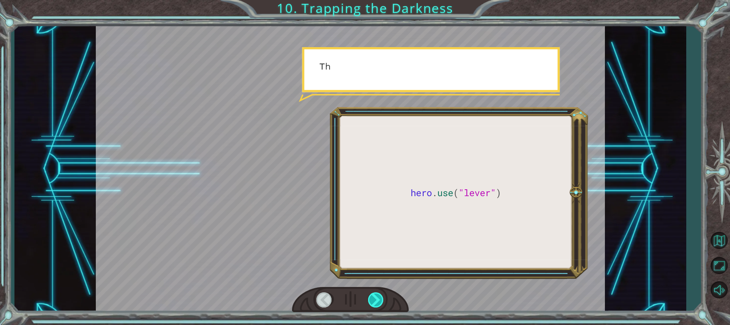
click at [377, 299] on div at bounding box center [376, 300] width 16 height 16
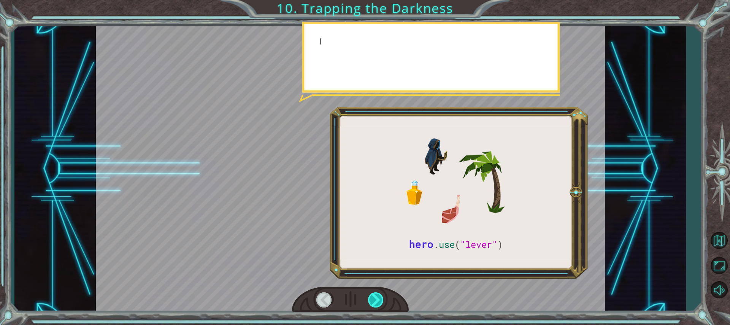
click at [377, 299] on div at bounding box center [376, 300] width 16 height 16
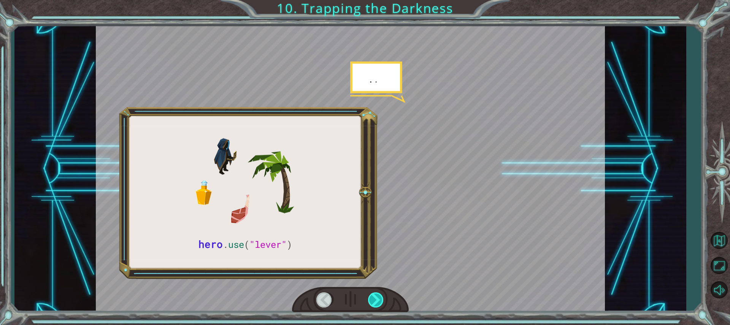
click at [377, 299] on div at bounding box center [376, 300] width 16 height 16
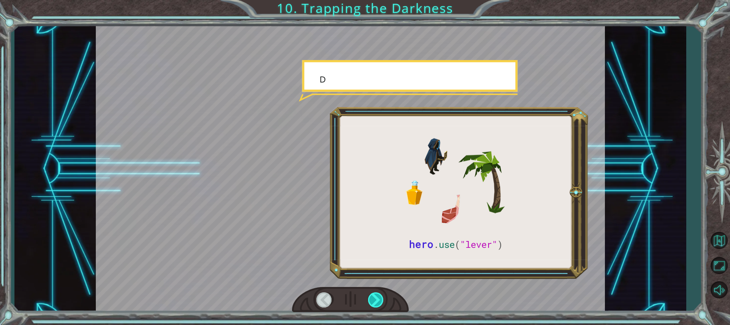
click at [377, 299] on div at bounding box center [376, 300] width 16 height 16
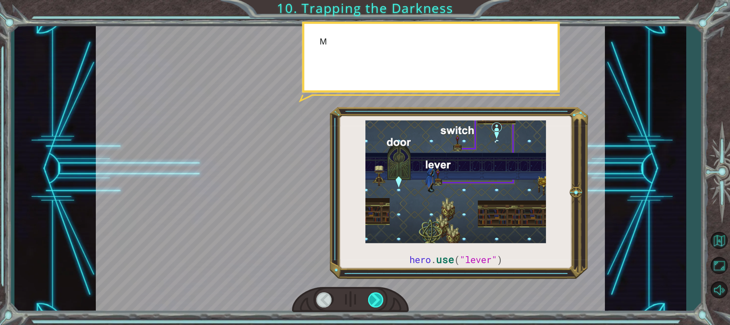
click at [377, 299] on div at bounding box center [376, 300] width 16 height 16
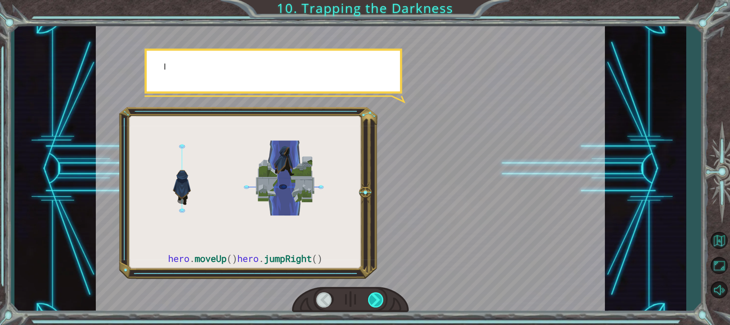
click at [377, 299] on div at bounding box center [376, 300] width 16 height 16
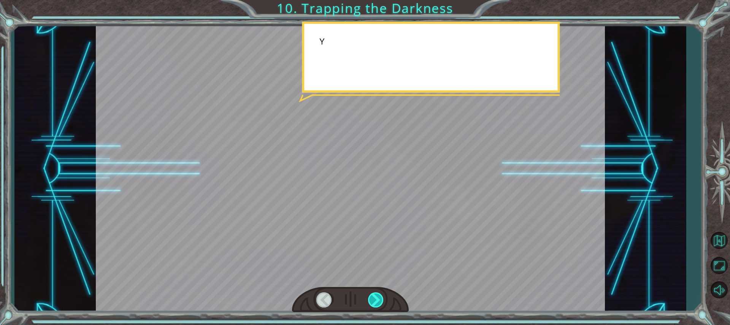
click at [377, 299] on div at bounding box center [376, 300] width 16 height 16
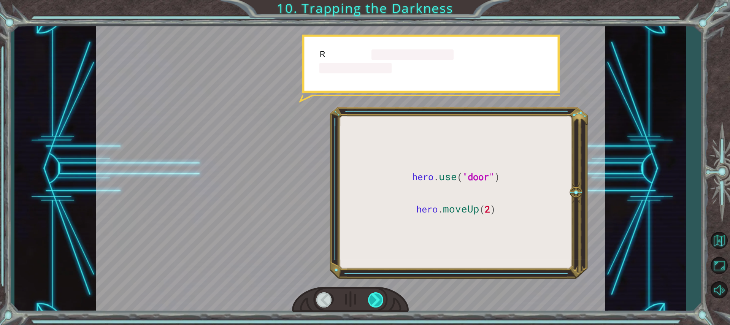
click at [377, 299] on div at bounding box center [376, 300] width 16 height 16
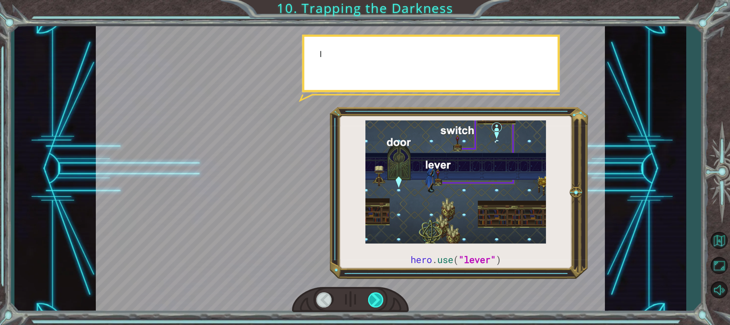
click at [377, 299] on div at bounding box center [376, 300] width 16 height 16
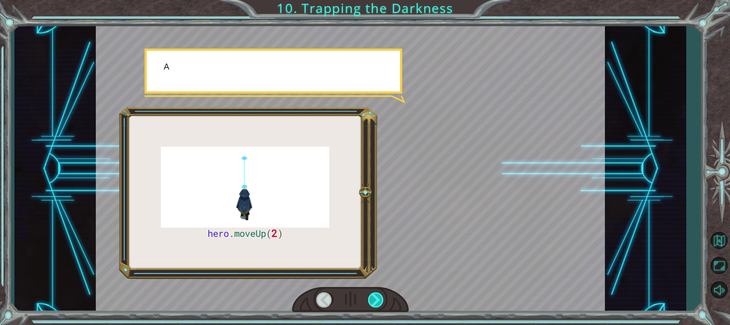
click at [377, 299] on div at bounding box center [376, 300] width 16 height 16
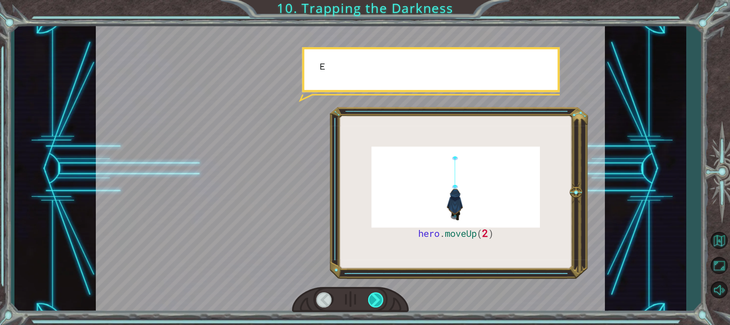
click at [377, 299] on div at bounding box center [376, 300] width 16 height 16
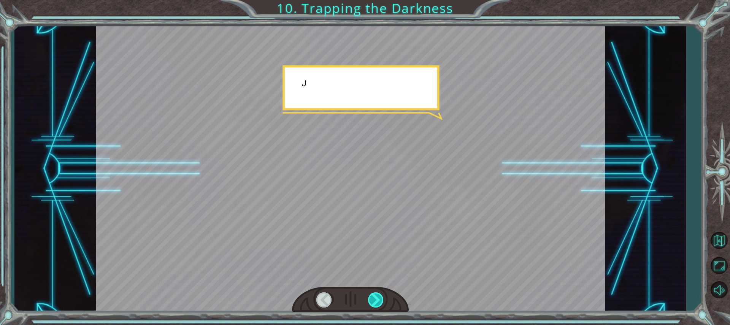
click at [377, 299] on div at bounding box center [376, 300] width 16 height 16
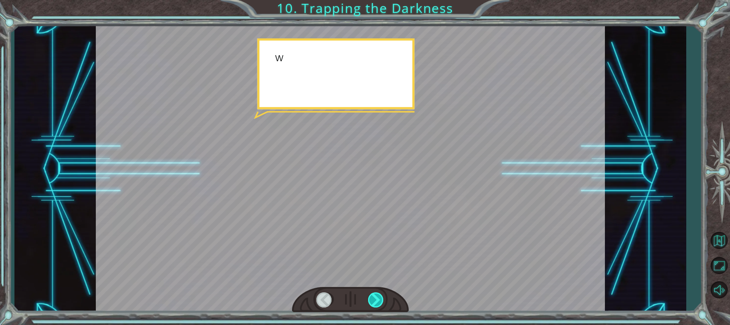
click at [377, 299] on div at bounding box center [376, 300] width 16 height 16
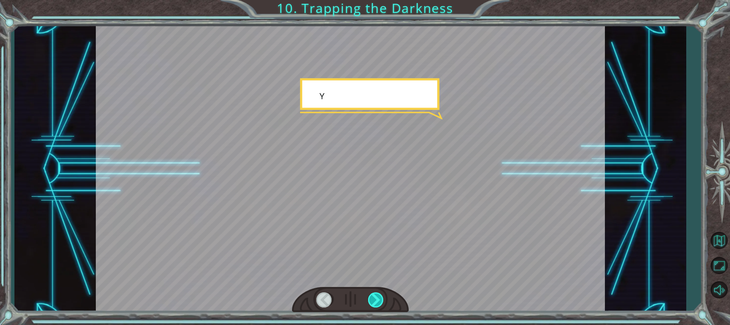
click at [377, 299] on div at bounding box center [376, 300] width 16 height 16
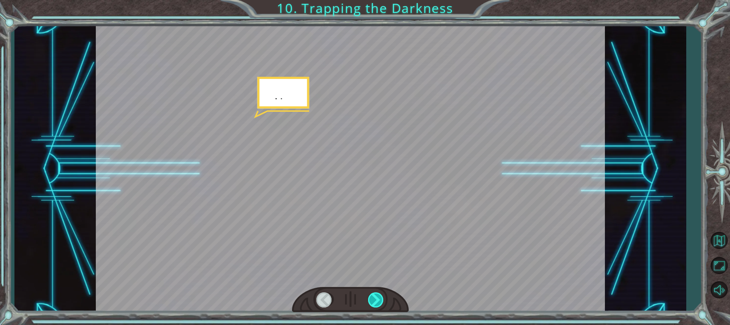
click at [377, 299] on div at bounding box center [376, 300] width 16 height 16
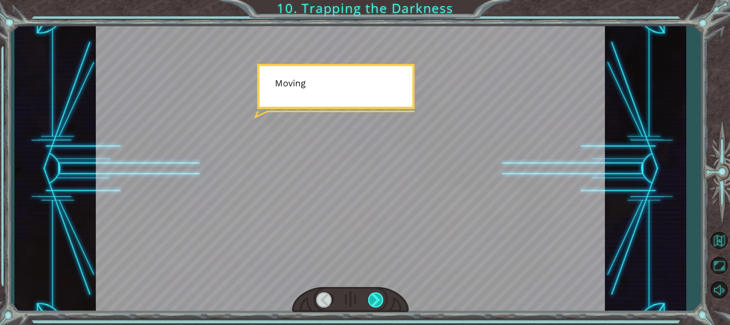
click at [377, 299] on div at bounding box center [376, 300] width 16 height 16
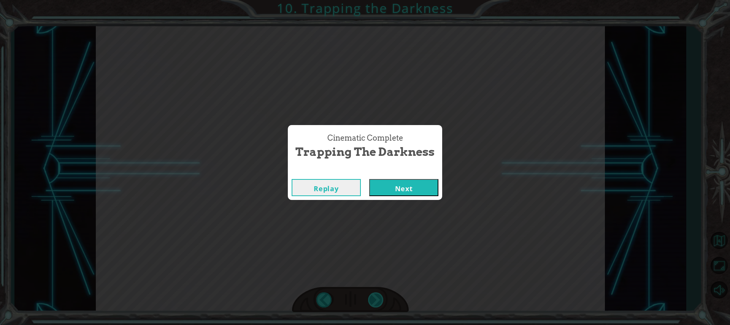
click at [377, 299] on div "Cinematic Complete Trapping the Darkness Replay Next" at bounding box center [365, 162] width 730 height 325
click at [407, 180] on button "Next" at bounding box center [403, 187] width 69 height 17
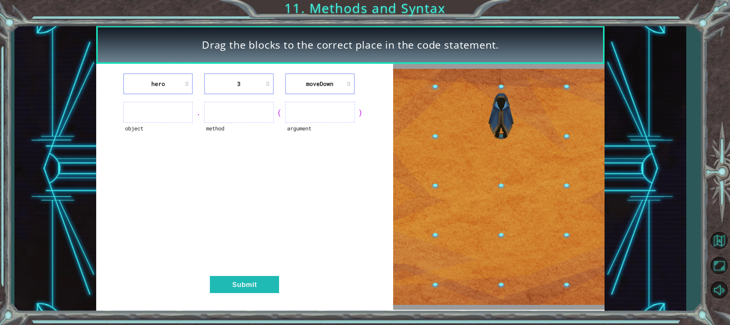
click at [172, 112] on ul at bounding box center [158, 112] width 70 height 21
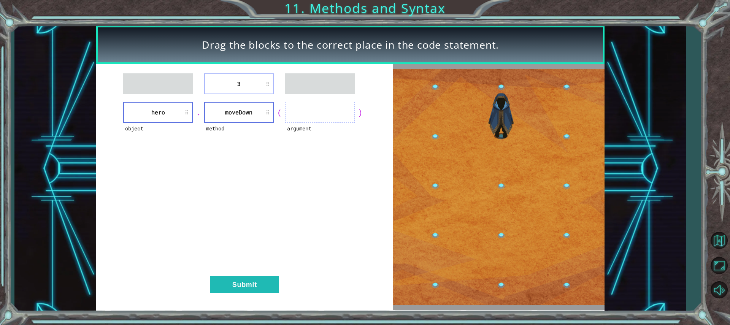
drag, startPoint x: 261, startPoint y: 73, endPoint x: 288, endPoint y: 87, distance: 30.5
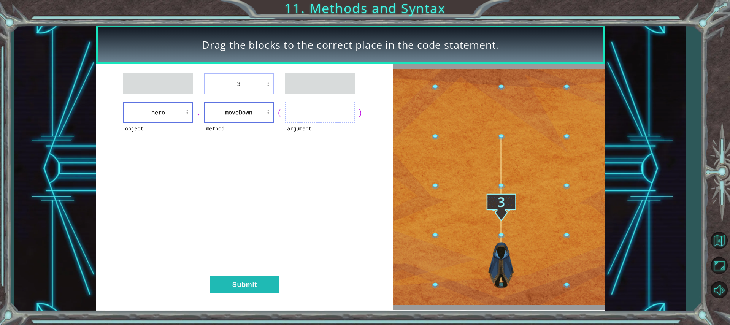
click at [288, 87] on div "3 object hero . method [GEOGRAPHIC_DATA] ( argument ) Submit" at bounding box center [244, 187] width 297 height 246
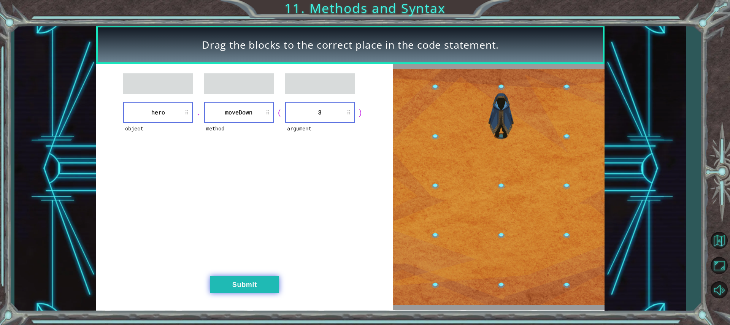
click at [259, 281] on button "Submit" at bounding box center [244, 284] width 69 height 17
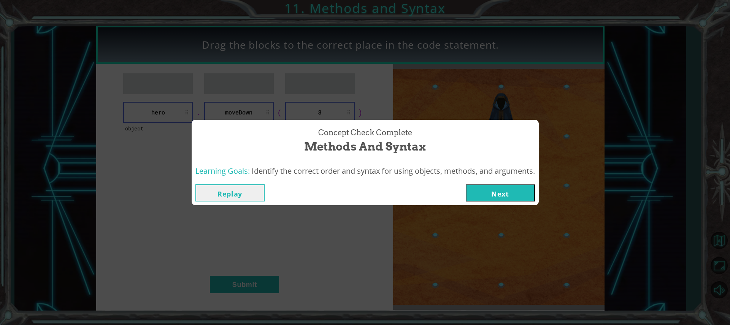
click at [520, 190] on button "Next" at bounding box center [500, 192] width 69 height 17
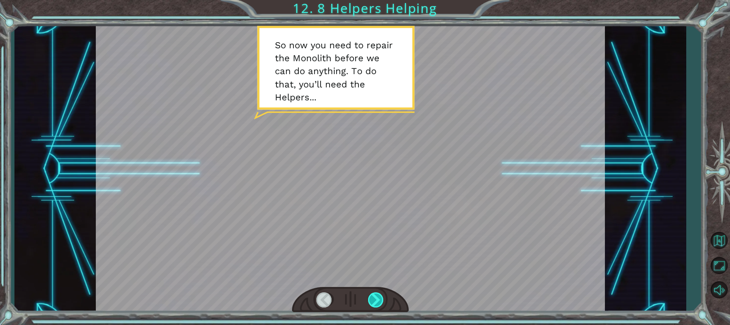
click at [374, 298] on div at bounding box center [376, 300] width 16 height 16
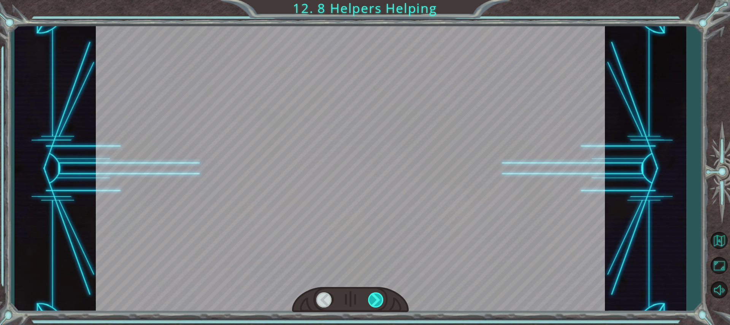
click at [374, 298] on div at bounding box center [376, 300] width 16 height 16
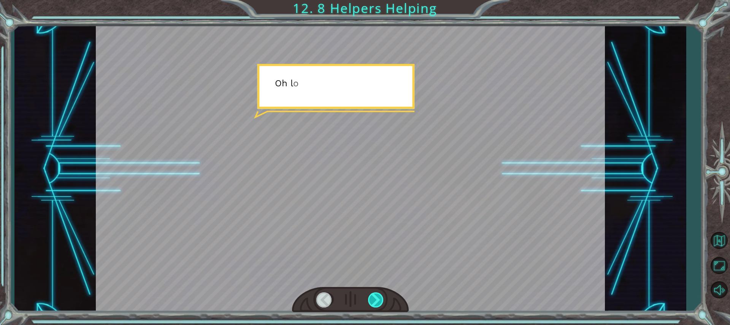
click at [374, 298] on div at bounding box center [376, 300] width 16 height 16
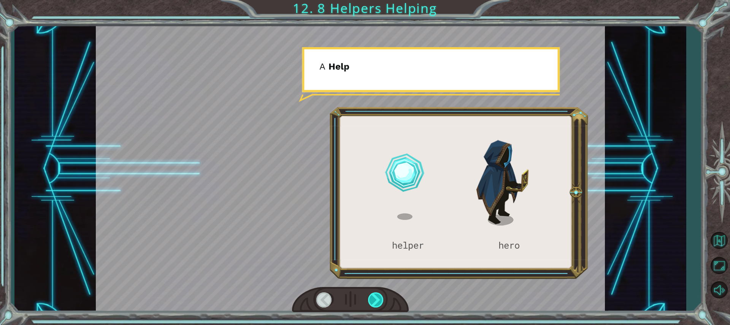
click at [372, 299] on div at bounding box center [376, 300] width 16 height 16
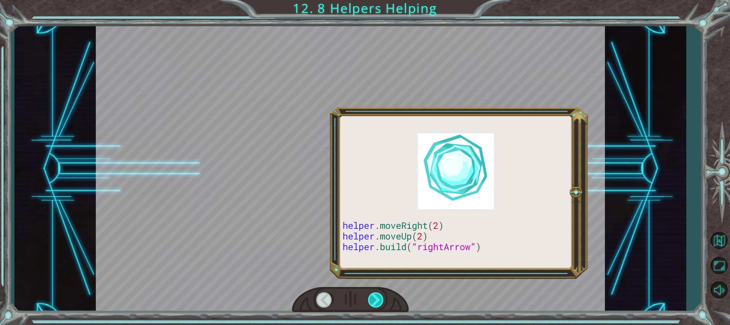
click at [372, 299] on div at bounding box center [376, 300] width 16 height 16
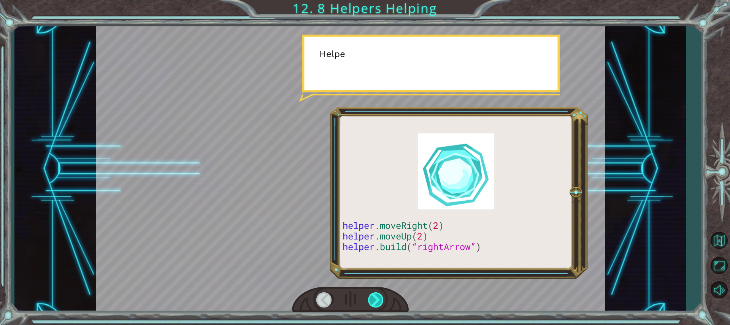
click at [372, 299] on div at bounding box center [376, 300] width 16 height 16
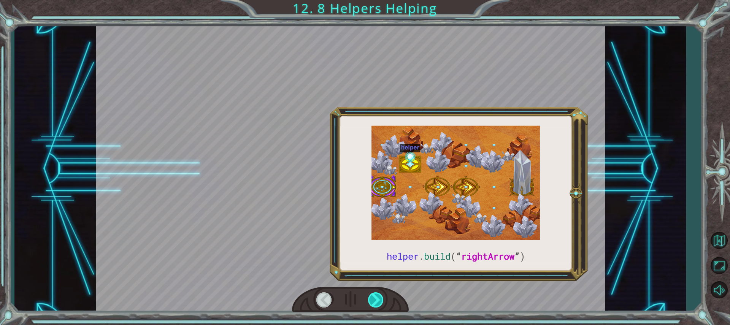
click at [372, 299] on div at bounding box center [376, 300] width 16 height 16
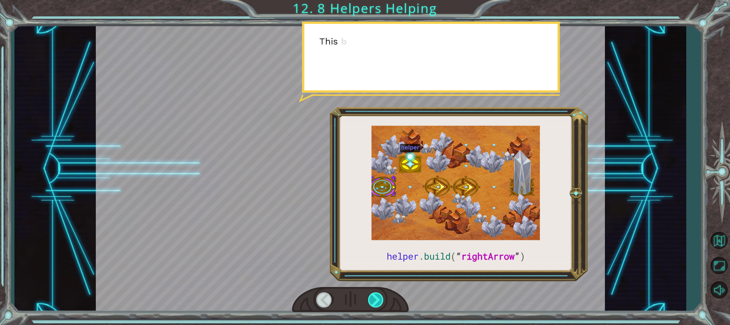
click at [372, 299] on div at bounding box center [376, 300] width 16 height 16
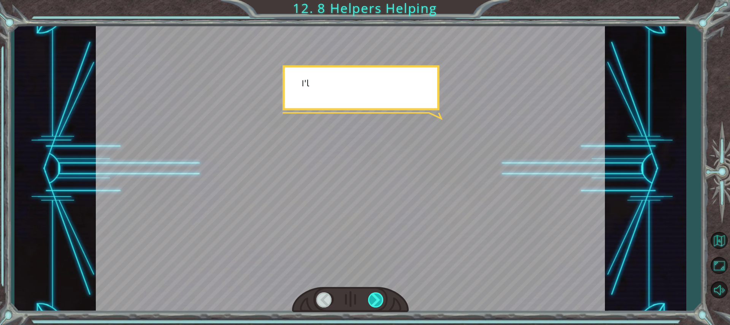
click at [372, 299] on div at bounding box center [376, 300] width 16 height 16
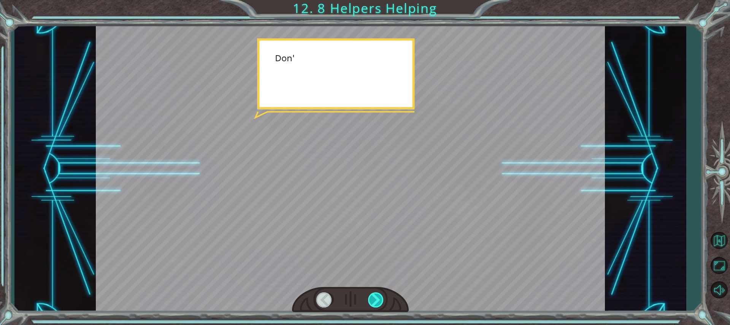
click at [372, 299] on div at bounding box center [376, 300] width 16 height 16
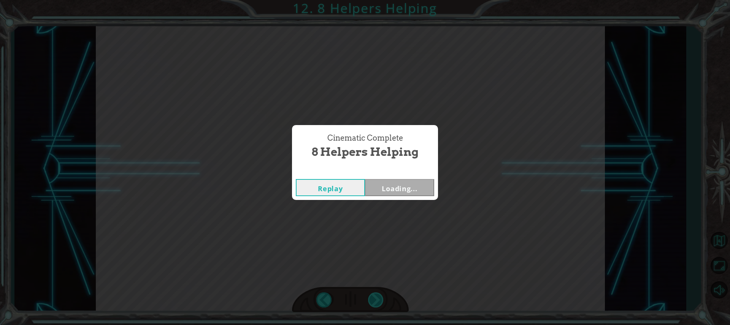
click at [372, 299] on div "Cinematic Complete 8 Helpers Helping Replay Loading..." at bounding box center [365, 162] width 730 height 325
click at [412, 180] on button "Next" at bounding box center [399, 187] width 69 height 17
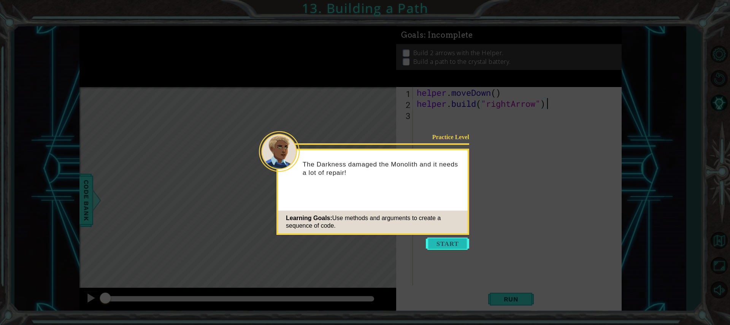
click at [452, 244] on button "Start" at bounding box center [447, 244] width 43 height 12
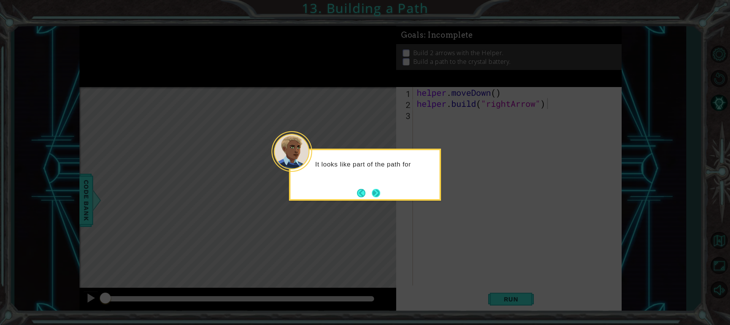
click at [373, 189] on button "Next" at bounding box center [376, 193] width 12 height 12
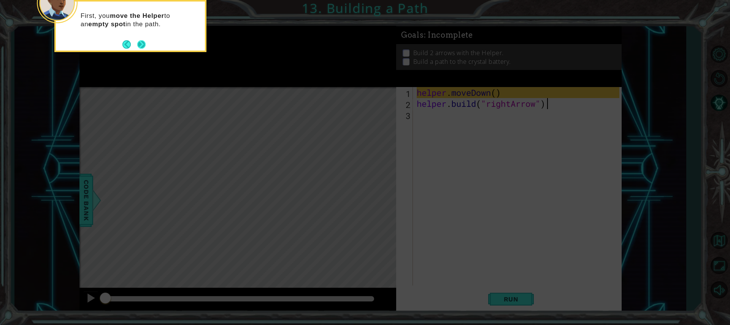
click at [143, 43] on button "Next" at bounding box center [141, 44] width 13 height 13
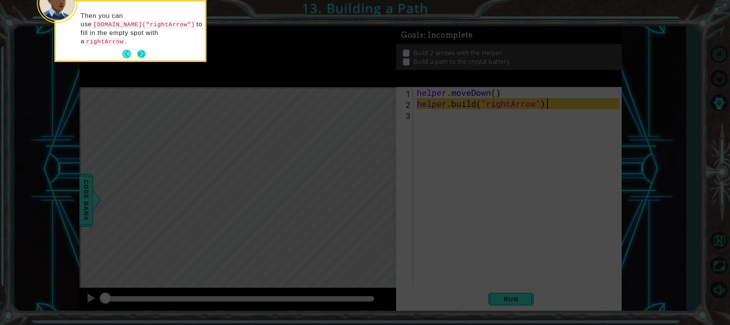
click at [138, 50] on button "Next" at bounding box center [141, 54] width 8 height 8
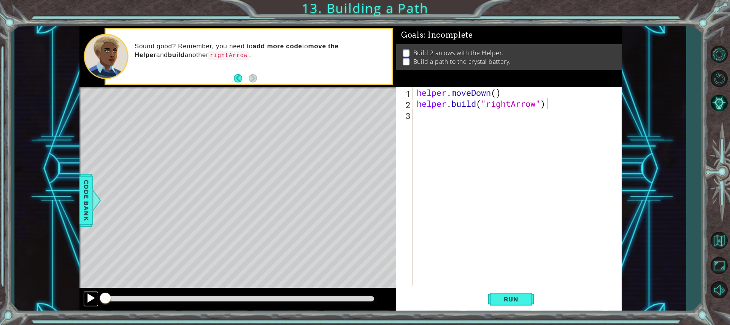
click at [94, 298] on div at bounding box center [91, 298] width 10 height 10
click at [88, 295] on div at bounding box center [91, 298] width 10 height 10
drag, startPoint x: 122, startPoint y: 298, endPoint x: 84, endPoint y: 293, distance: 39.2
click at [84, 293] on div at bounding box center [237, 300] width 317 height 24
click at [455, 121] on div "helper . moveDown ( ) helper . build ( "rightArrow" )" at bounding box center [519, 197] width 208 height 221
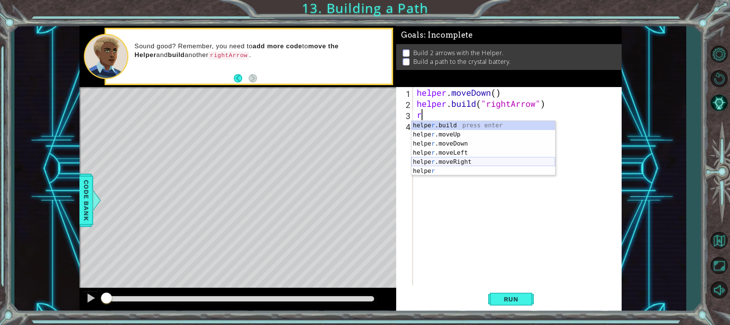
click at [469, 159] on div "helpe [PERSON_NAME]build press enter helpe r .moveUp press enter helpe [PERSON_…" at bounding box center [484, 157] width 144 height 73
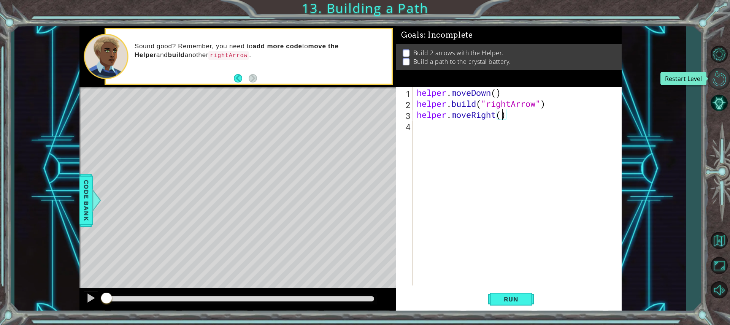
scroll to position [0, 4]
type textarea "helper.moveRight(3)"
click at [523, 297] on span "Run" at bounding box center [511, 300] width 30 height 8
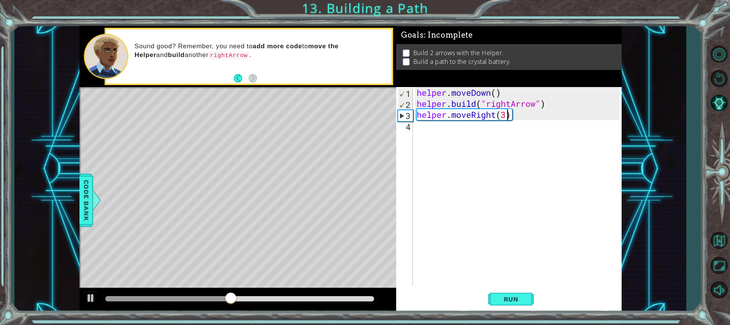
click at [460, 132] on div "helper . moveDown ( ) helper . build ( "rightArrow" ) helper . moveRight ( 3 )" at bounding box center [519, 197] width 208 height 221
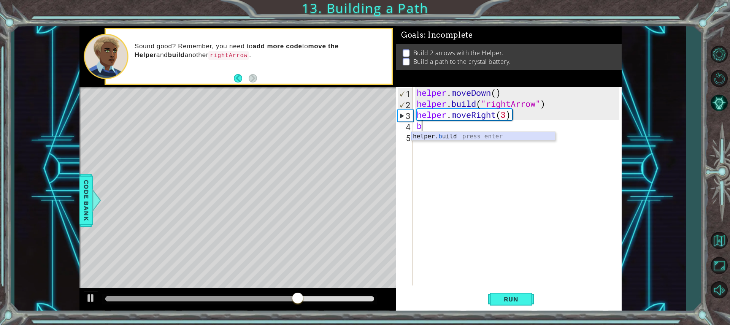
click at [439, 134] on div "helper. b uild press enter" at bounding box center [484, 145] width 144 height 27
type textarea "[DOMAIN_NAME]("rightArrow")"
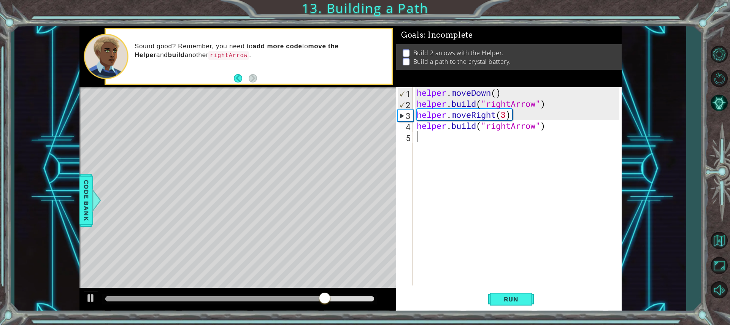
click at [522, 263] on div "helper . moveDown ( ) helper . build ( "rightArrow" ) helper . moveRight ( 3 ) …" at bounding box center [519, 197] width 208 height 221
click at [512, 299] on span "Run" at bounding box center [511, 300] width 30 height 8
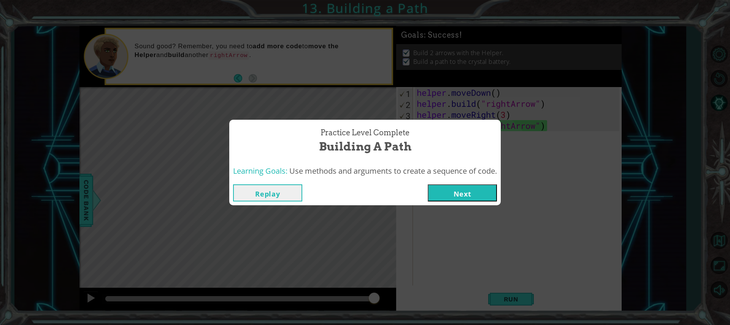
click at [460, 184] on button "Next" at bounding box center [462, 192] width 69 height 17
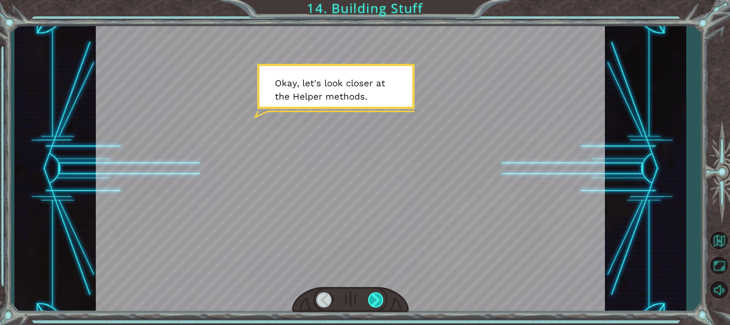
click at [383, 298] on div at bounding box center [376, 300] width 16 height 16
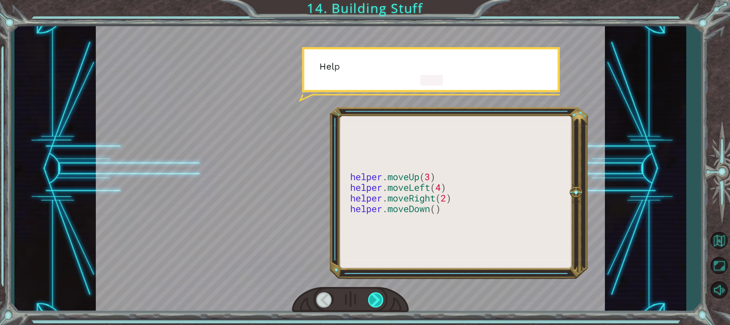
click at [383, 298] on div at bounding box center [376, 300] width 16 height 16
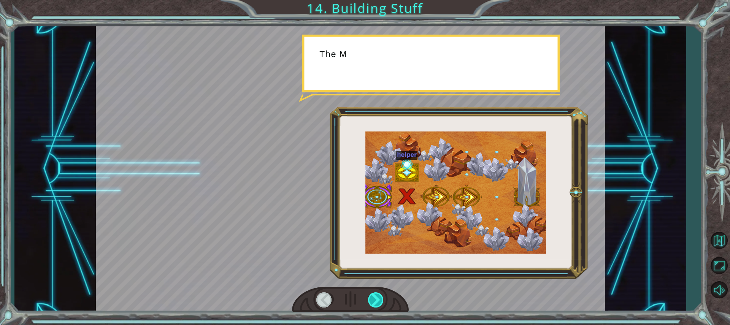
click at [380, 298] on div at bounding box center [376, 300] width 16 height 16
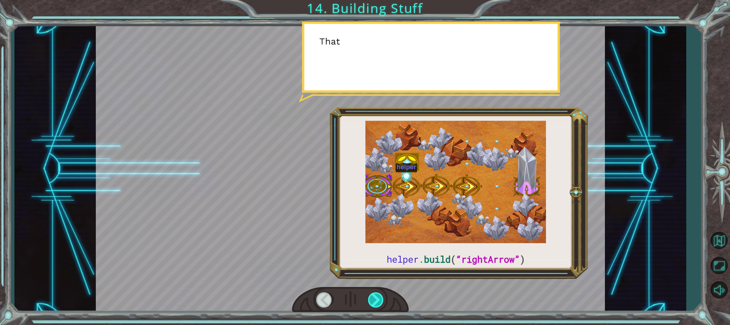
click at [376, 299] on div at bounding box center [376, 300] width 16 height 16
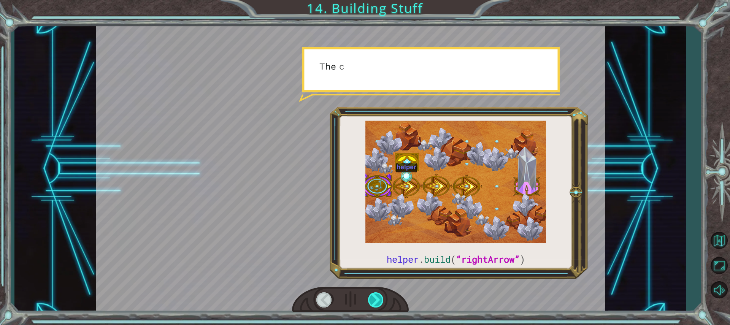
click at [376, 299] on div at bounding box center [376, 300] width 16 height 16
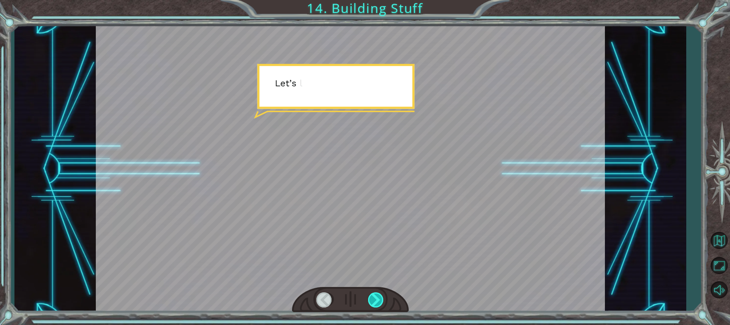
click at [376, 299] on div at bounding box center [376, 300] width 16 height 16
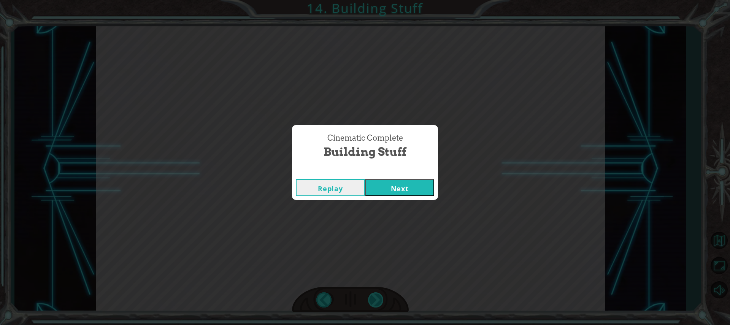
click at [376, 299] on div "Cinematic Complete Building Stuff Replay Next" at bounding box center [365, 162] width 730 height 325
click at [428, 179] on button "Next" at bounding box center [399, 187] width 69 height 17
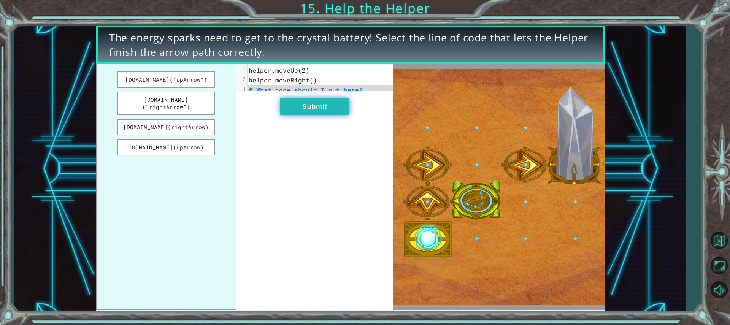
click at [304, 109] on button "Submit" at bounding box center [314, 106] width 69 height 17
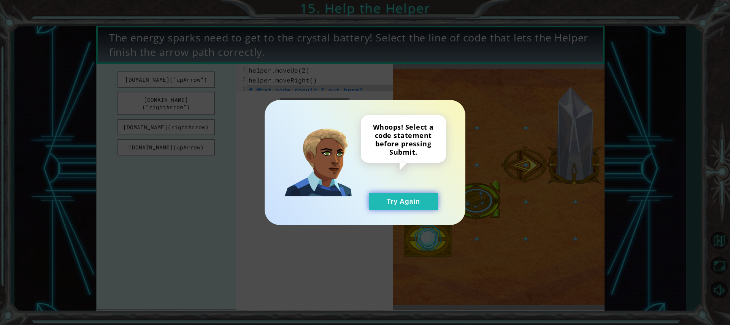
click at [392, 206] on button "Try Again" at bounding box center [403, 201] width 69 height 17
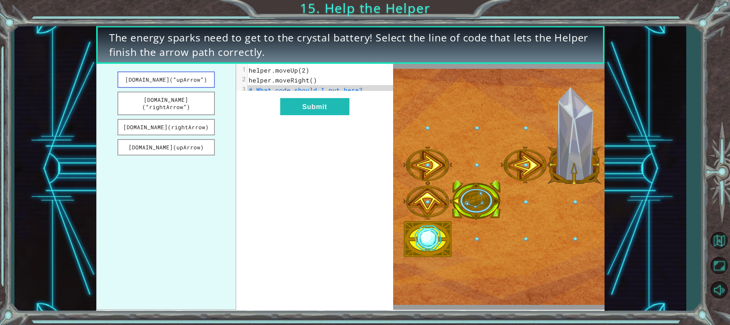
click at [194, 76] on button "[DOMAIN_NAME](“upArrow”)" at bounding box center [166, 80] width 97 height 16
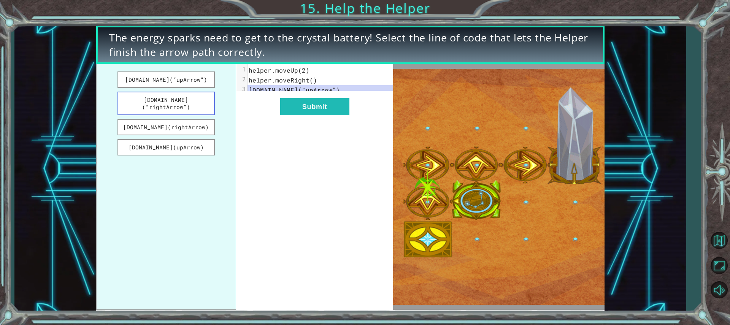
click at [199, 100] on button "[DOMAIN_NAME](“rightArrow”)" at bounding box center [166, 104] width 97 height 24
click at [200, 75] on button "[DOMAIN_NAME](“upArrow”)" at bounding box center [166, 80] width 97 height 16
click at [262, 101] on div "xxxxxxxxxx 3 1 helper.moveUp(2) 2 helper.moveRight() 3 [DOMAIN_NAME](“upArrow”)…" at bounding box center [314, 187] width 157 height 246
click at [316, 114] on button "Submit" at bounding box center [314, 106] width 69 height 17
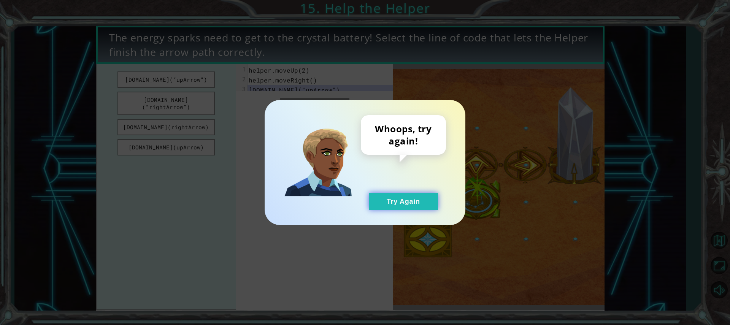
click at [407, 201] on button "Try Again" at bounding box center [403, 201] width 69 height 17
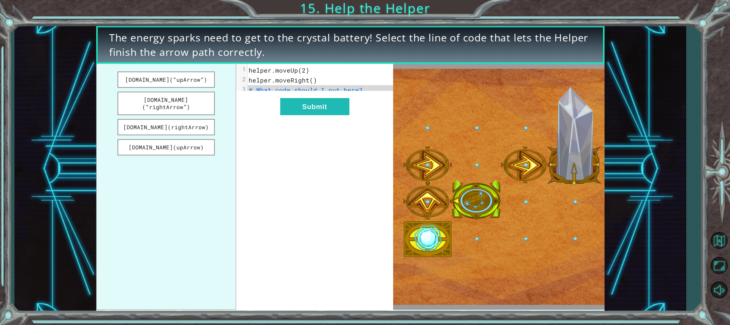
click at [296, 87] on span "# What code should I put here?" at bounding box center [306, 90] width 114 height 8
click at [201, 102] on button "[DOMAIN_NAME](“rightArrow”)" at bounding box center [166, 104] width 97 height 24
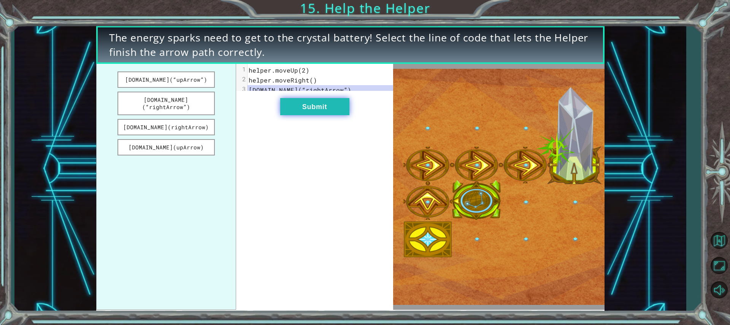
click at [334, 109] on button "Submit" at bounding box center [314, 106] width 69 height 17
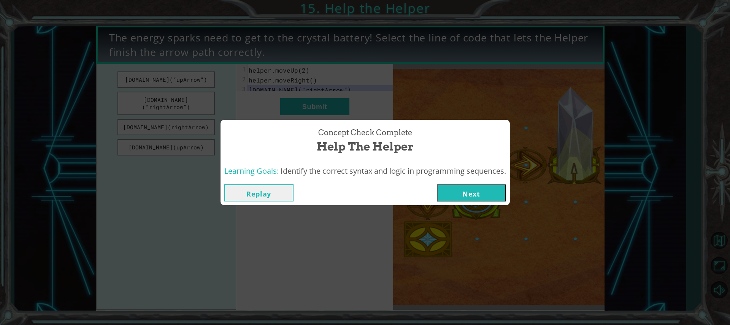
click at [466, 184] on div "Replay Next" at bounding box center [365, 193] width 289 height 25
click at [463, 192] on button "Next" at bounding box center [471, 192] width 69 height 17
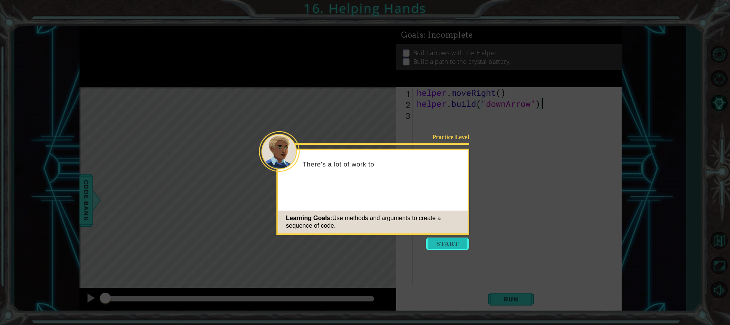
click at [451, 242] on button "Start" at bounding box center [447, 244] width 43 height 12
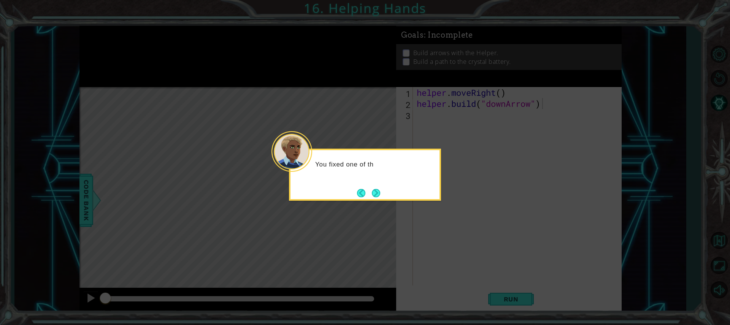
click at [369, 187] on div "You fixed one of th" at bounding box center [365, 175] width 152 height 52
click at [376, 186] on div "You fixed one of the Monolith’s crystal" at bounding box center [365, 175] width 152 height 52
click at [376, 192] on button "Next" at bounding box center [376, 193] width 13 height 13
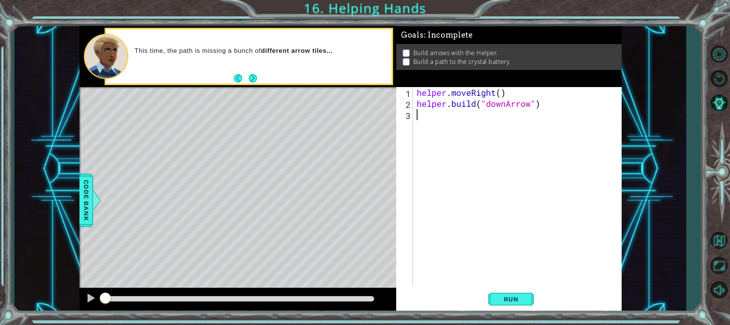
click at [465, 115] on div "helper . moveRight ( ) helper . build ( "downArrow" )" at bounding box center [519, 197] width 208 height 221
click at [465, 125] on div "helper. b uild press enter" at bounding box center [484, 134] width 144 height 27
type textarea "[DOMAIN_NAME]("rightArrow")"
click at [445, 127] on div "helper . moveRight ( ) helper . build ( "downArrow" ) helper . build ( "rightAr…" at bounding box center [519, 197] width 208 height 221
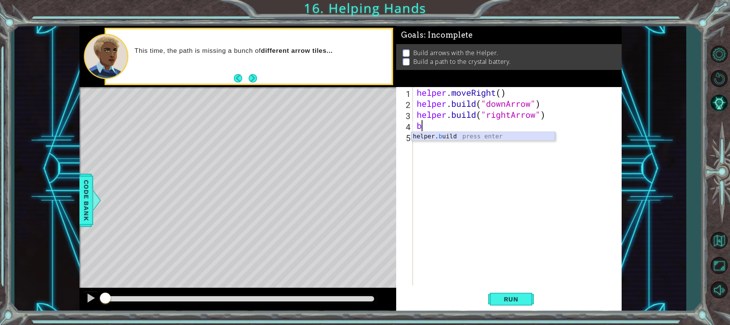
click at [472, 134] on div "helper. b uild press enter" at bounding box center [484, 145] width 144 height 27
type textarea "[DOMAIN_NAME]("rightArrow")"
click at [463, 136] on div "helper . moveRight ( ) helper . build ( "downArrow" ) helper . build ( "rightAr…" at bounding box center [519, 197] width 208 height 221
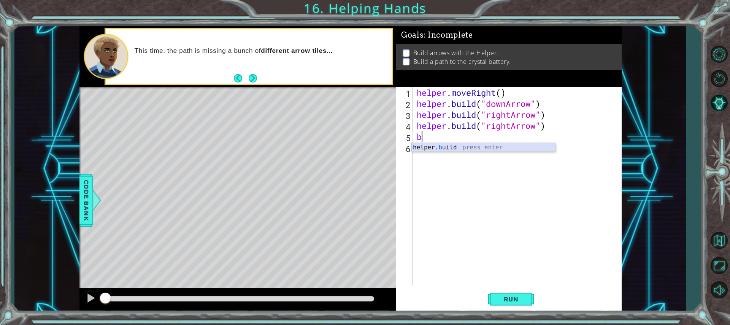
click at [469, 146] on div "helper. b uild press enter" at bounding box center [484, 156] width 144 height 27
type textarea "[DOMAIN_NAME]("rightArrow")"
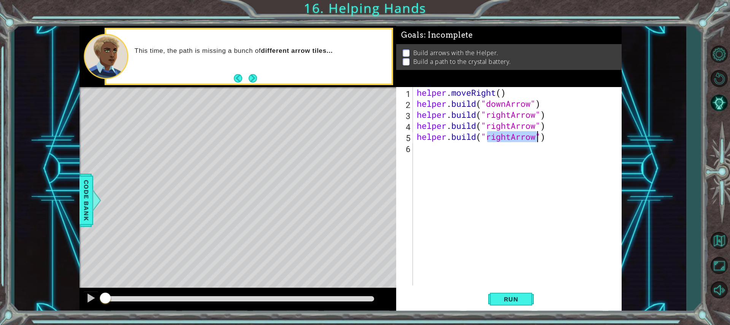
click at [464, 150] on div "helper . moveRight ( ) helper . build ( "downArrow" ) helper . build ( "rightAr…" at bounding box center [519, 197] width 208 height 221
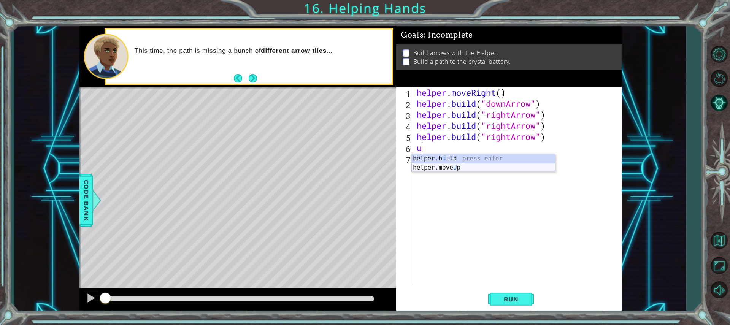
click at [458, 166] on div "helper.b u ild press enter helper.move U p press enter" at bounding box center [484, 172] width 144 height 37
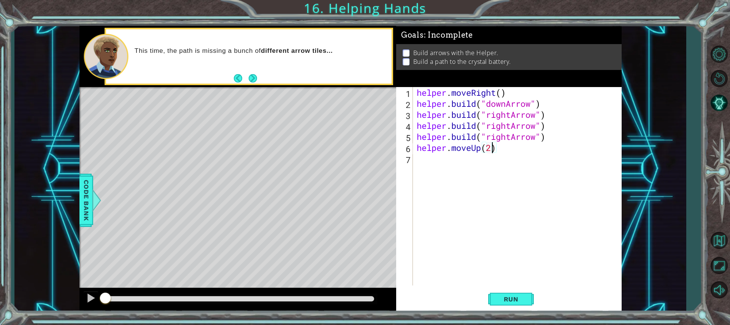
scroll to position [0, 3]
click at [507, 299] on span "Run" at bounding box center [511, 300] width 30 height 8
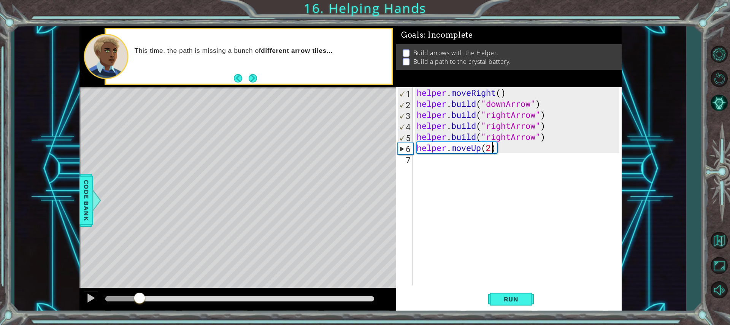
drag, startPoint x: 238, startPoint y: 295, endPoint x: 141, endPoint y: 280, distance: 98.6
click at [141, 279] on div "methods helper moveUp() moveDown() moveLeft() moveRight() build(item) tools for…" at bounding box center [350, 169] width 542 height 286
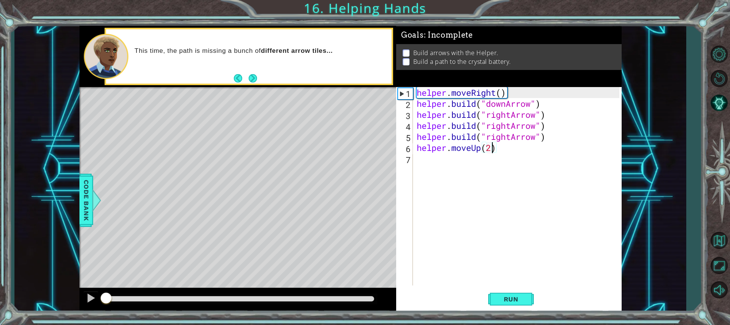
drag, startPoint x: 153, startPoint y: 296, endPoint x: 10, endPoint y: 309, distance: 143.3
click at [17, 309] on div "1 ההההההההההההההההההההההההההההההההההההההההההההההההההההההההההההההההההההההההההההה…" at bounding box center [350, 169] width 672 height 286
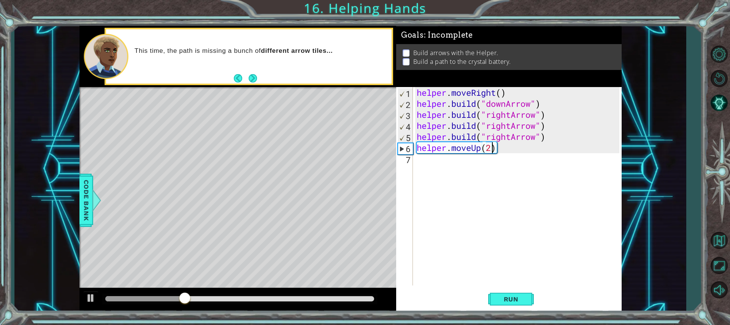
click at [545, 103] on div "helper . moveRight ( ) helper . build ( "downArrow" ) helper . build ( "rightAr…" at bounding box center [519, 197] width 208 height 221
type textarea "[DOMAIN_NAME]("downArrow")"
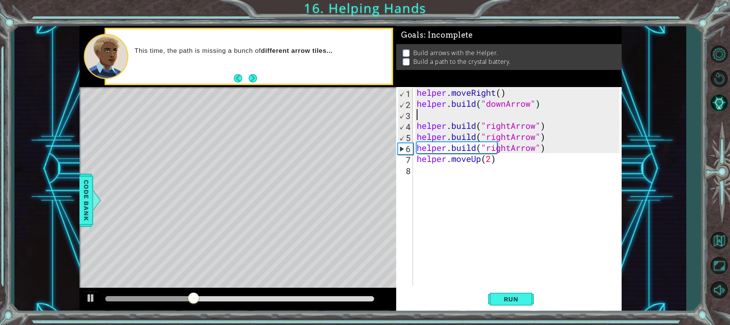
scroll to position [0, 0]
click at [522, 126] on div "helper. b uild press enter" at bounding box center [484, 134] width 144 height 27
click at [510, 114] on div "helper . moveRight ( ) helper . build ( "downArrow" ) helper . build ( "rightAr…" at bounding box center [517, 186] width 204 height 199
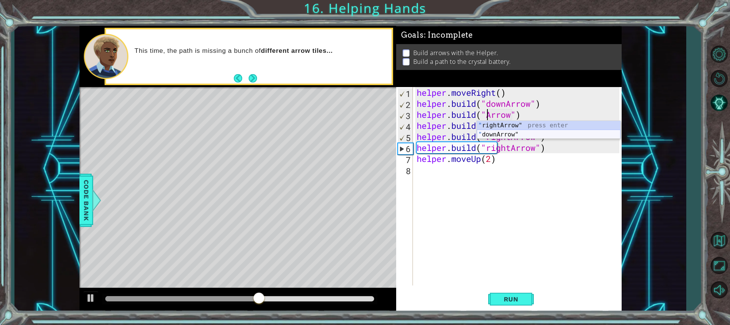
click at [533, 131] on div "" rightArrow" press enter " downArrow" press enter" at bounding box center [549, 139] width 144 height 37
type textarea "[DOMAIN_NAME]("downArrow")"
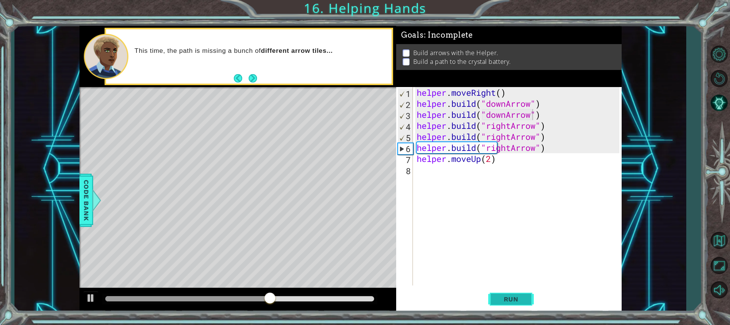
click at [514, 300] on span "Run" at bounding box center [511, 300] width 30 height 8
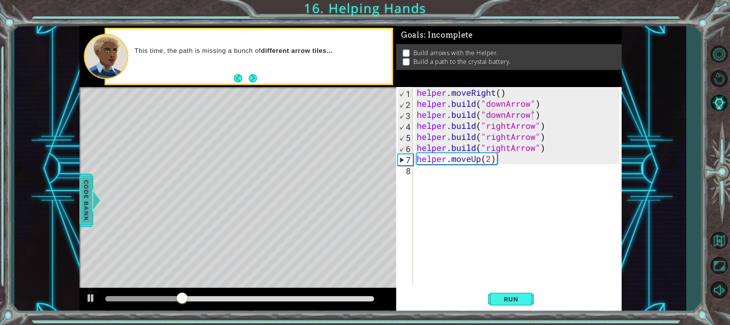
click at [89, 200] on span "Code Bank" at bounding box center [86, 200] width 12 height 46
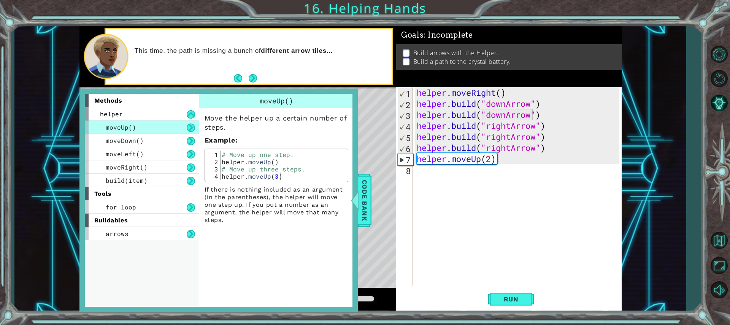
click at [371, 145] on div "Level Map" at bounding box center [254, 199] width 351 height 224
click at [367, 212] on span "Code Bank" at bounding box center [365, 200] width 12 height 46
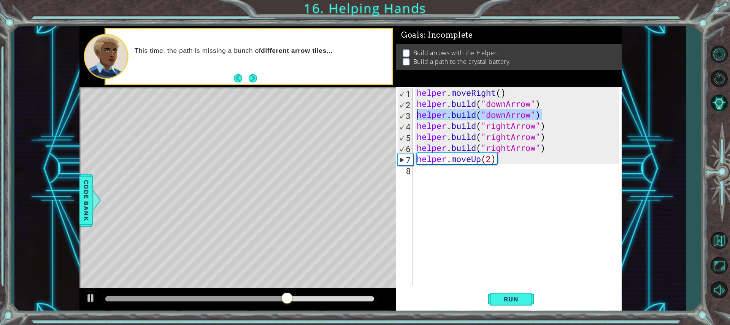
drag, startPoint x: 547, startPoint y: 115, endPoint x: 417, endPoint y: 115, distance: 130.5
click at [417, 115] on div "helper . moveRight ( ) helper . build ( "downArrow" ) helper . build ( "downArr…" at bounding box center [519, 197] width 208 height 221
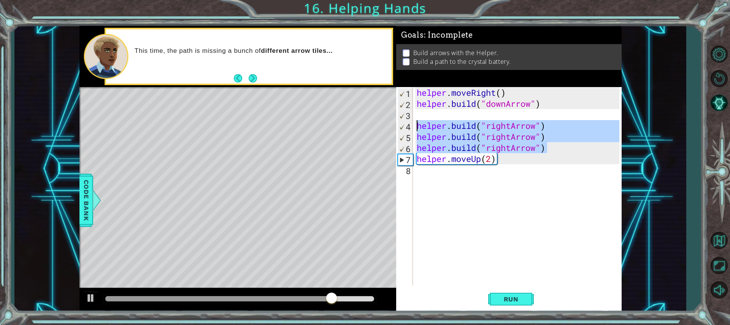
drag, startPoint x: 547, startPoint y: 148, endPoint x: 411, endPoint y: 123, distance: 137.6
click at [411, 123] on div "1 2 3 4 5 6 7 8 helper . moveRight ( ) helper . build ( "downArrow" ) helper . …" at bounding box center [507, 186] width 223 height 199
type textarea "[DOMAIN_NAME]("rightArrow") [DOMAIN_NAME]("rightArrow")"
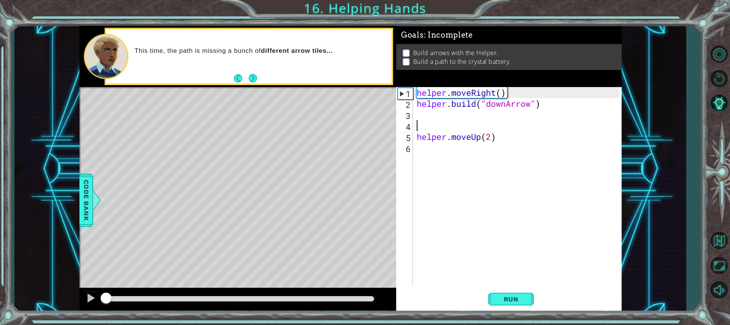
drag, startPoint x: 353, startPoint y: 296, endPoint x: 104, endPoint y: 306, distance: 248.6
click at [104, 306] on div at bounding box center [237, 300] width 317 height 24
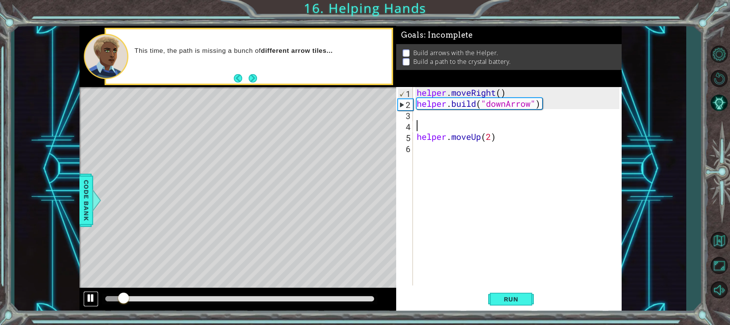
click at [91, 294] on div at bounding box center [91, 298] width 10 height 10
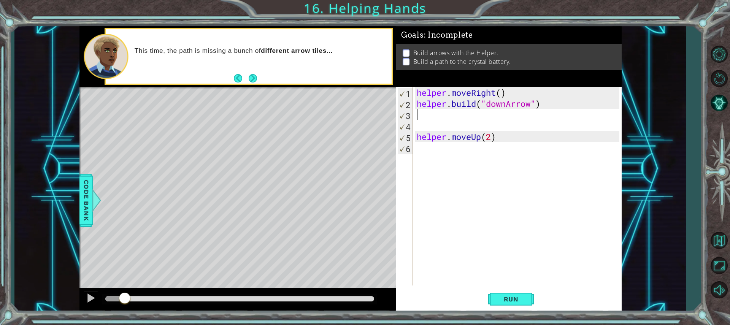
click at [438, 114] on div "helper . moveRight ( ) helper . build ( "downArrow" ) helper . moveUp ( 2 )" at bounding box center [519, 197] width 208 height 221
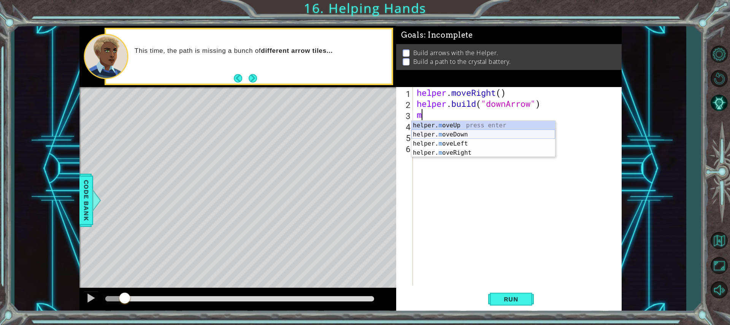
click at [460, 130] on div "helper. m oveUp press enter helper. m oveDown press enter helper. m oveLeft pre…" at bounding box center [484, 148] width 144 height 55
type textarea "helper.moveDown(1)"
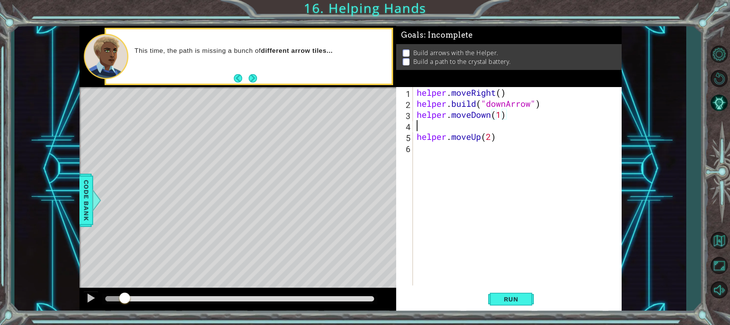
click at [445, 126] on div "helper . moveRight ( ) helper . build ( "downArrow" ) helper . moveDown ( 1 ) h…" at bounding box center [519, 197] width 208 height 221
click at [463, 135] on div "helper. b uild press enter" at bounding box center [484, 145] width 144 height 27
type textarea "[DOMAIN_NAME]("rightArrow")"
click at [548, 124] on div "helper . moveRight ( ) helper . build ( "downArrow" ) helper . moveDown ( 1 ) h…" at bounding box center [519, 197] width 208 height 221
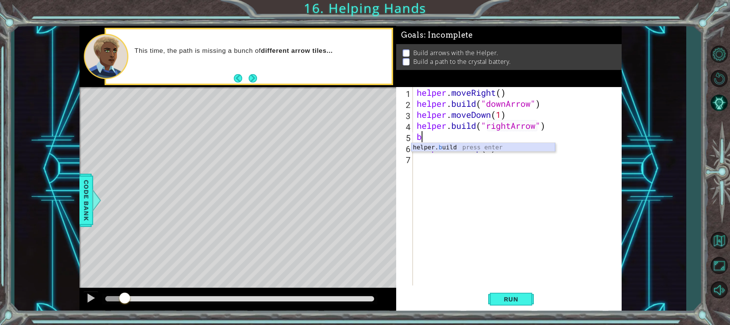
click at [502, 144] on div "helper. b uild press enter" at bounding box center [484, 156] width 144 height 27
type textarea "[DOMAIN_NAME]("rightArrow")"
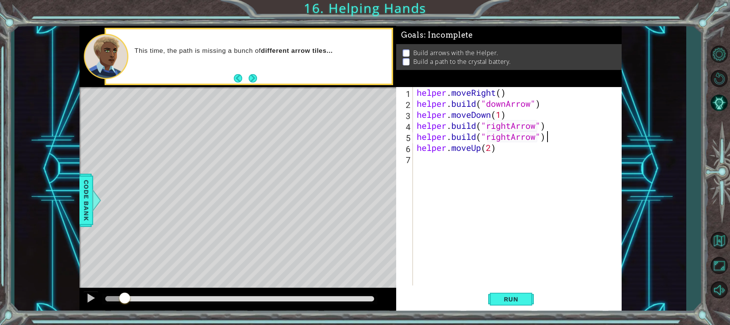
click at [550, 137] on div "helper . moveRight ( ) helper . build ( "downArrow" ) helper . moveDown ( 1 ) h…" at bounding box center [519, 197] width 208 height 221
click at [481, 157] on div "helper. b uild press enter" at bounding box center [484, 167] width 144 height 27
type textarea "[DOMAIN_NAME]("rightArrow")"
click at [508, 240] on div "helper . moveRight ( ) helper . build ( "downArrow" ) helper . moveDown ( 1 ) h…" at bounding box center [519, 197] width 208 height 221
click at [492, 157] on div "helper . moveRight ( ) helper . build ( "downArrow" ) helper . moveDown ( 1 ) h…" at bounding box center [519, 197] width 208 height 221
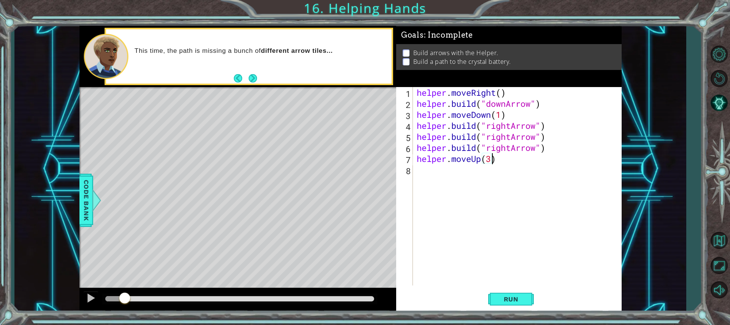
scroll to position [0, 3]
click at [519, 300] on span "Run" at bounding box center [511, 300] width 30 height 8
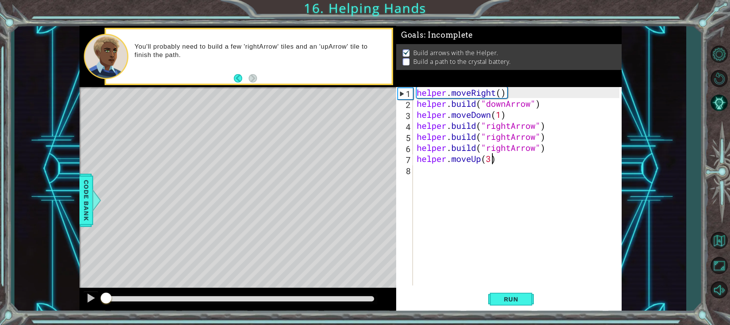
drag, startPoint x: 163, startPoint y: 299, endPoint x: 74, endPoint y: 291, distance: 89.4
click at [74, 291] on div "1 ההההההההההההההההההההההההההההההההההההההההההההההההההההההההההההההההההההההההההההה…" at bounding box center [350, 169] width 672 height 286
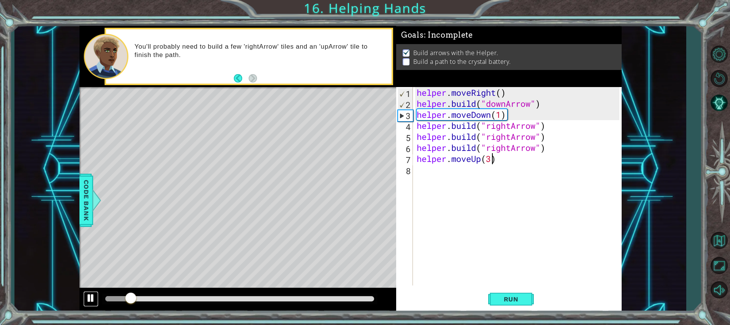
click at [87, 297] on div at bounding box center [91, 298] width 10 height 10
click at [87, 298] on div at bounding box center [91, 298] width 10 height 10
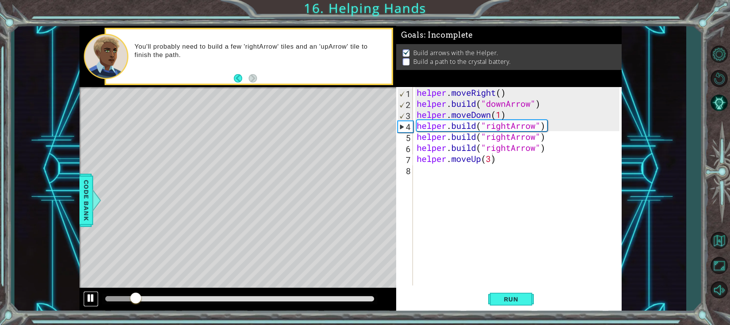
click at [87, 298] on div at bounding box center [91, 298] width 10 height 10
click at [89, 296] on div at bounding box center [91, 298] width 10 height 10
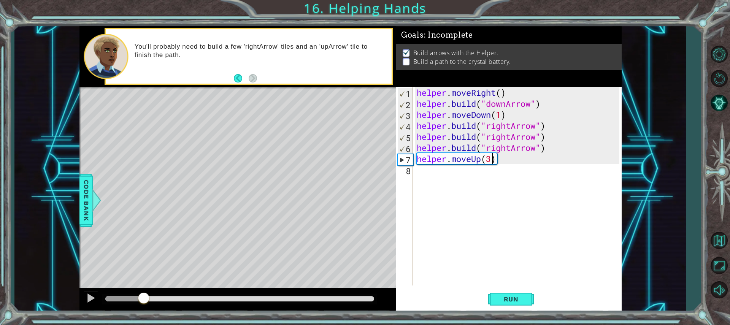
click at [553, 124] on div "helper . moveRight ( ) helper . build ( "downArrow" ) helper . moveDown ( 1 ) h…" at bounding box center [519, 197] width 208 height 221
type textarea "[DOMAIN_NAME]("rightArrow")"
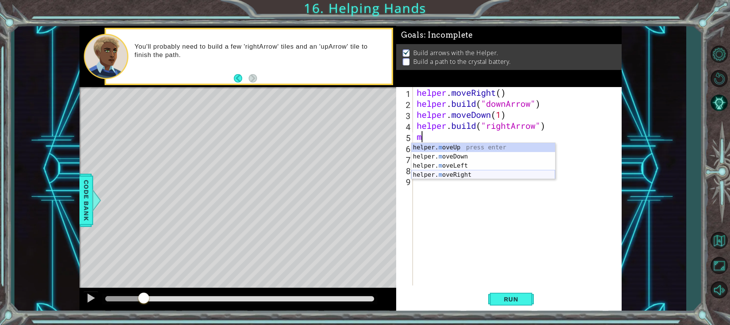
click at [466, 174] on div "helper. m oveUp press enter helper. m oveDown press enter helper. m oveLeft pre…" at bounding box center [484, 170] width 144 height 55
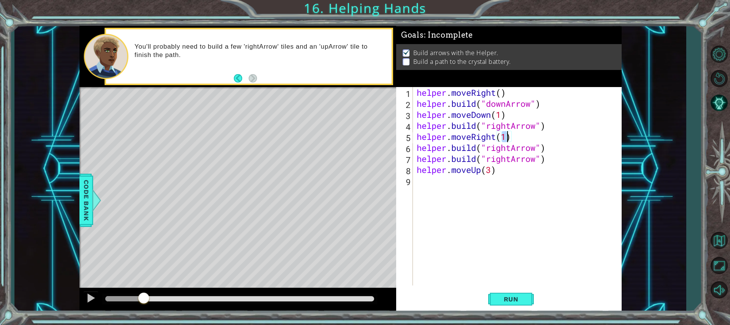
click at [545, 145] on div "helper . moveRight ( ) helper . build ( "downArrow" ) helper . moveDown ( 1 ) h…" at bounding box center [519, 197] width 208 height 221
type textarea "[DOMAIN_NAME]("rightArrow")"
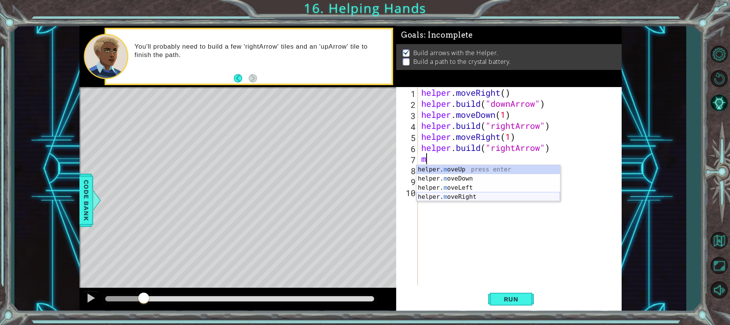
click at [481, 196] on div "helper. m oveUp press enter helper. m oveDown press enter helper. m oveLeft pre…" at bounding box center [488, 192] width 144 height 55
type textarea "helper.moveRight(1)"
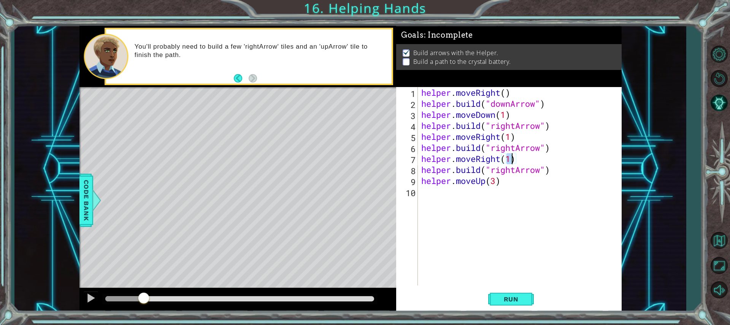
click at [482, 251] on div "helper . moveRight ( ) helper . build ( "downArrow" ) helper . moveDown ( 1 ) h…" at bounding box center [521, 197] width 203 height 221
click at [506, 297] on span "Run" at bounding box center [511, 300] width 30 height 8
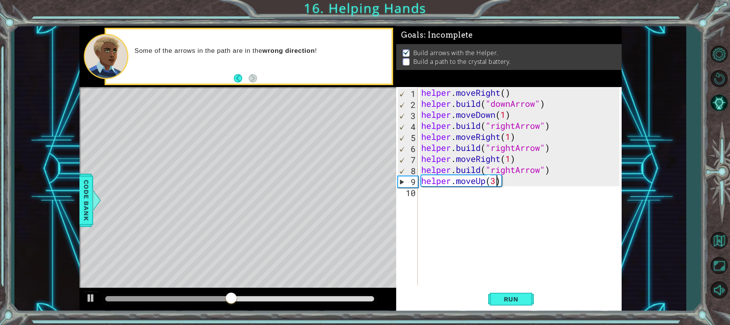
click at [496, 182] on div "helper . moveRight ( ) helper . build ( "downArrow" ) helper . moveDown ( 1 ) h…" at bounding box center [521, 197] width 203 height 221
click at [517, 169] on div "helper . moveRight ( ) helper . build ( "downArrow" ) helper . moveDown ( 1 ) h…" at bounding box center [521, 197] width 203 height 221
type textarea "[DOMAIN_NAME]("rightArrow")"
click at [498, 218] on div "helper . moveRight ( ) helper . build ( "downArrow" ) helper . moveDown ( 1 ) h…" at bounding box center [521, 197] width 203 height 221
drag, startPoint x: 308, startPoint y: 295, endPoint x: 219, endPoint y: 307, distance: 89.5
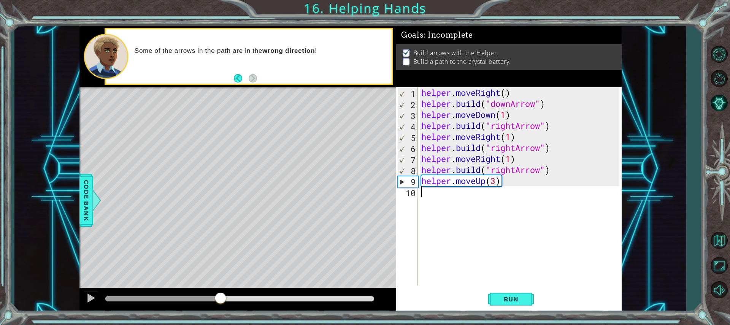
click at [219, 307] on div at bounding box center [237, 300] width 317 height 24
drag, startPoint x: 120, startPoint y: 267, endPoint x: 0, endPoint y: 127, distance: 184.2
click at [0, 127] on div "1 ההההההההההההההההההההההההההההההההההההההההההההההההההההההההההההההההההההההההההההה…" at bounding box center [365, 162] width 730 height 325
click at [514, 170] on div "helper . moveRight ( ) helper . build ( "downArrow" ) helper . moveDown ( 1 ) h…" at bounding box center [521, 197] width 203 height 221
click at [519, 170] on div "helper . moveRight ( ) helper . build ( "downArrow" ) helper . moveDown ( 1 ) h…" at bounding box center [521, 197] width 203 height 221
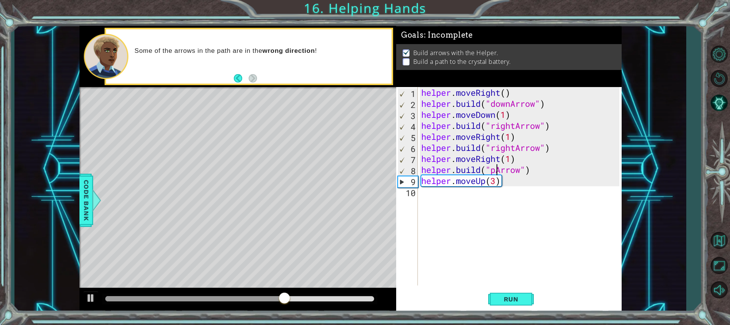
scroll to position [0, 4]
type textarea "[DOMAIN_NAME]("upArrow")"
click at [518, 298] on span "Run" at bounding box center [511, 300] width 30 height 8
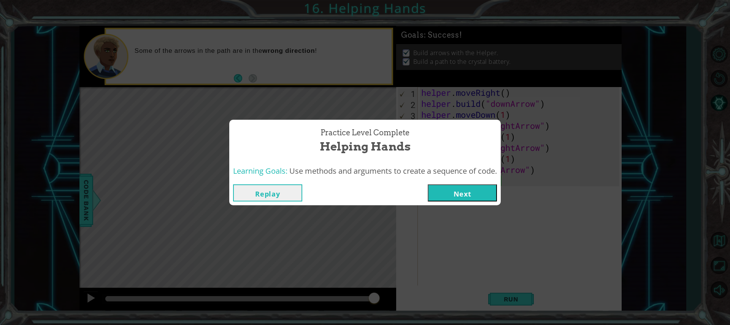
click at [480, 190] on button "Next" at bounding box center [462, 192] width 69 height 17
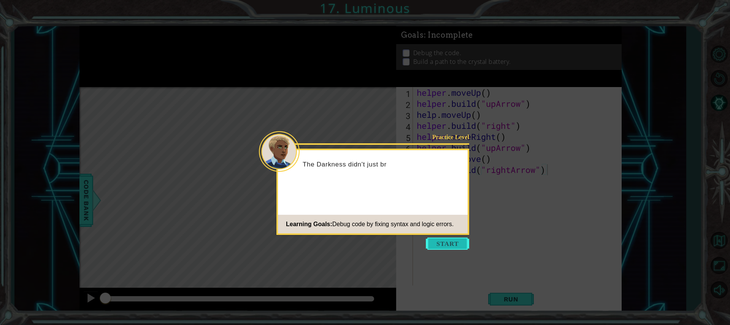
click at [458, 242] on button "Start" at bounding box center [447, 244] width 43 height 12
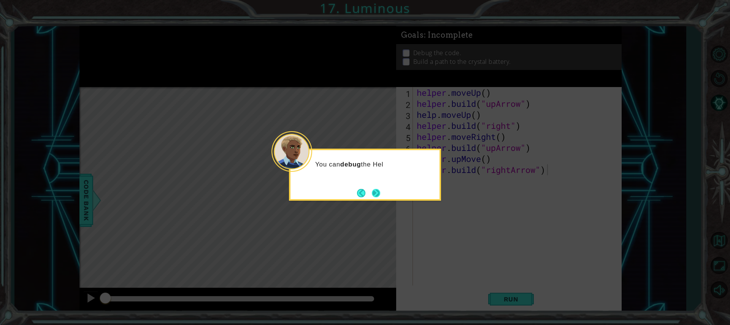
click at [374, 189] on button "Next" at bounding box center [376, 193] width 8 height 8
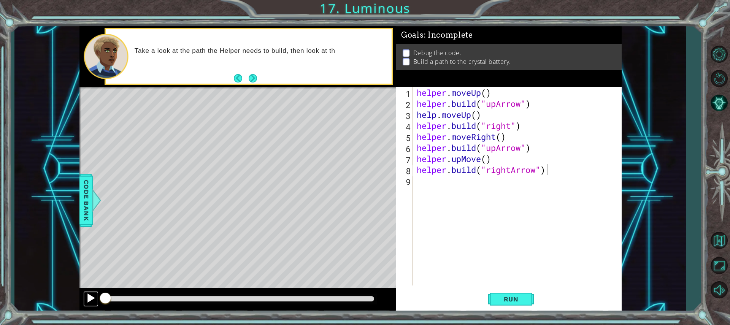
click at [91, 296] on div at bounding box center [91, 298] width 10 height 10
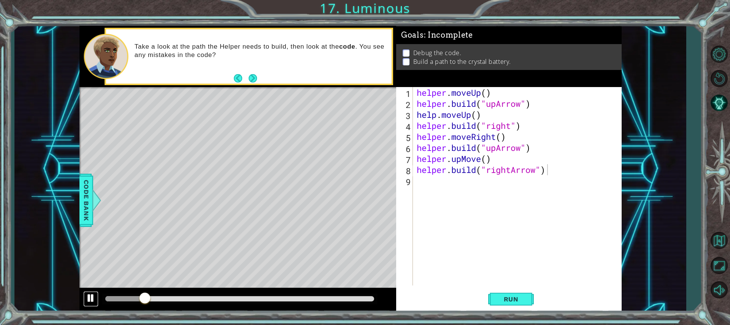
click at [86, 297] on div at bounding box center [91, 298] width 10 height 10
drag, startPoint x: 534, startPoint y: 102, endPoint x: 416, endPoint y: 103, distance: 117.5
click at [416, 103] on div "helper . moveUp ( ) helper . build ( "upArrow" ) help . moveUp ( ) helper . bui…" at bounding box center [519, 197] width 208 height 221
type textarea "[DOMAIN_NAME]("upArrow")"
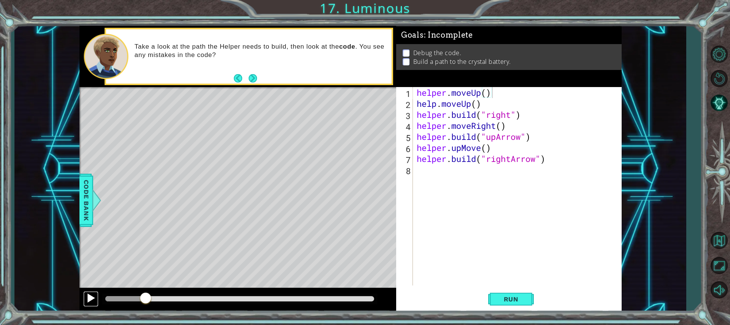
click at [91, 294] on div at bounding box center [91, 298] width 10 height 10
click at [473, 105] on div "helper . moveUp ( ) help . moveUp ( ) helper . build ( "right" ) helper . moveR…" at bounding box center [519, 197] width 208 height 221
click at [476, 106] on div "helper . moveUp ( ) help . moveUp ( ) helper . build ( "right" ) helper . moveR…" at bounding box center [519, 197] width 208 height 221
drag, startPoint x: 494, startPoint y: 93, endPoint x: 415, endPoint y: 96, distance: 79.5
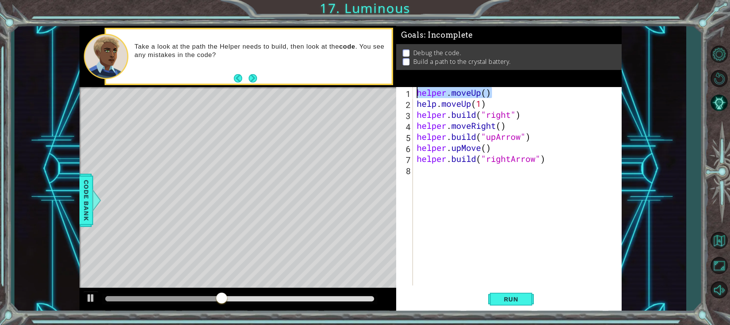
click at [415, 96] on div "help.moveUp(1) 1 2 3 4 5 6 7 8 helper . moveUp ( ) help . moveUp ( 1 ) helper .…" at bounding box center [507, 186] width 223 height 199
click at [435, 104] on div "helper . moveUp ( ) help . moveUp ( 1 ) helper . build ( "right" ) helper . mov…" at bounding box center [519, 197] width 208 height 221
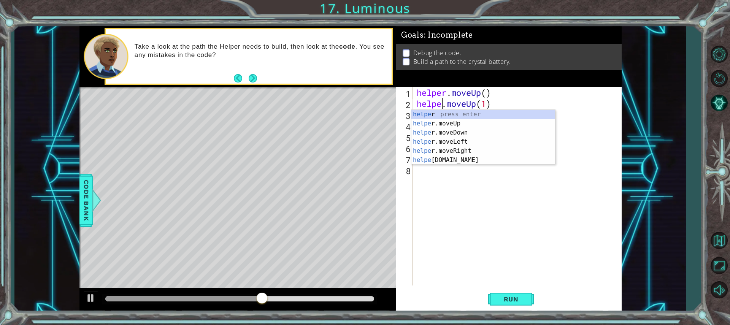
scroll to position [0, 2]
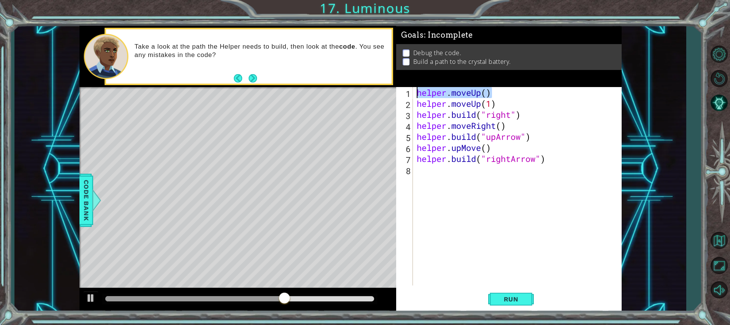
drag, startPoint x: 497, startPoint y: 91, endPoint x: 416, endPoint y: 95, distance: 81.1
click at [416, 95] on div "helper . moveUp ( ) helper . moveUp ( 1 ) helper . build ( "right" ) helper . m…" at bounding box center [519, 197] width 208 height 221
type textarea "helper.moveUp()"
click at [416, 103] on div "helper . moveUp ( 1 ) helper . build ( "right" ) helper . moveRight ( ) helper …" at bounding box center [519, 197] width 208 height 221
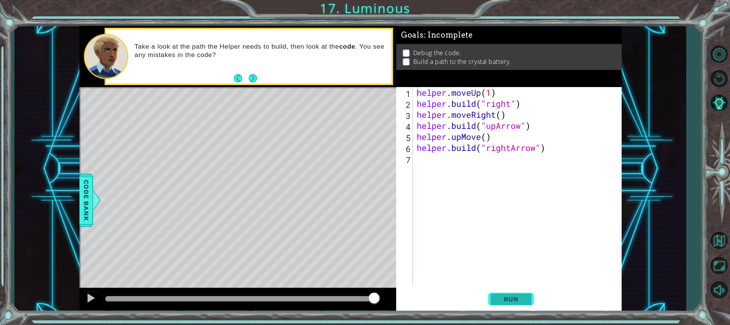
click at [499, 298] on span "Run" at bounding box center [511, 300] width 30 height 8
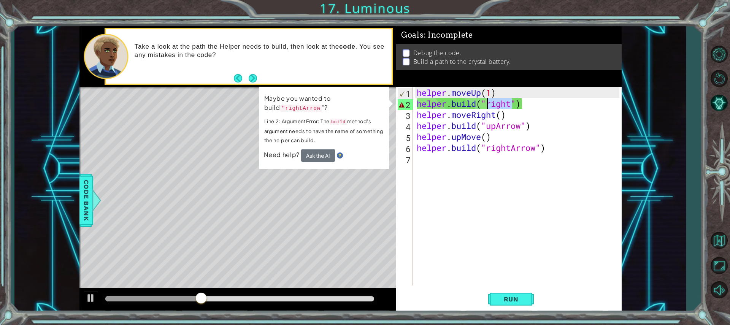
drag, startPoint x: 512, startPoint y: 104, endPoint x: 486, endPoint y: 105, distance: 26.7
click at [486, 105] on div "helper . moveUp ( 1 ) helper . build ( "right" ) helper . moveRight ( ) helper …" at bounding box center [519, 197] width 208 height 221
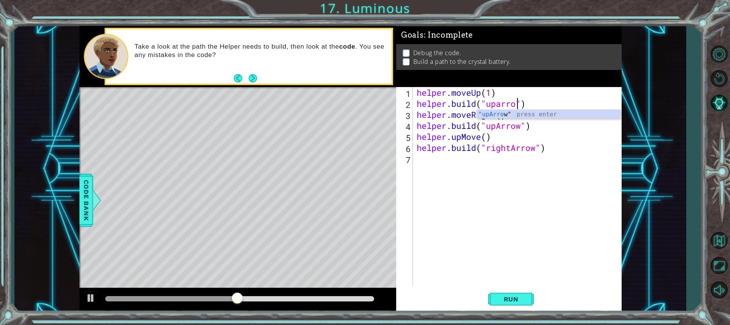
scroll to position [0, 5]
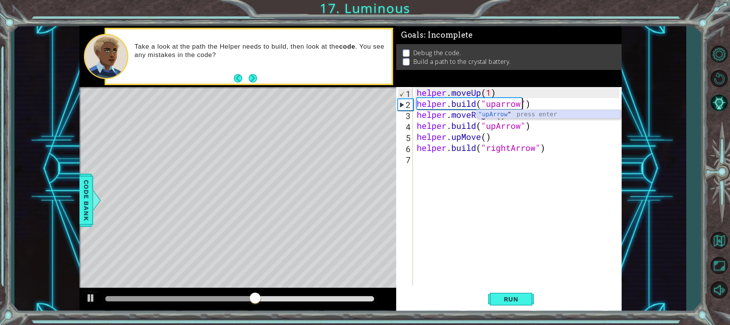
click at [512, 112] on div ""upArrow " press enter" at bounding box center [549, 123] width 144 height 27
type textarea "[DOMAIN_NAME]("upArrow")"
click at [436, 245] on div "helper . moveUp ( 1 ) helper . build ( "upArrow" ) helper . moveRight ( ) helpe…" at bounding box center [519, 197] width 208 height 221
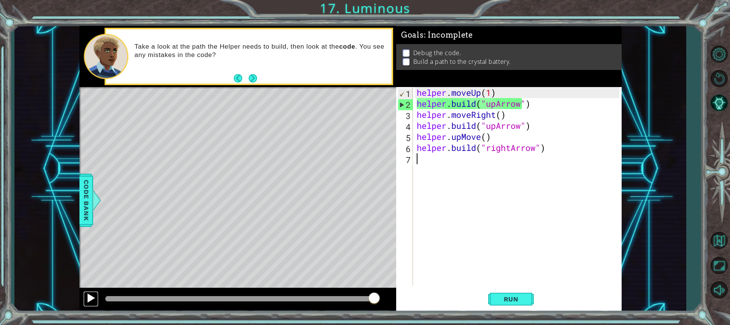
click at [86, 296] on div at bounding box center [91, 298] width 10 height 10
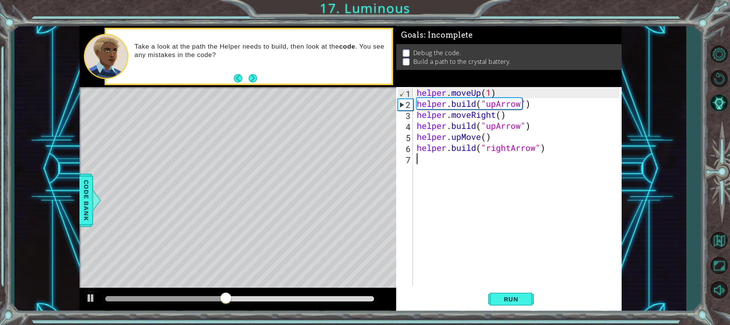
click at [498, 123] on div "helper . moveUp ( 1 ) helper . build ( "upArrow" ) helper . moveRight ( ) helpe…" at bounding box center [519, 197] width 208 height 221
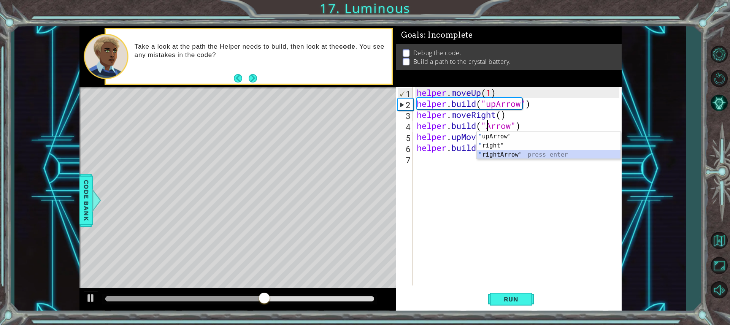
click at [518, 155] on div "" upArrow" press enter " right" press enter " rightArrow" press enter" at bounding box center [549, 155] width 144 height 46
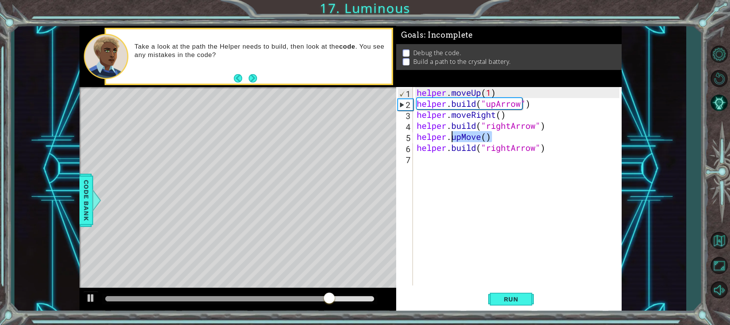
drag, startPoint x: 491, startPoint y: 135, endPoint x: 453, endPoint y: 134, distance: 38.4
click at [453, 134] on div "helper . moveUp ( 1 ) helper . build ( "upArrow" ) helper . moveRight ( ) helpe…" at bounding box center [519, 197] width 208 height 221
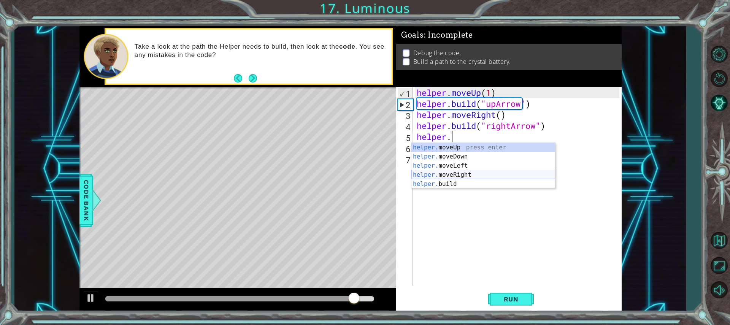
click at [457, 175] on div "helper. moveUp press enter helper. moveDown press enter helper. moveLeft press …" at bounding box center [484, 175] width 144 height 64
type textarea "helper.moveRight(1)"
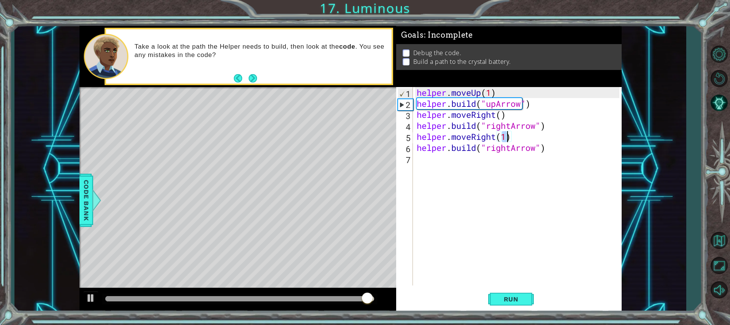
click at [442, 231] on div "helper . moveUp ( 1 ) helper . build ( "upArrow" ) helper . moveRight ( ) helpe…" at bounding box center [519, 197] width 208 height 221
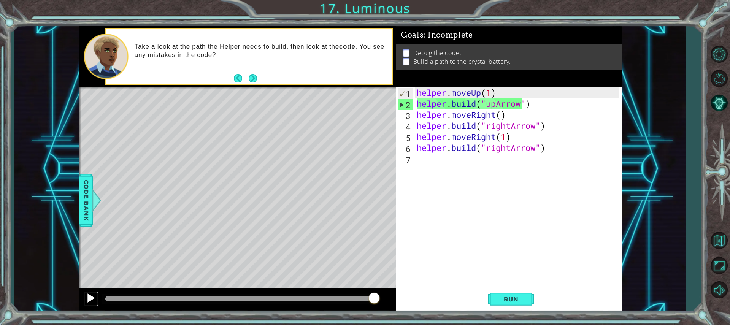
click at [89, 298] on div at bounding box center [91, 298] width 10 height 10
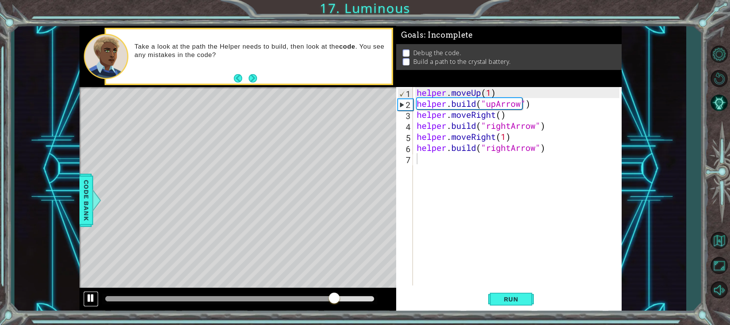
click at [89, 300] on div at bounding box center [91, 298] width 10 height 10
click at [496, 104] on div "helper . moveUp ( 1 ) helper . build ( "upArrow" ) helper . moveRight ( ) helpe…" at bounding box center [519, 197] width 208 height 221
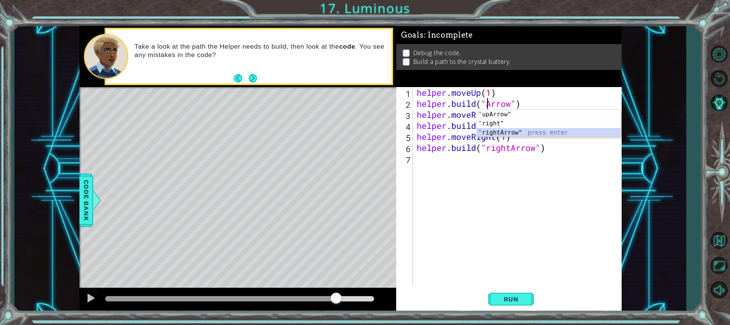
click at [516, 130] on div "" upArrow" press enter " right" press enter " rightArrow" press enter" at bounding box center [549, 133] width 144 height 46
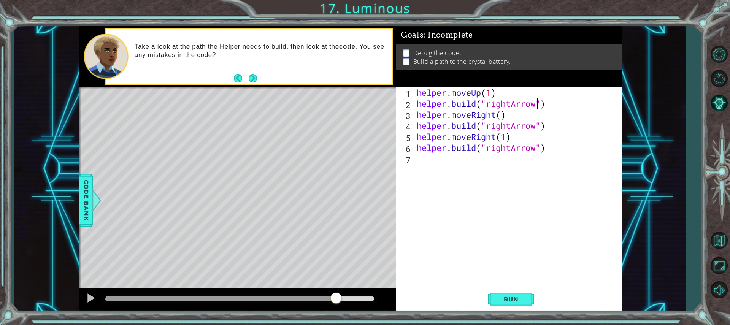
click at [510, 146] on div "helper . moveUp ( 1 ) helper . build ( "rightArrow" ) helper . moveRight ( ) he…" at bounding box center [519, 197] width 208 height 221
click at [496, 158] on div "" upArrow" press enter " right" press enter " rightArrow" press enter" at bounding box center [549, 177] width 144 height 46
click at [504, 302] on span "Run" at bounding box center [511, 300] width 30 height 8
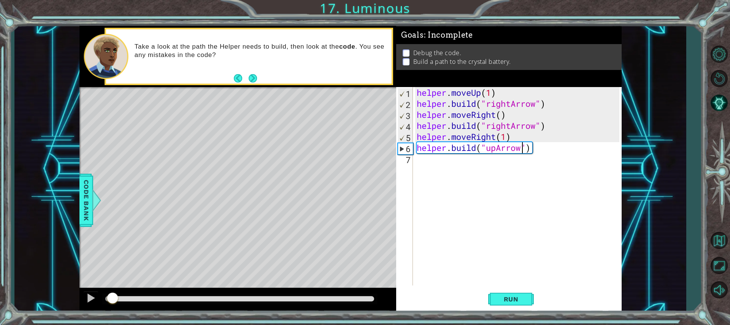
drag, startPoint x: 209, startPoint y: 299, endPoint x: 27, endPoint y: 291, distance: 182.0
click at [39, 291] on div "1 ההההההההההההההההההההההההההההההההההההההההההההההההההההההההההההההההההההההההההההה…" at bounding box center [350, 169] width 672 height 286
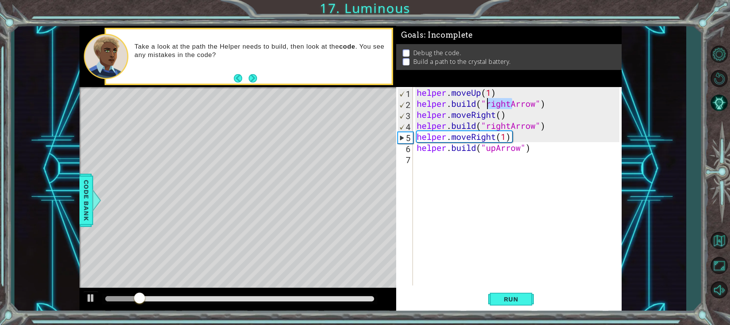
drag, startPoint x: 511, startPoint y: 107, endPoint x: 489, endPoint y: 104, distance: 22.6
click at [489, 104] on div "helper . moveUp ( 1 ) helper . build ( "rightArrow" ) helper . moveRight ( ) he…" at bounding box center [519, 197] width 208 height 221
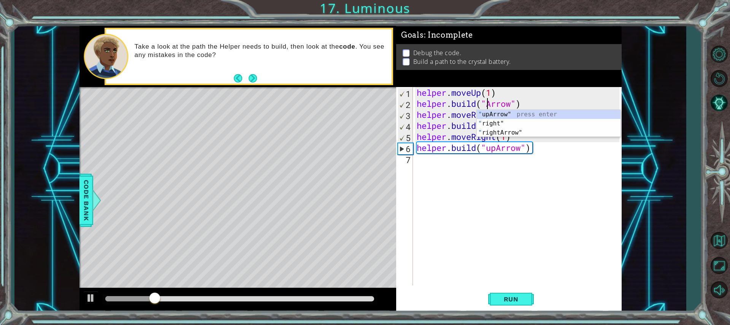
scroll to position [0, 4]
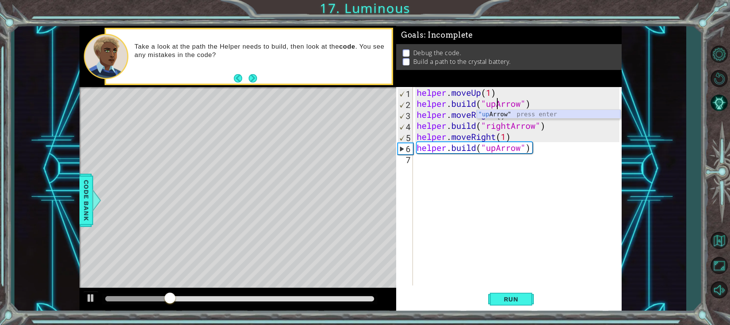
click at [500, 112] on div ""up Arrow" press enter" at bounding box center [549, 123] width 144 height 27
click at [506, 299] on span "Run" at bounding box center [511, 300] width 30 height 8
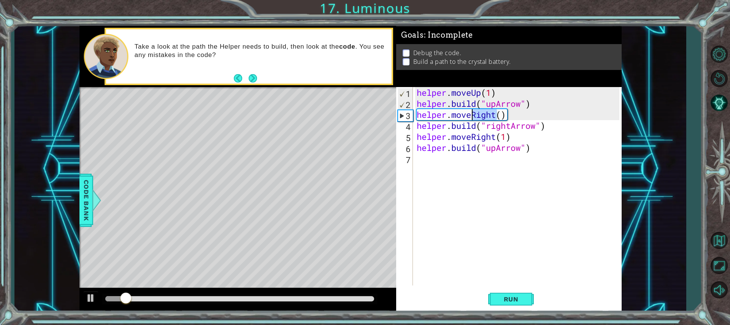
drag, startPoint x: 495, startPoint y: 117, endPoint x: 471, endPoint y: 118, distance: 24.0
click at [471, 118] on div "helper . moveUp ( 1 ) helper . build ( "upArrow" ) helper . moveRight ( ) helpe…" at bounding box center [519, 197] width 208 height 221
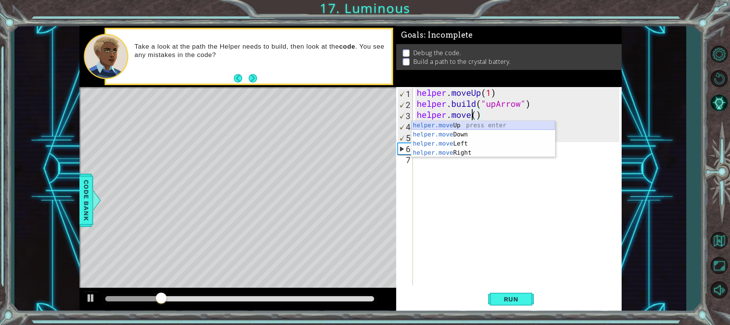
click at [469, 124] on div "helper.move Up press enter helper.move Down press enter helper.move Left press …" at bounding box center [484, 148] width 144 height 55
type textarea "helper.moveUp(1)"
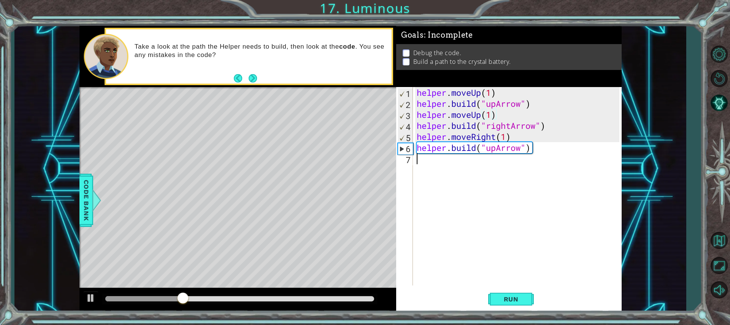
click at [469, 199] on div "helper . moveUp ( 1 ) helper . build ( "upArrow" ) helper . moveUp ( 1 ) helper…" at bounding box center [519, 197] width 208 height 221
drag, startPoint x: 201, startPoint y: 292, endPoint x: 55, endPoint y: 285, distance: 145.9
click at [59, 284] on div "1 ההההההההההההההההההההההההההההההההההההההההההההההההההההההההההההההההההההההההההההה…" at bounding box center [350, 169] width 672 height 286
click at [497, 147] on div "helper . moveUp ( 1 ) helper . build ( "upArrow" ) helper . moveUp ( 1 ) helper…" at bounding box center [519, 197] width 208 height 221
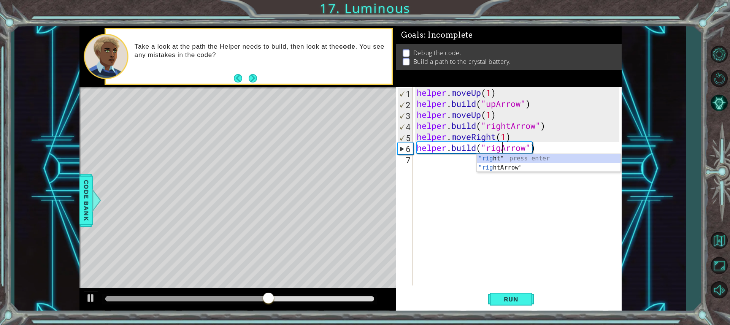
type textarea "[DOMAIN_NAME]("rightArrow")"
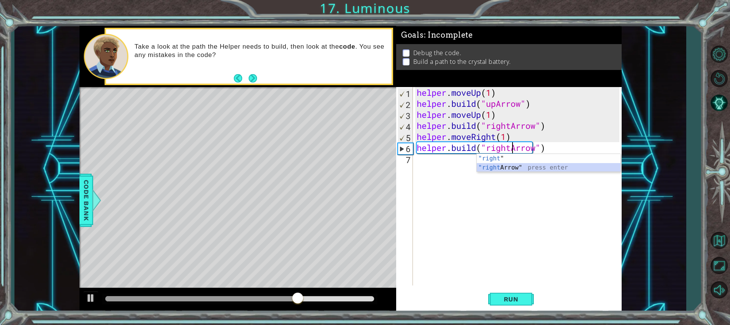
click at [571, 167] on div ""right " press enter "right Arrow" press enter" at bounding box center [549, 172] width 144 height 37
click at [424, 163] on div "helper . moveUp ( 1 ) helper . build ( "upArrow" ) helper . moveUp ( 1 ) helper…" at bounding box center [519, 197] width 208 height 221
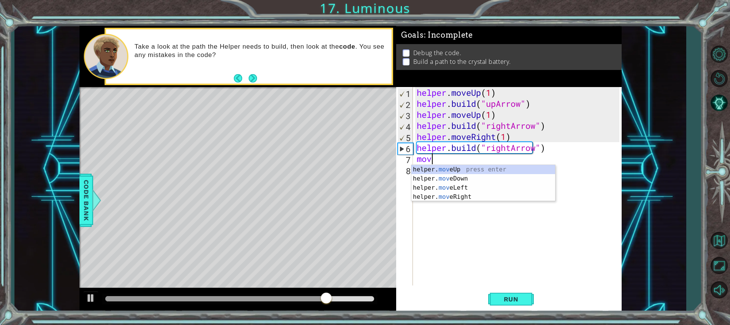
scroll to position [0, 0]
click at [460, 196] on div "helper. move Up press enter helper. move Down press enter helper. move Left pre…" at bounding box center [484, 192] width 144 height 55
type textarea "helper.moveRight(1)"
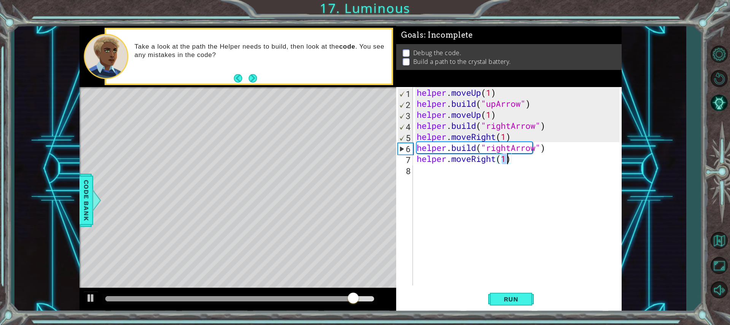
click at [446, 171] on div "helper . moveUp ( 1 ) helper . build ( "upArrow" ) helper . moveUp ( 1 ) helper…" at bounding box center [519, 197] width 208 height 221
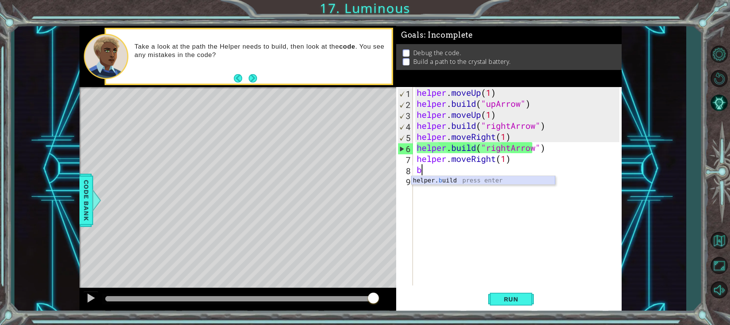
click at [446, 180] on div "helper. b uild press enter" at bounding box center [484, 189] width 144 height 27
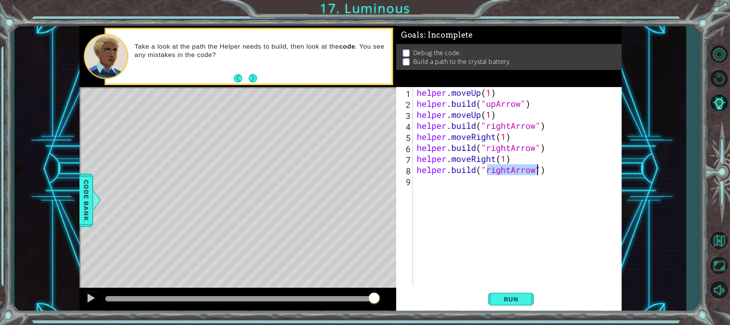
click at [511, 168] on div "helper . moveUp ( 1 ) helper . build ( "upArrow" ) helper . moveUp ( 1 ) helper…" at bounding box center [517, 186] width 204 height 199
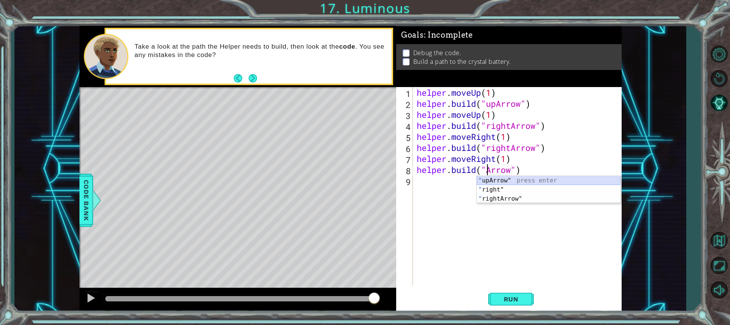
click at [557, 177] on div "" upArrow" press enter " right" press enter " rightArrow" press enter" at bounding box center [549, 199] width 144 height 46
type textarea "[DOMAIN_NAME]("upArrow")"
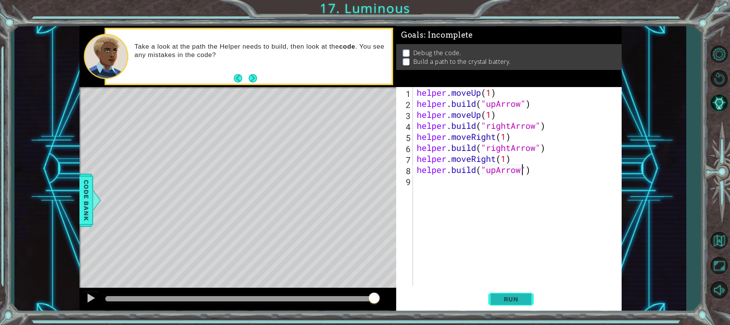
click at [526, 295] on button "Run" at bounding box center [511, 299] width 46 height 22
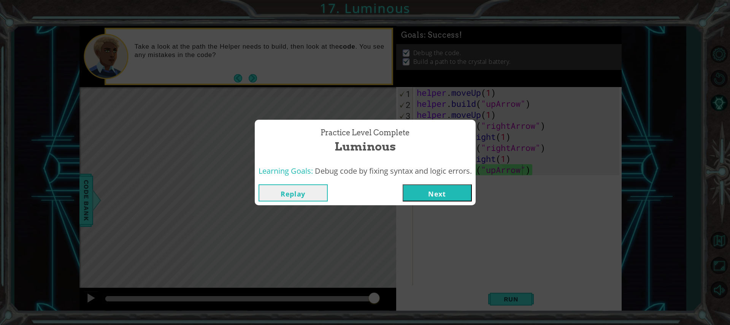
click at [458, 194] on button "Next" at bounding box center [437, 192] width 69 height 17
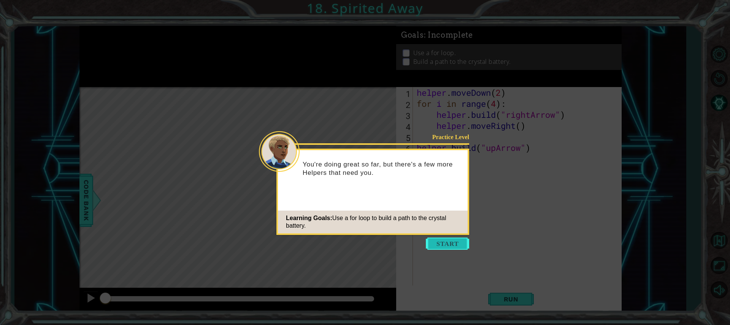
click at [442, 241] on button "Start" at bounding box center [447, 244] width 43 height 12
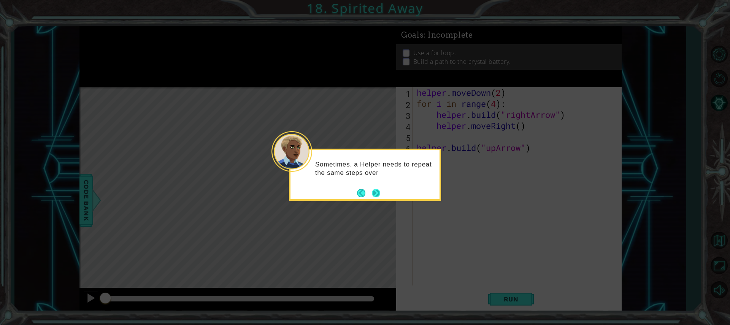
click at [377, 191] on button "Next" at bounding box center [376, 193] width 8 height 8
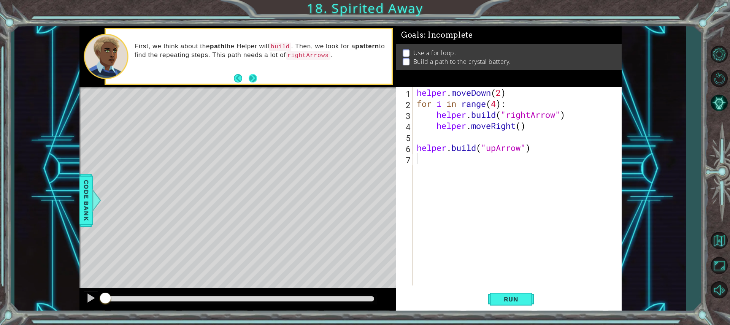
click at [251, 77] on button "Next" at bounding box center [252, 77] width 9 height 9
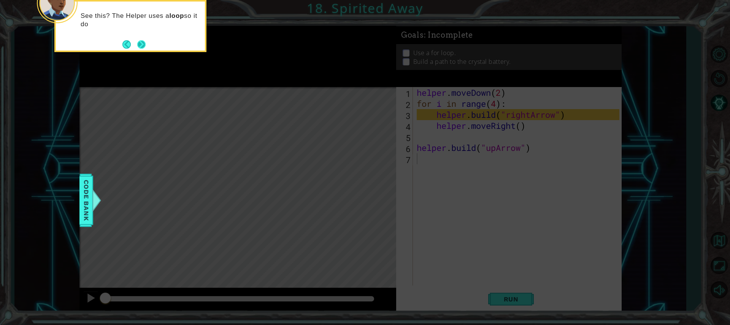
click at [137, 40] on button "Next" at bounding box center [142, 45] width 10 height 10
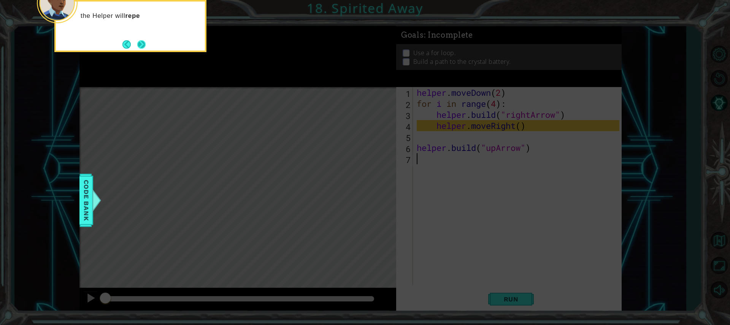
click at [138, 41] on button "Next" at bounding box center [141, 44] width 8 height 8
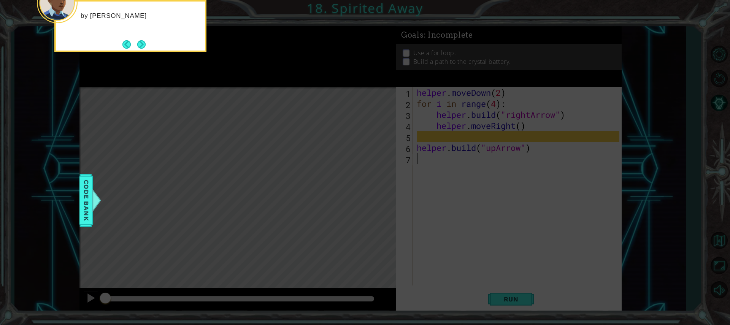
click at [138, 41] on button "Next" at bounding box center [141, 44] width 9 height 9
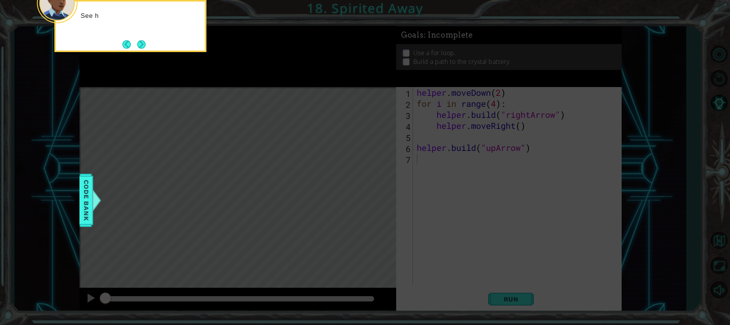
click at [138, 41] on button "Next" at bounding box center [141, 44] width 9 height 9
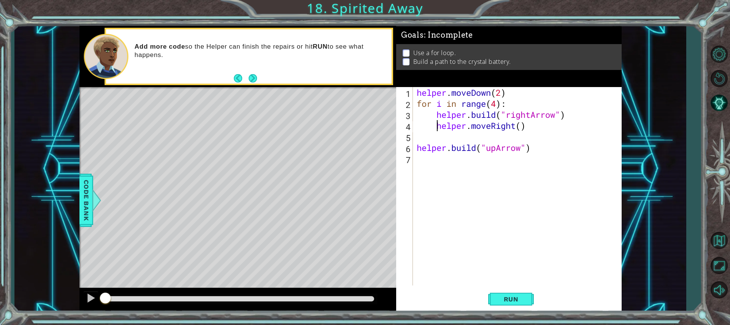
click at [437, 127] on div "helper . moveDown ( 2 ) for i in range ( 4 ) : helper . build ( "rightArrow" ) …" at bounding box center [519, 197] width 208 height 221
type textarea "helper.moveRight()"
drag, startPoint x: 437, startPoint y: 127, endPoint x: 418, endPoint y: 126, distance: 19.0
click at [417, 126] on div "helper . moveDown ( 2 ) for i in range ( 4 ) : helper . build ( "rightArrow" ) …" at bounding box center [519, 197] width 208 height 221
drag, startPoint x: 420, startPoint y: 226, endPoint x: 416, endPoint y: 222, distance: 5.7
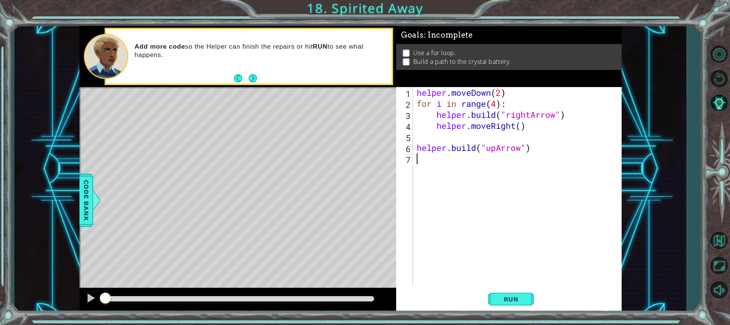
click at [417, 223] on div "helper . moveDown ( 2 ) for i in range ( 4 ) : helper . build ( "rightArrow" ) …" at bounding box center [519, 197] width 208 height 221
drag, startPoint x: 566, startPoint y: 115, endPoint x: 418, endPoint y: 116, distance: 148.0
click at [418, 116] on div "helper . moveDown ( 2 ) for i in range ( 4 ) : helper . build ( "rightArrow" ) …" at bounding box center [519, 197] width 208 height 221
type textarea "[DOMAIN_NAME]("rightArrow")"
type textarea "for i in range(4):"
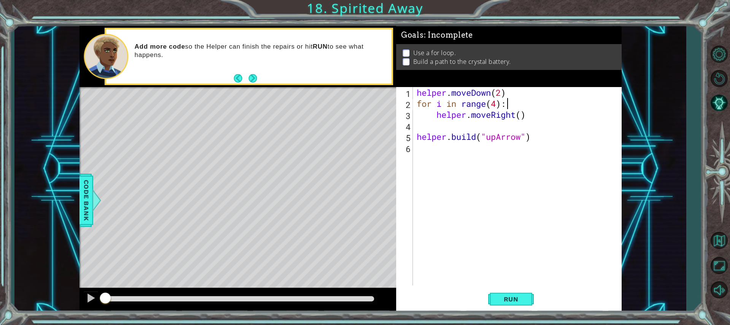
click at [513, 124] on div "helper . moveDown ( 2 ) for i in range ( 4 ) : helper . moveRight ( ) helper . …" at bounding box center [519, 197] width 208 height 221
click at [415, 125] on div "helper.moveRight() 1 2 3 4 5 helper . moveDown ( 2 ) for i in range ( 4 ) : hel…" at bounding box center [507, 186] width 223 height 199
click at [417, 127] on div "helper . moveDown ( 2 ) for i in range ( 4 ) : helper . moveRight ( ) helper . …" at bounding box center [519, 197] width 208 height 221
click at [517, 126] on div "helper . moveDown ( 2 ) for i in range ( 4 ) : helper . moveRight ( ) helper . …" at bounding box center [519, 197] width 208 height 221
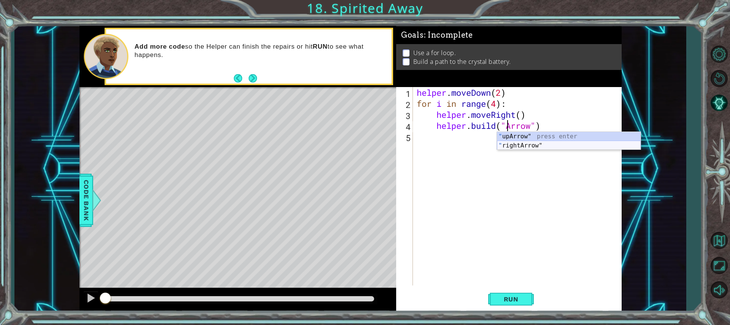
click at [564, 145] on div "" upArrow" press enter " rightArrow" press enter" at bounding box center [569, 150] width 144 height 37
type textarea "[DOMAIN_NAME]("rightArrow")"
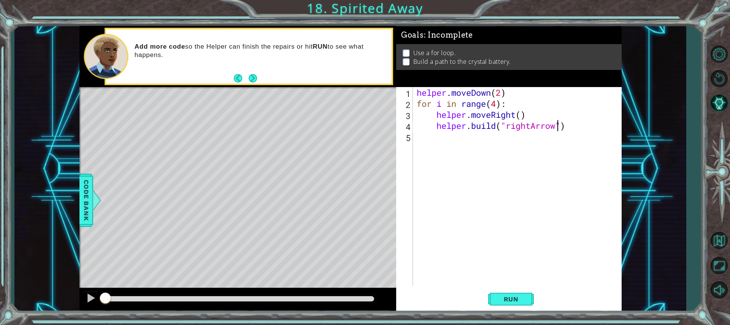
click at [438, 138] on div "helper . moveDown ( 2 ) for i in range ( 4 ) : helper . moveRight ( ) helper . …" at bounding box center [519, 197] width 208 height 221
click at [246, 75] on button "Back" at bounding box center [241, 78] width 15 height 8
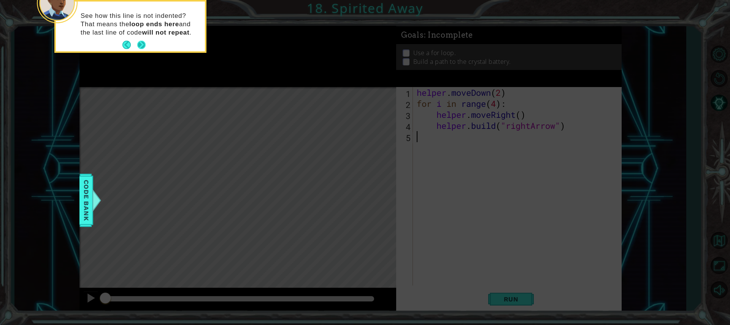
click at [140, 46] on button "Next" at bounding box center [141, 45] width 8 height 8
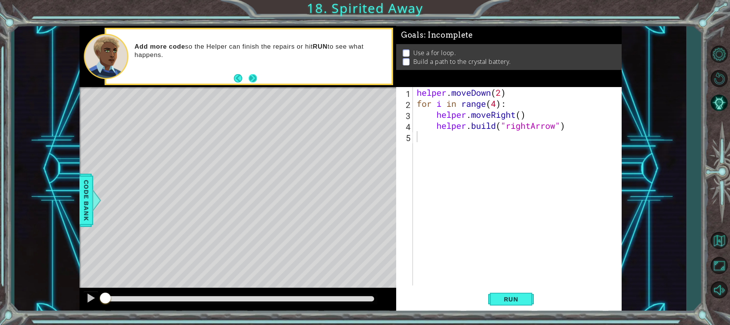
click at [256, 77] on button "Next" at bounding box center [253, 78] width 8 height 8
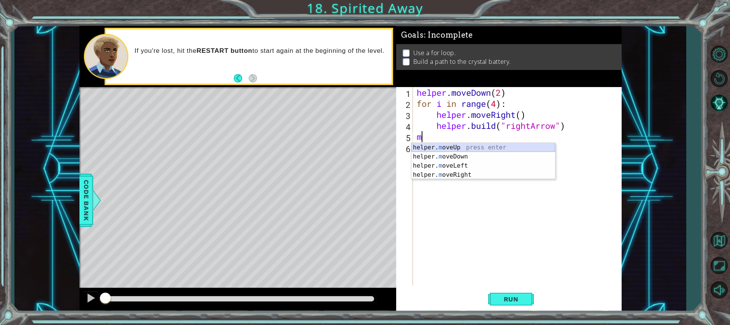
click at [453, 146] on div "helper. m oveUp press enter helper. m oveDown press enter helper. m oveLeft pre…" at bounding box center [484, 170] width 144 height 55
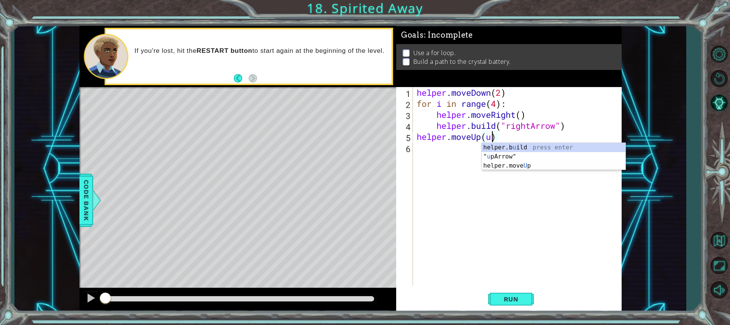
scroll to position [0, 3]
type textarea "helper.moveUp()"
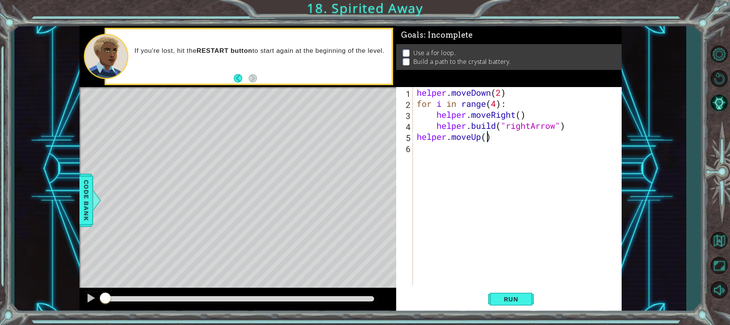
scroll to position [0, 3]
click at [462, 147] on div "helper . moveDown ( 2 ) for i in range ( 4 ) : helper . moveRight ( ) helper . …" at bounding box center [519, 197] width 208 height 221
click at [457, 168] on div "helper.b u ild press enter helper.move U p press enter" at bounding box center [484, 172] width 144 height 37
type textarea "helper.moveUp(1)"
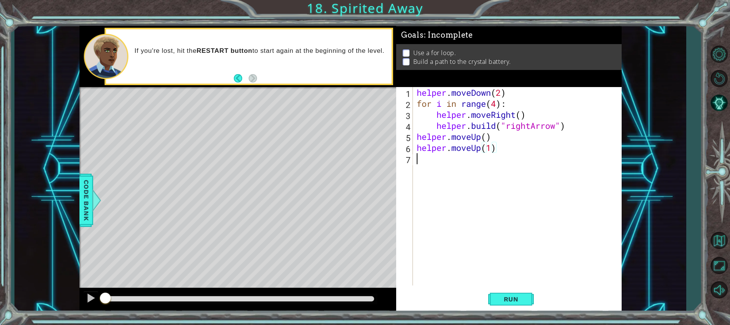
click at [450, 183] on div "helper . moveDown ( 2 ) for i in range ( 4 ) : helper . moveRight ( ) helper . …" at bounding box center [519, 197] width 208 height 221
click at [514, 282] on div "helper . moveDown ( 2 ) for i in range ( 4 ) : helper . moveRight ( ) helper . …" at bounding box center [519, 197] width 208 height 221
click at [517, 290] on button "Run" at bounding box center [511, 299] width 46 height 22
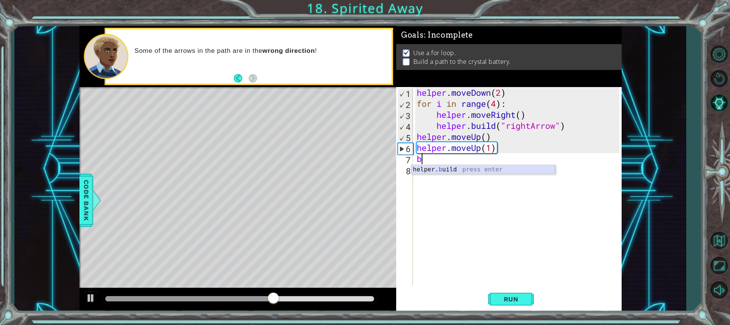
click at [457, 168] on div "helper. b uild press enter" at bounding box center [484, 178] width 144 height 27
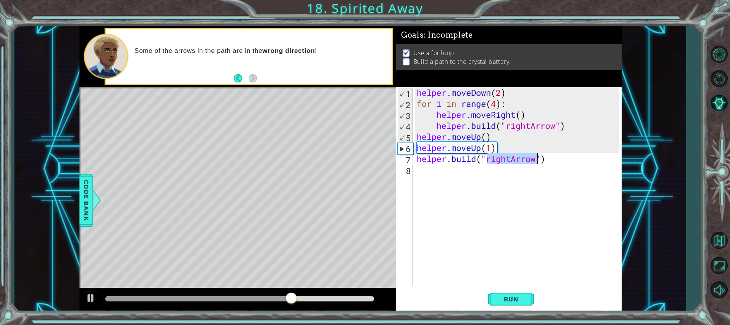
click at [509, 155] on div "helper . moveDown ( 2 ) for i in range ( 4 ) : helper . moveRight ( ) helper . …" at bounding box center [517, 186] width 204 height 199
click at [511, 159] on div "helper . moveDown ( 2 ) for i in range ( 4 ) : helper . moveRight ( ) helper . …" at bounding box center [519, 197] width 208 height 221
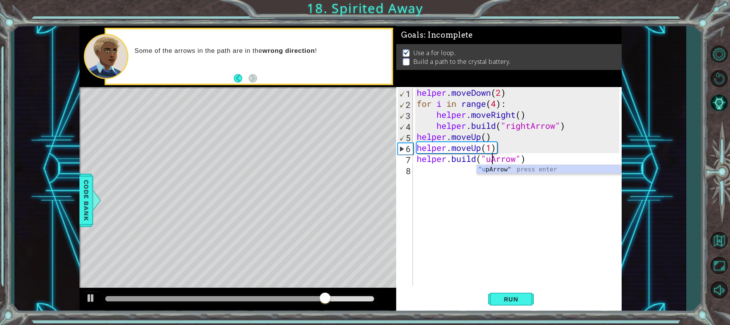
scroll to position [0, 4]
click at [520, 168] on div ""up Arrow" press enter" at bounding box center [549, 178] width 144 height 27
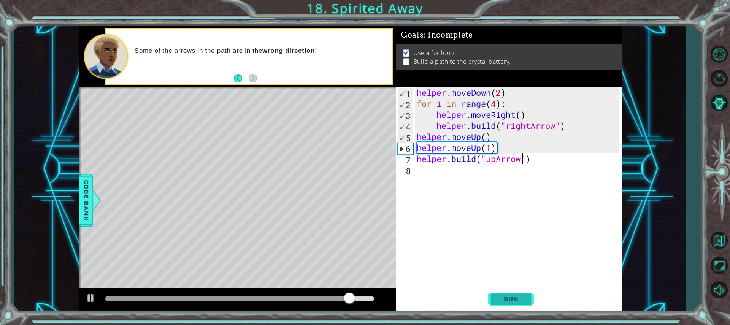
type textarea "[DOMAIN_NAME]("upArrow")"
click at [513, 294] on button "Run" at bounding box center [511, 299] width 46 height 22
